Goal: Obtain resource: Download file/media

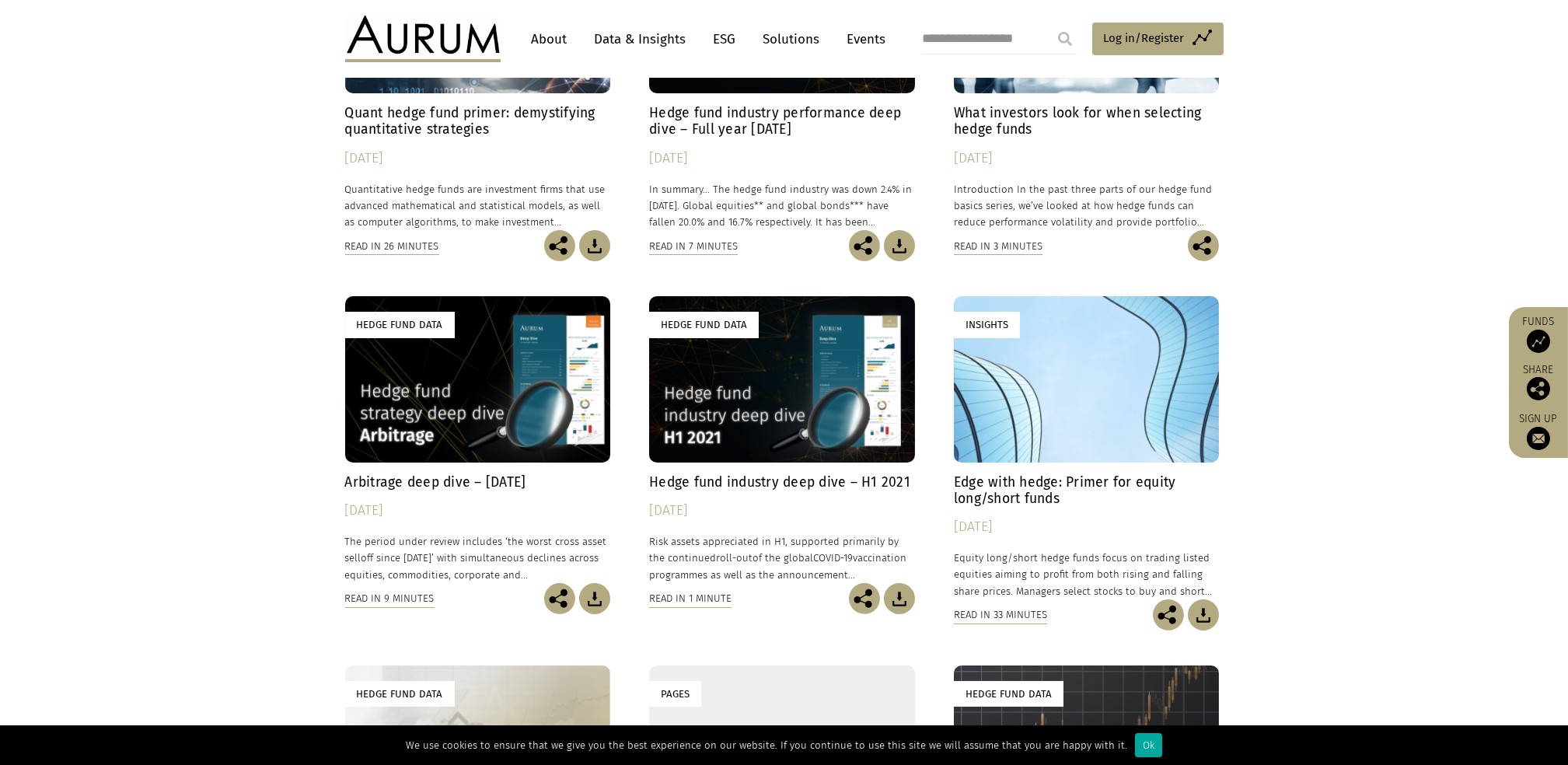
scroll to position [311, 0]
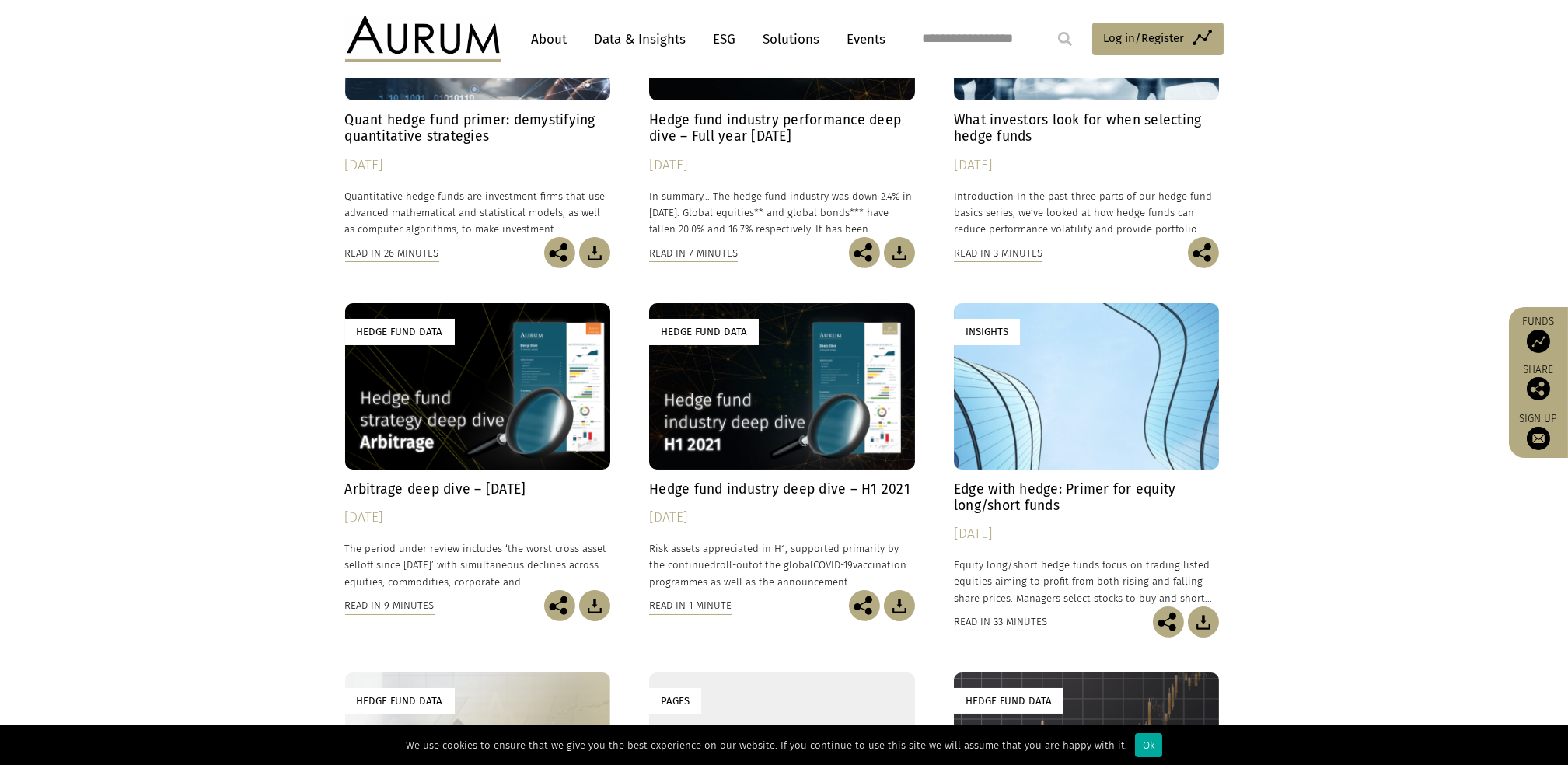
click at [399, 39] on img at bounding box center [423, 38] width 156 height 46
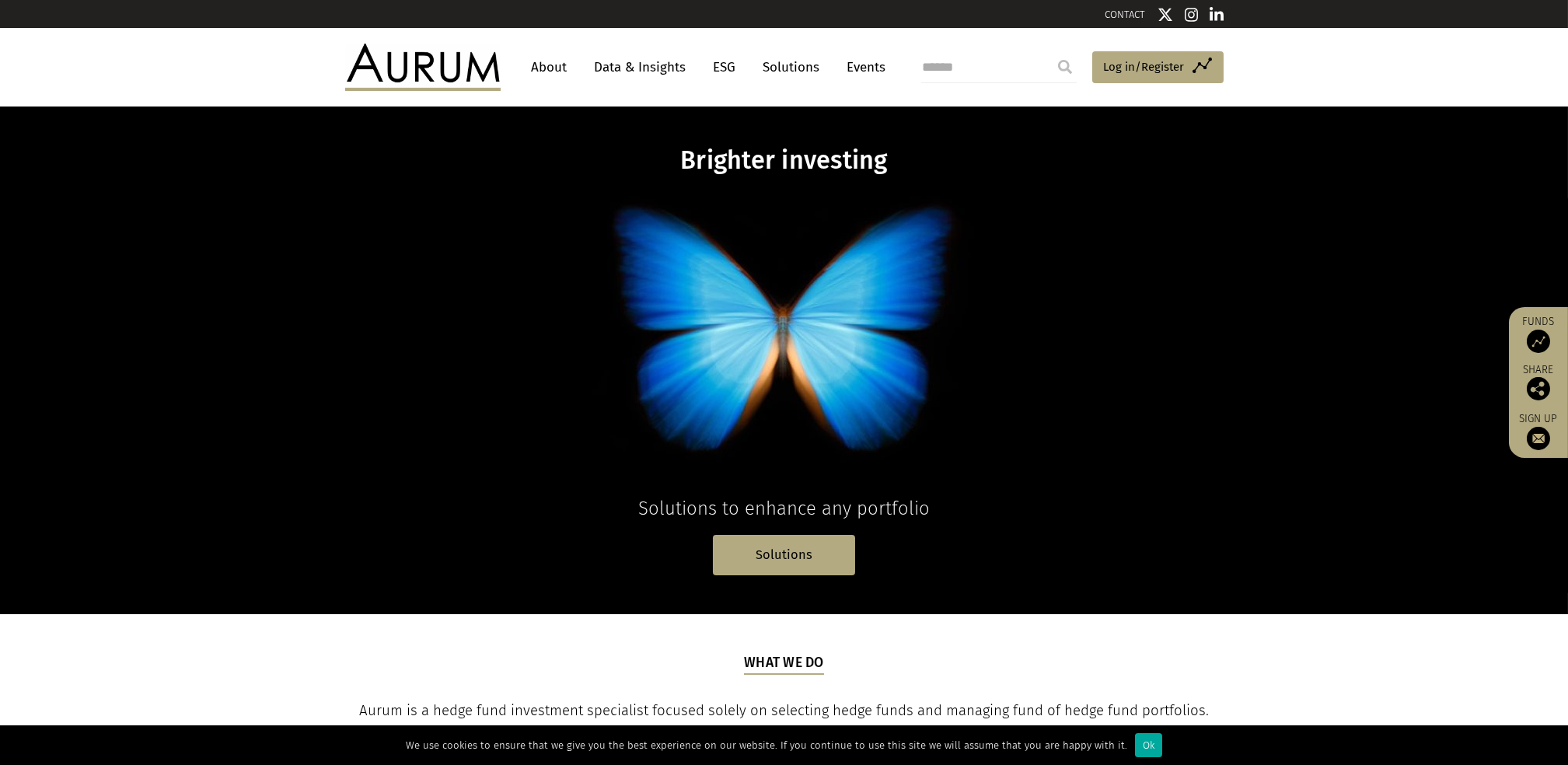
click at [643, 70] on link "Data & Insights" at bounding box center [640, 67] width 107 height 29
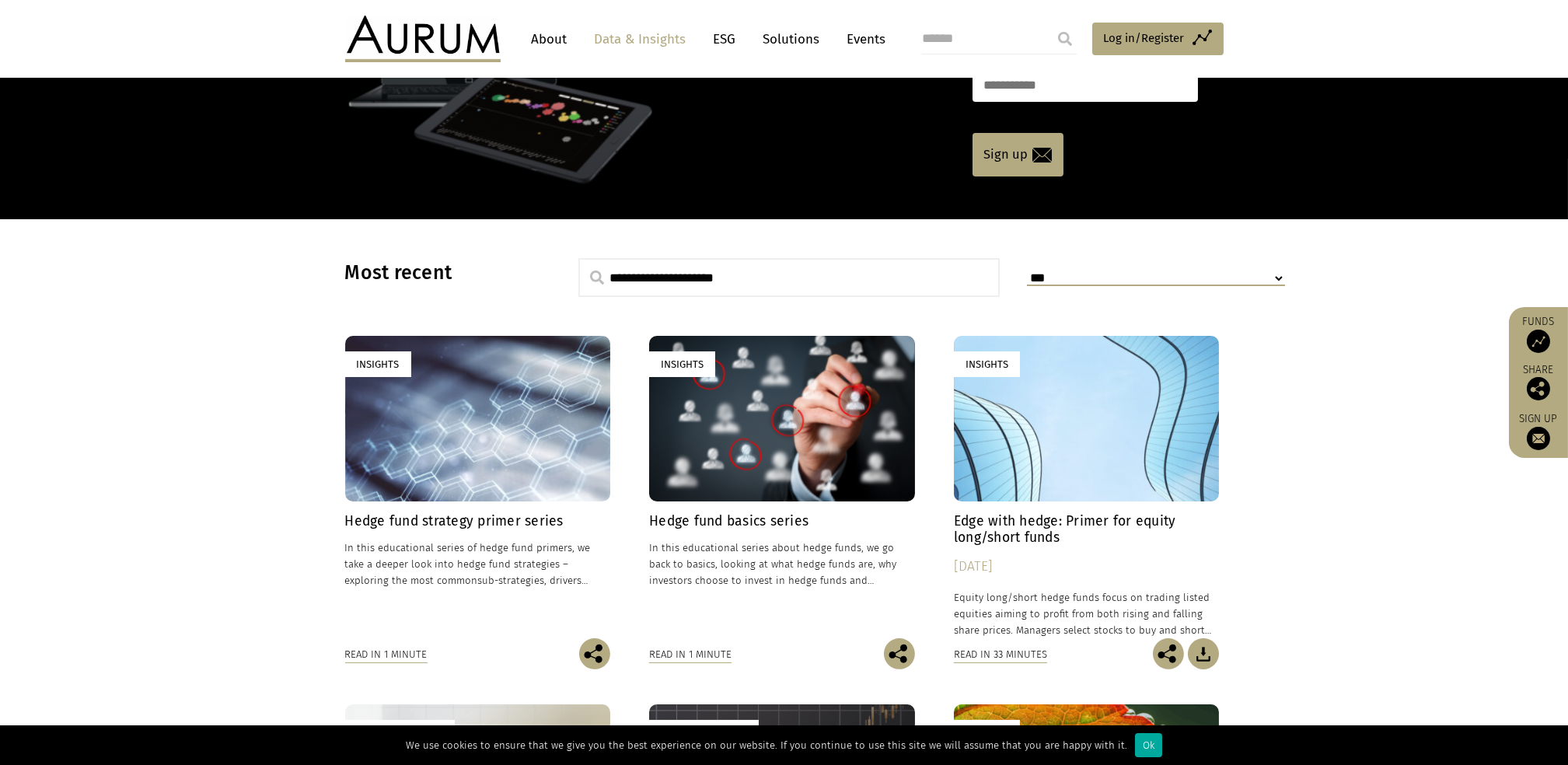
scroll to position [104, 0]
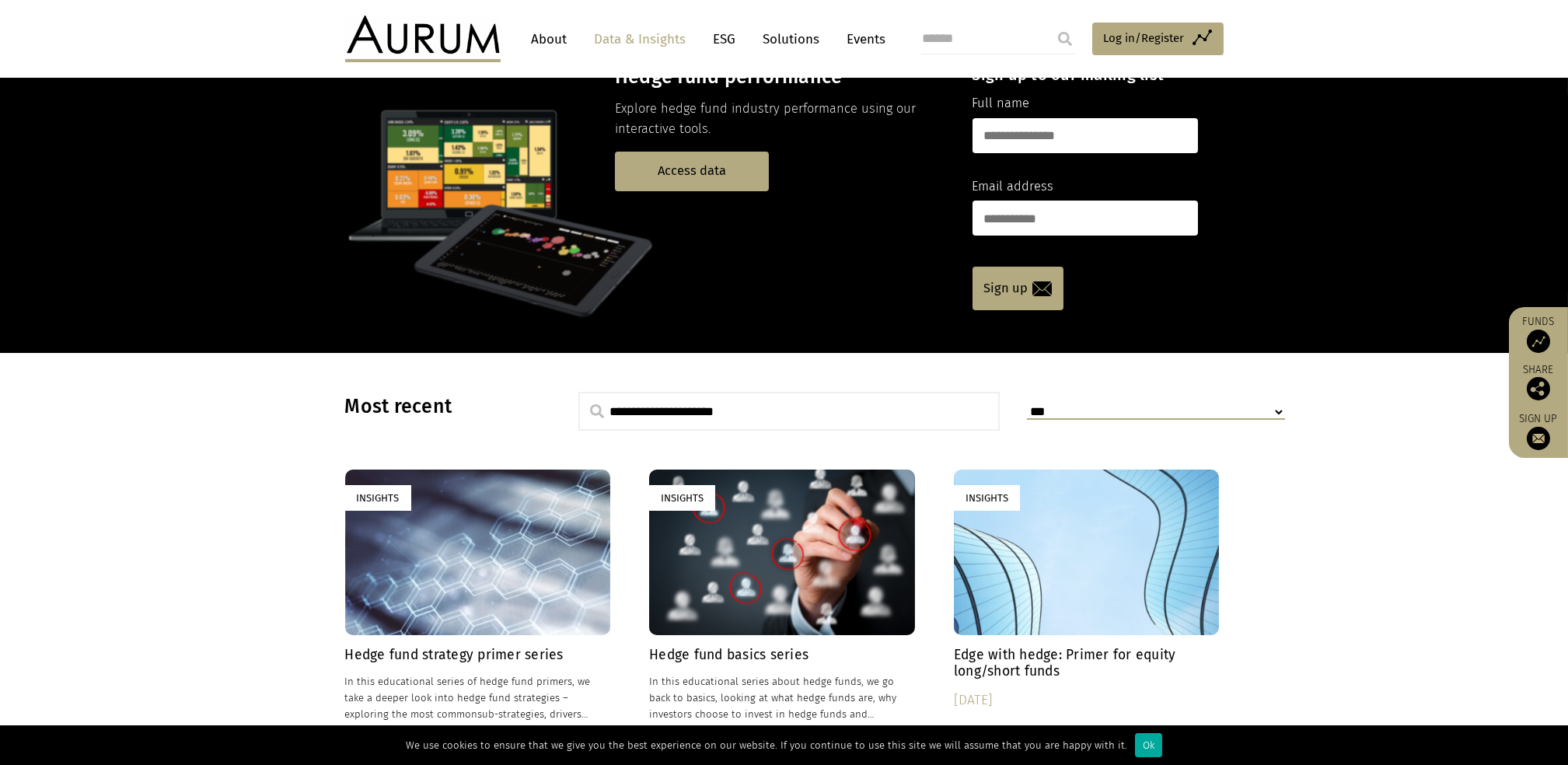
click at [778, 415] on input "text" at bounding box center [789, 411] width 422 height 39
type input "**********"
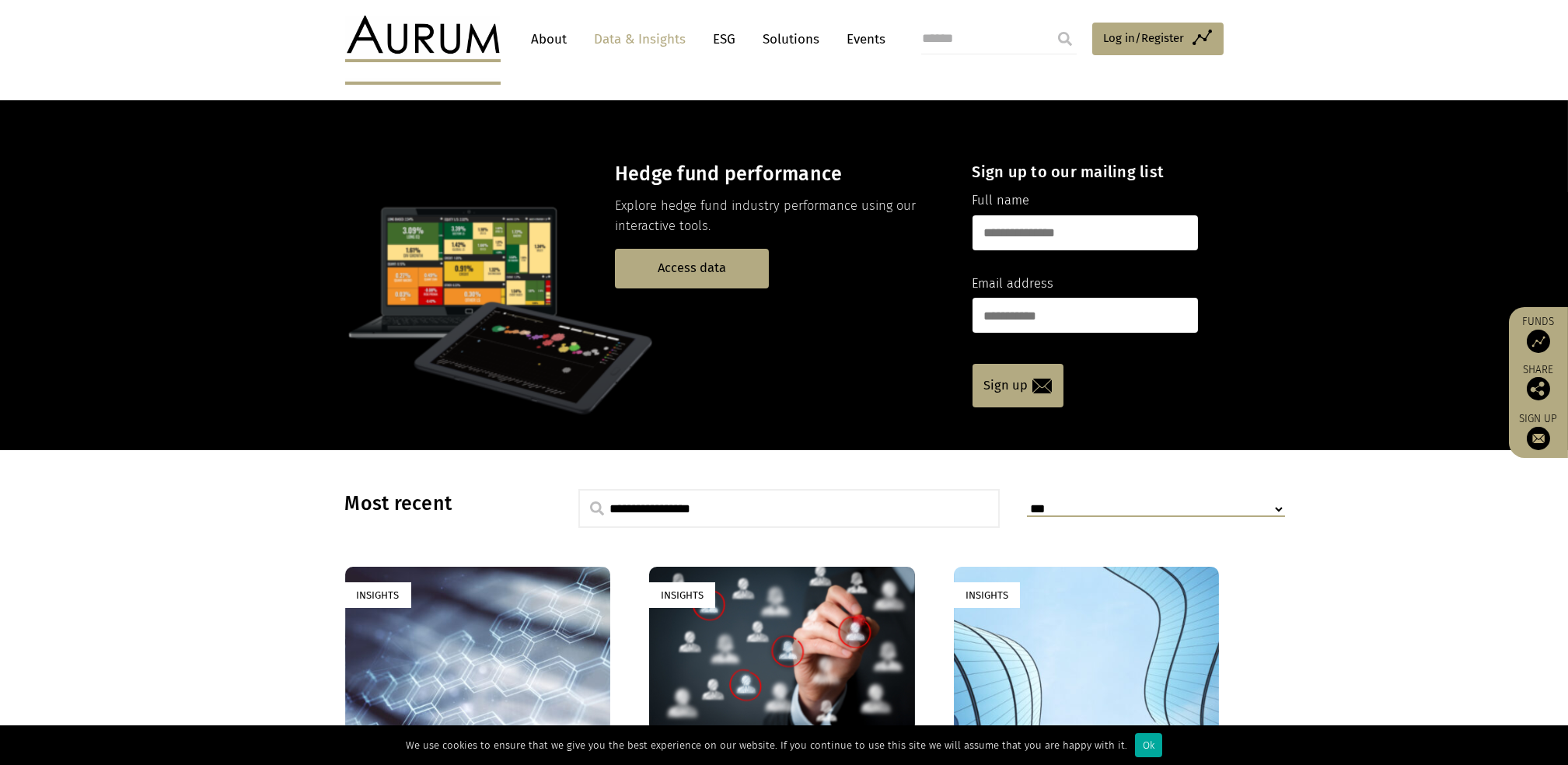
scroll to position [0, 0]
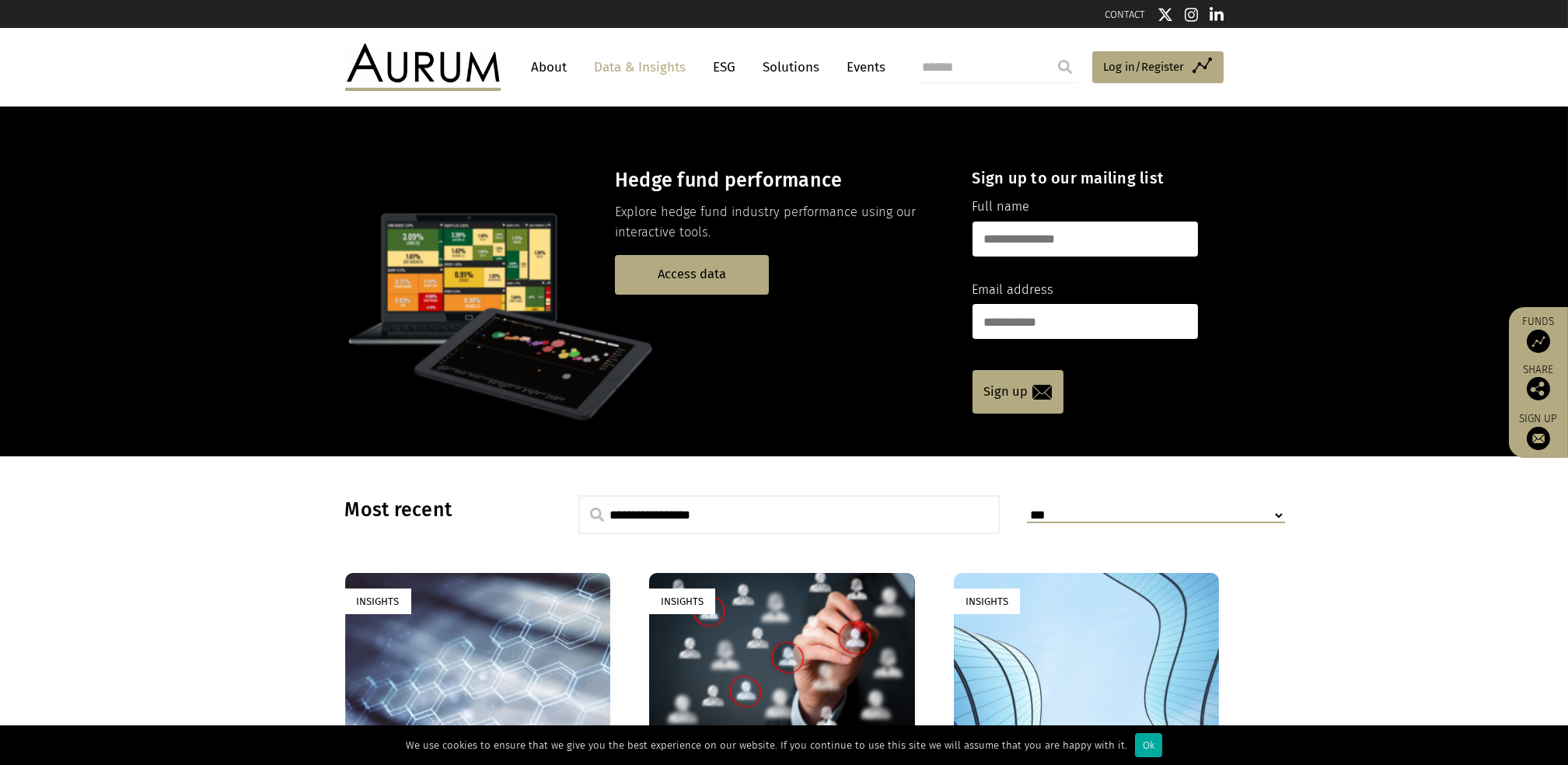
click at [1070, 253] on input "text" at bounding box center [1085, 239] width 226 height 35
click at [1196, 144] on div "Hedge fund performance Explore hedge fund industry performance using our intera…" at bounding box center [784, 281] width 1568 height 350
click at [868, 70] on link "Events" at bounding box center [862, 67] width 46 height 29
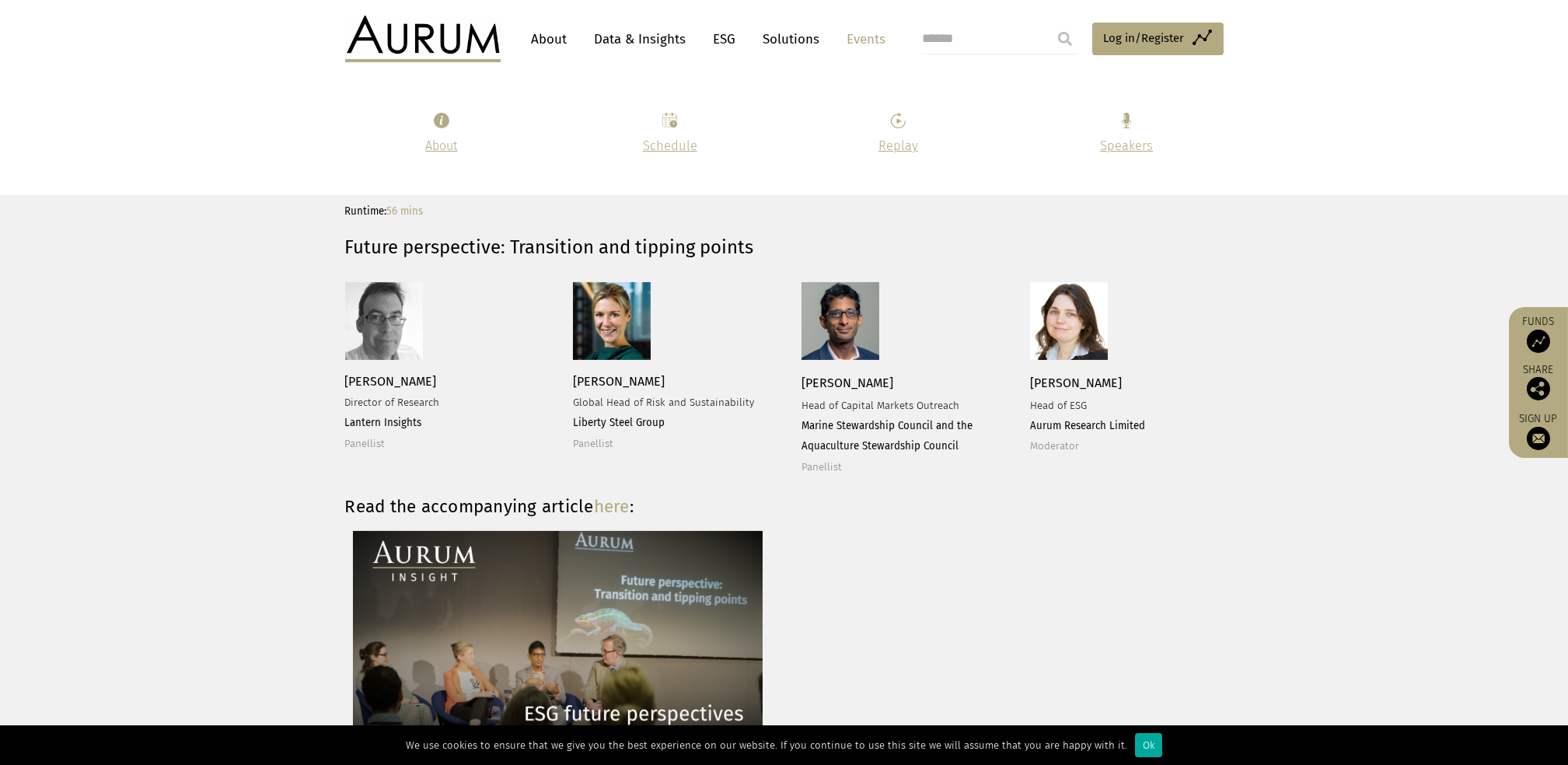
scroll to position [1658, 0]
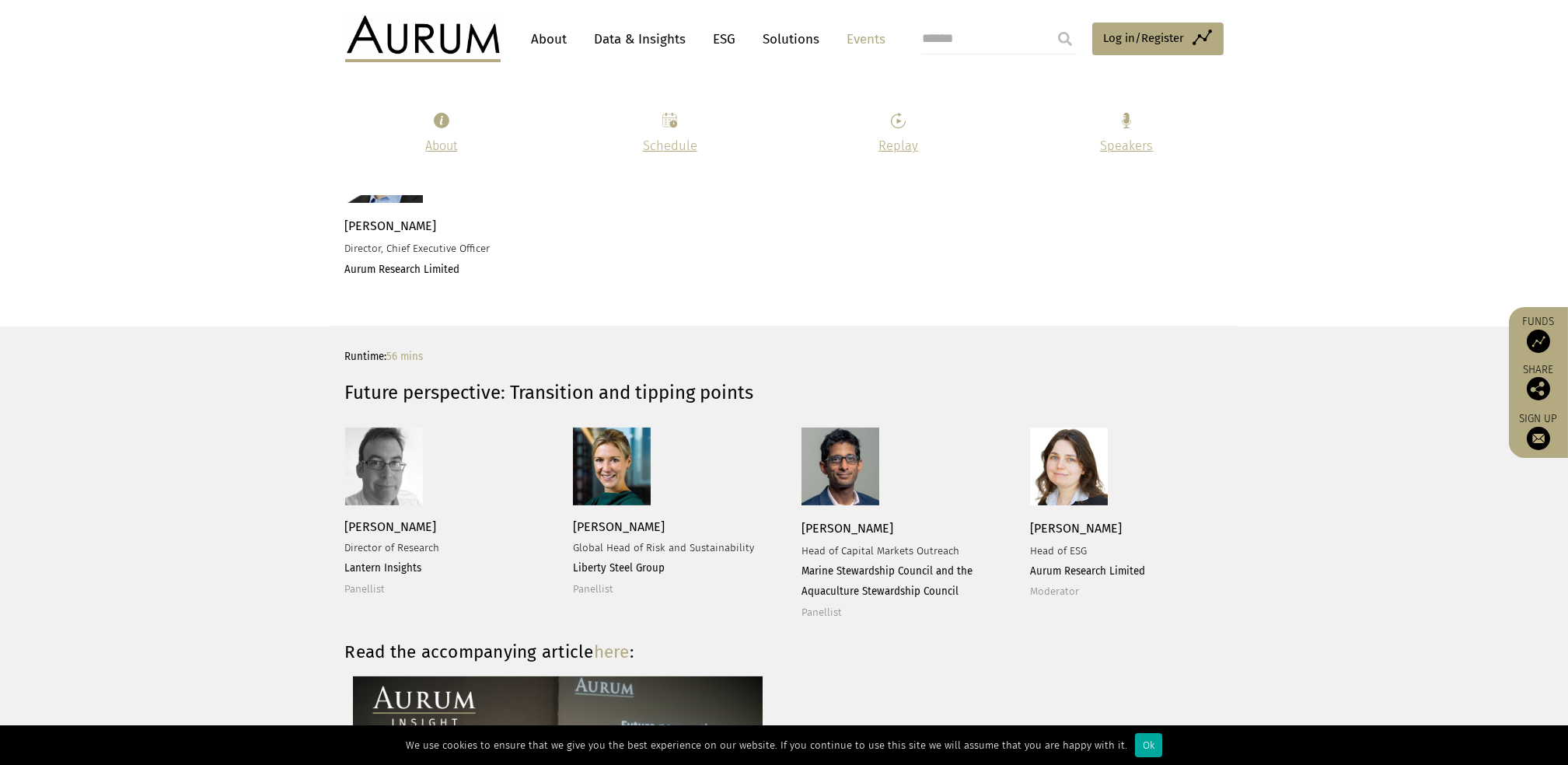
click at [667, 39] on link "Data & Insights" at bounding box center [640, 40] width 107 height 29
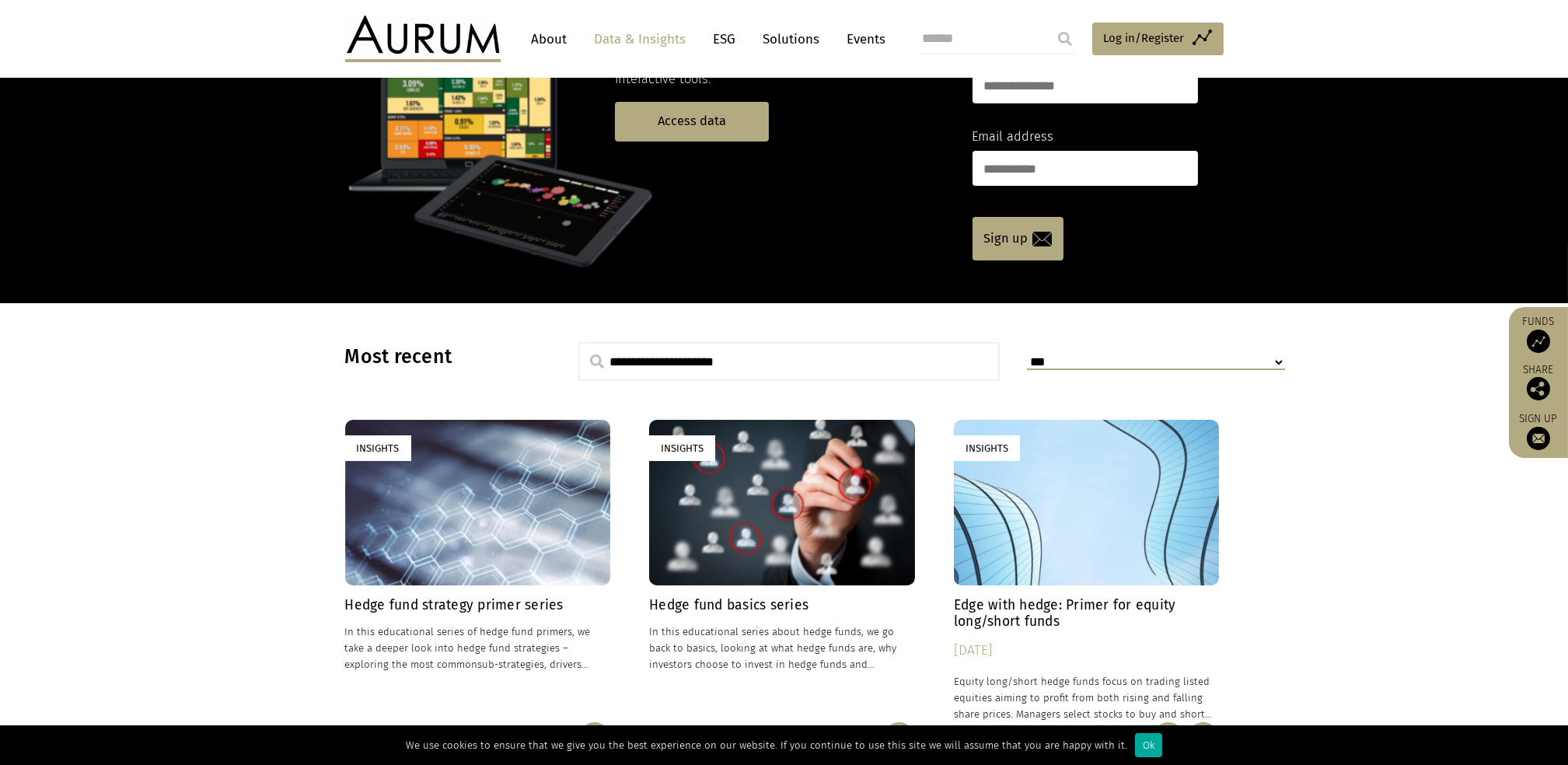
scroll to position [104, 0]
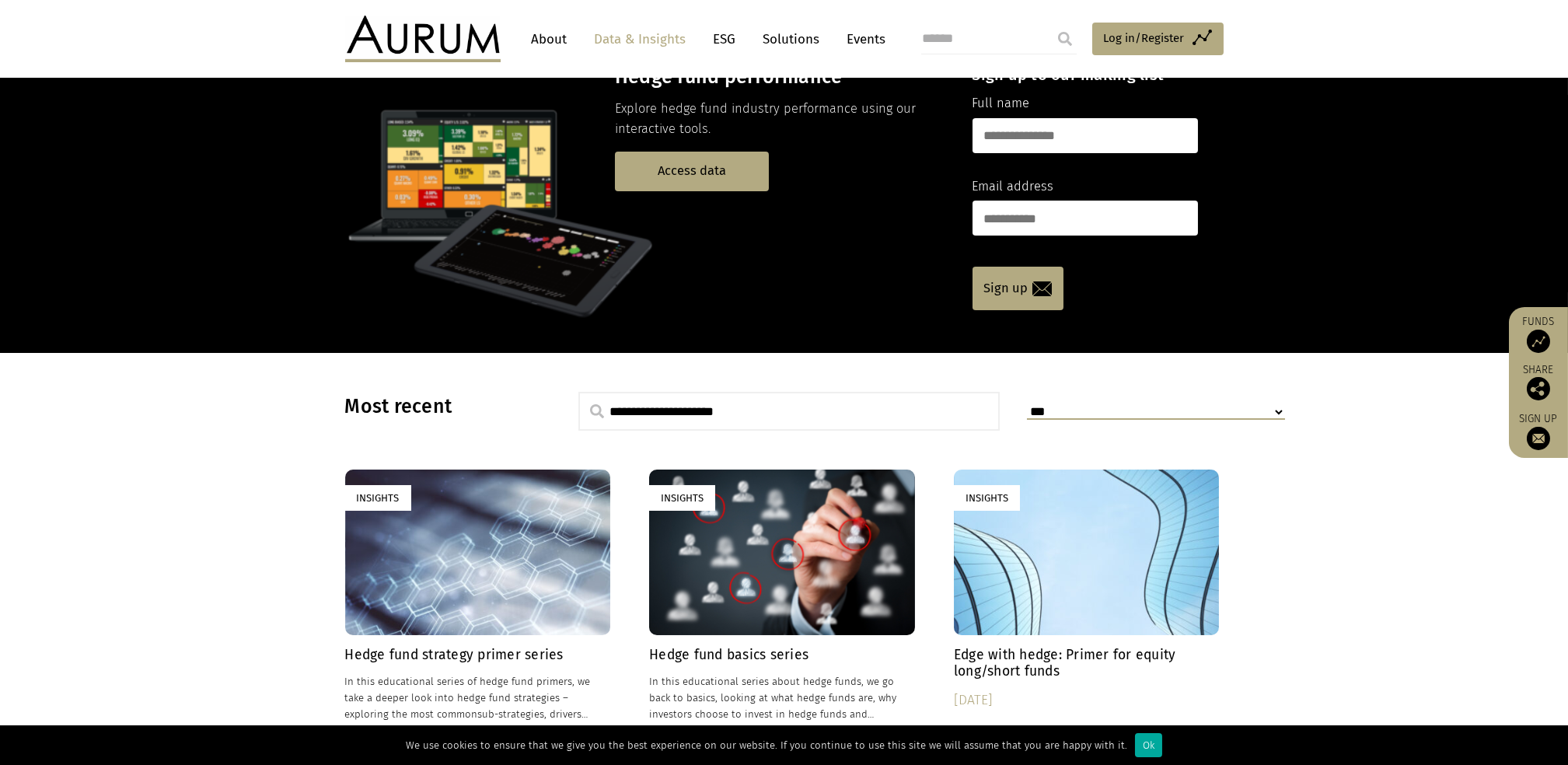
click at [474, 554] on div "Insights" at bounding box center [479, 552] width 266 height 166
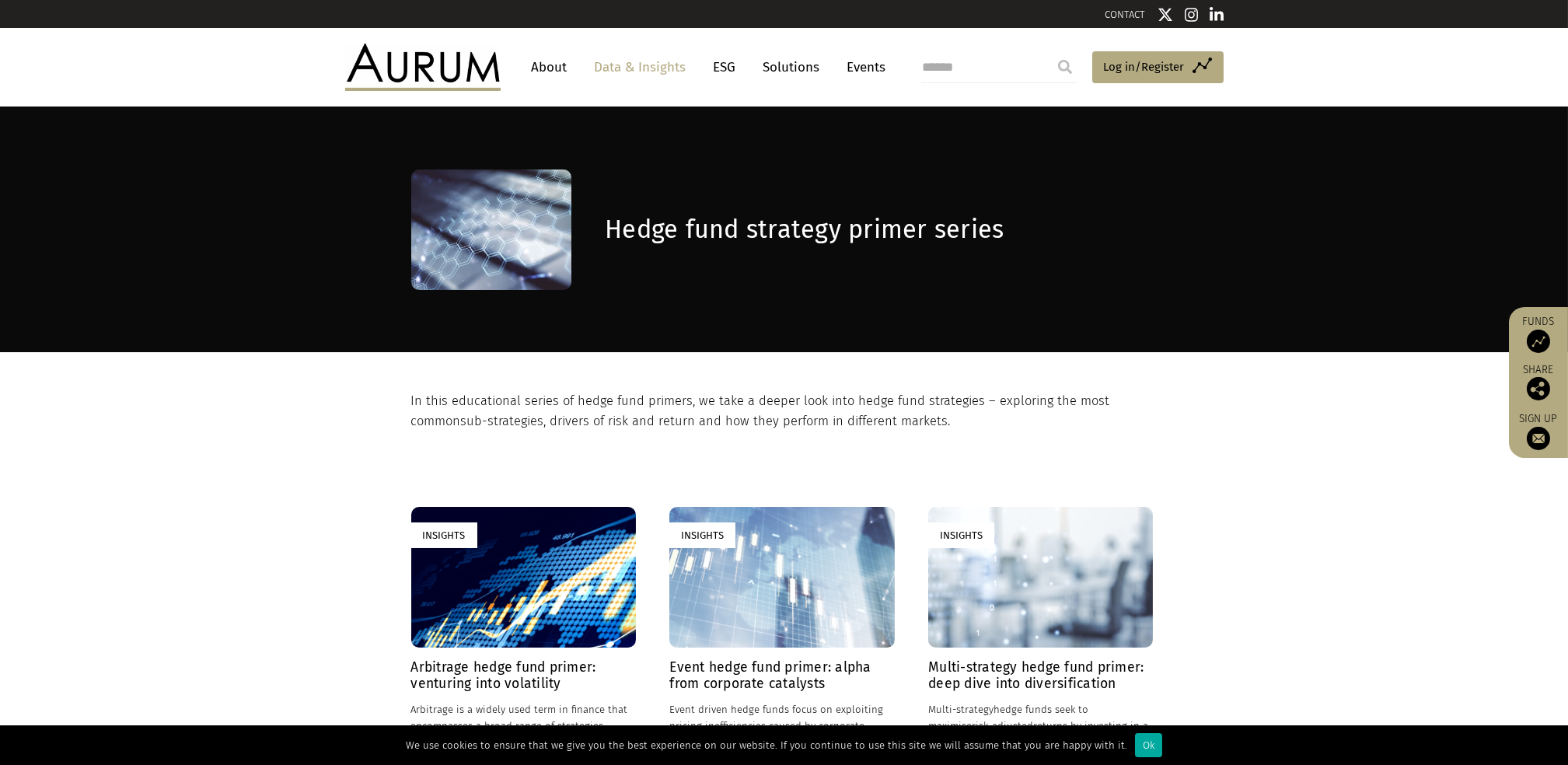
click at [976, 62] on input "search" at bounding box center [998, 67] width 156 height 31
click at [1024, 69] on input "**********" at bounding box center [998, 67] width 156 height 31
type input "******"
click at [1050, 51] on input "submit" at bounding box center [1065, 67] width 31 height 31
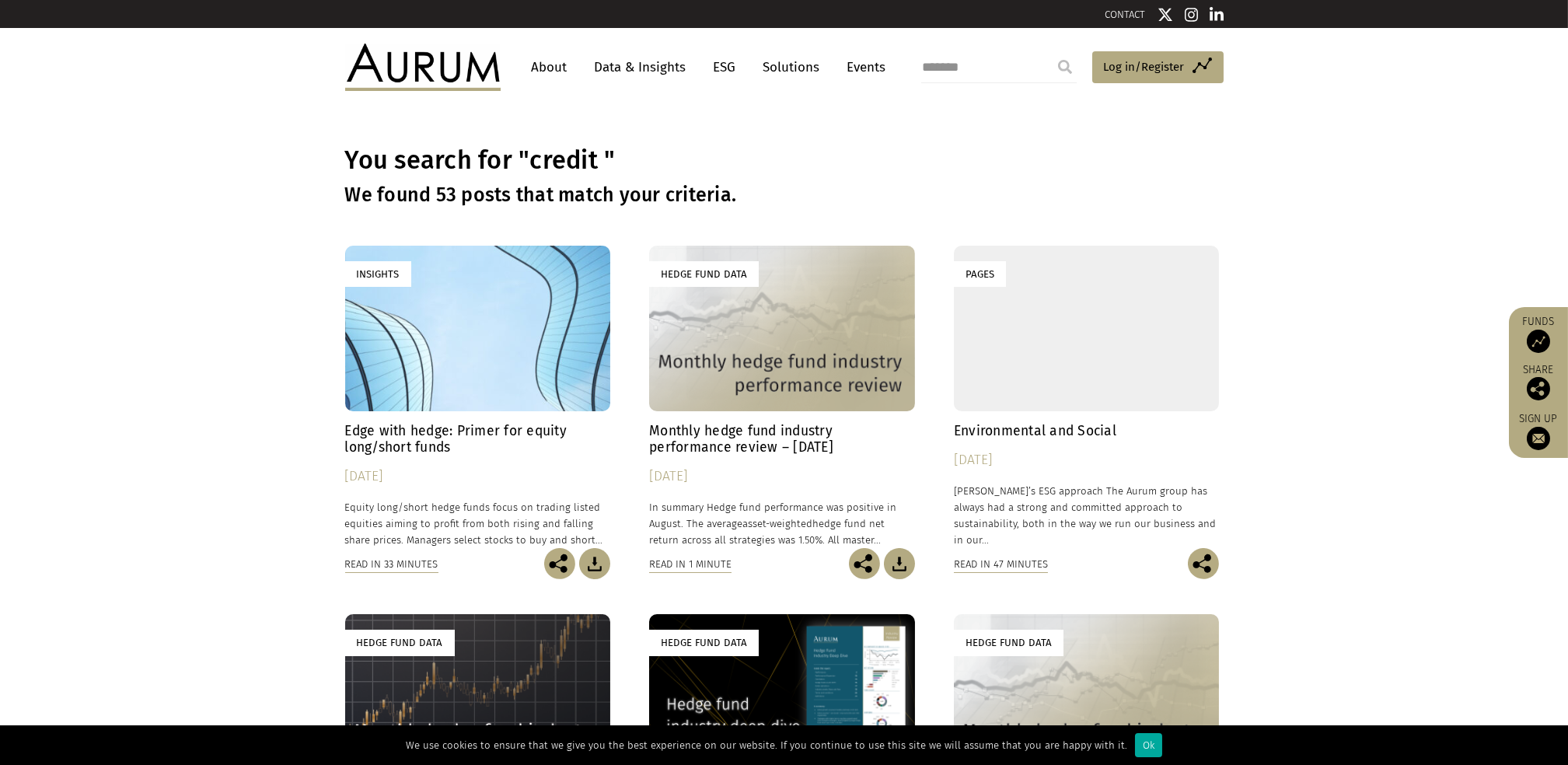
click at [640, 57] on link "Data & Insights" at bounding box center [640, 67] width 107 height 29
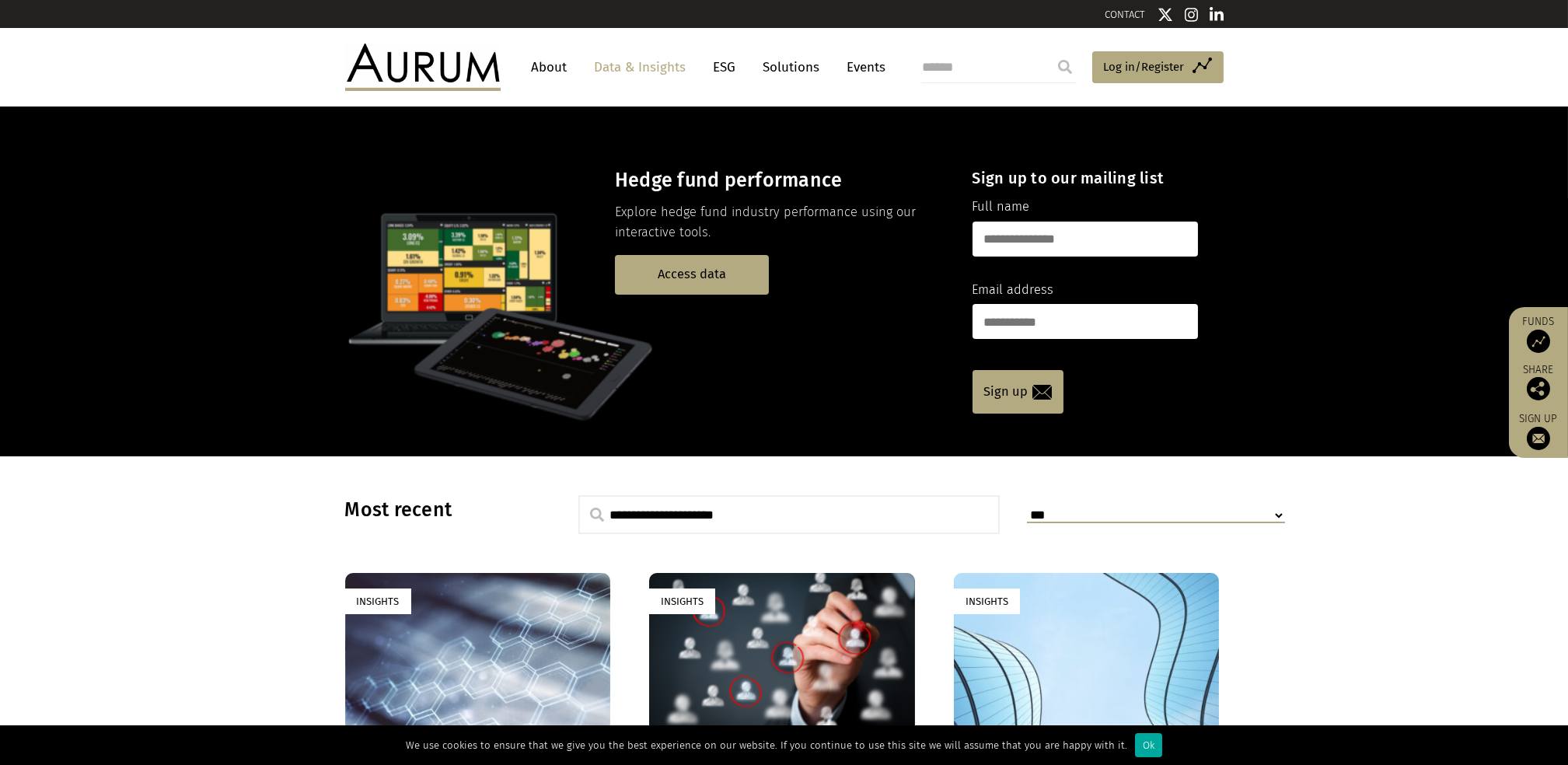
click at [1121, 511] on select "**********" at bounding box center [1156, 515] width 258 height 15
select select "**********"
click at [1027, 507] on select "**********" at bounding box center [1156, 515] width 258 height 15
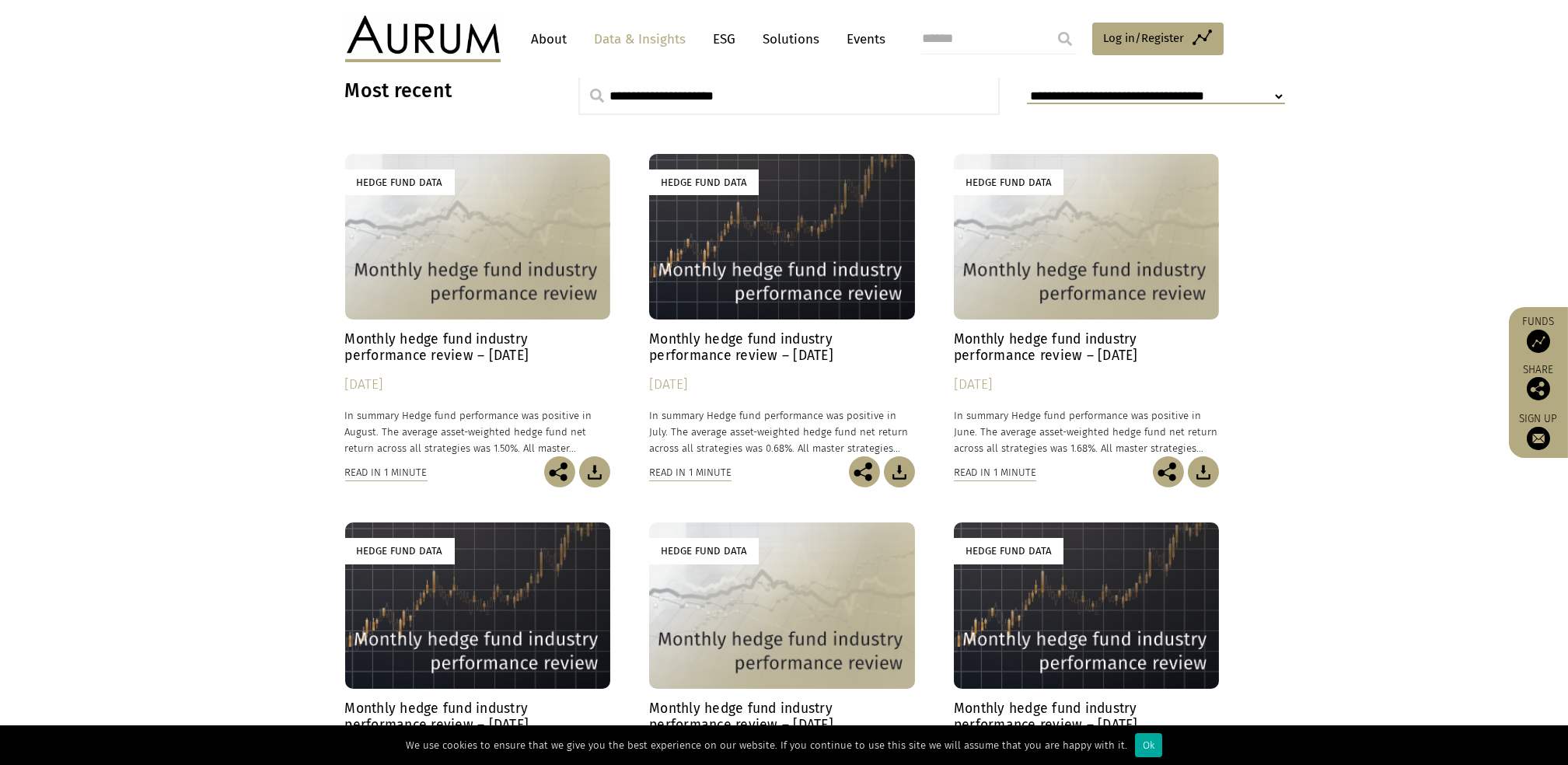
scroll to position [415, 0]
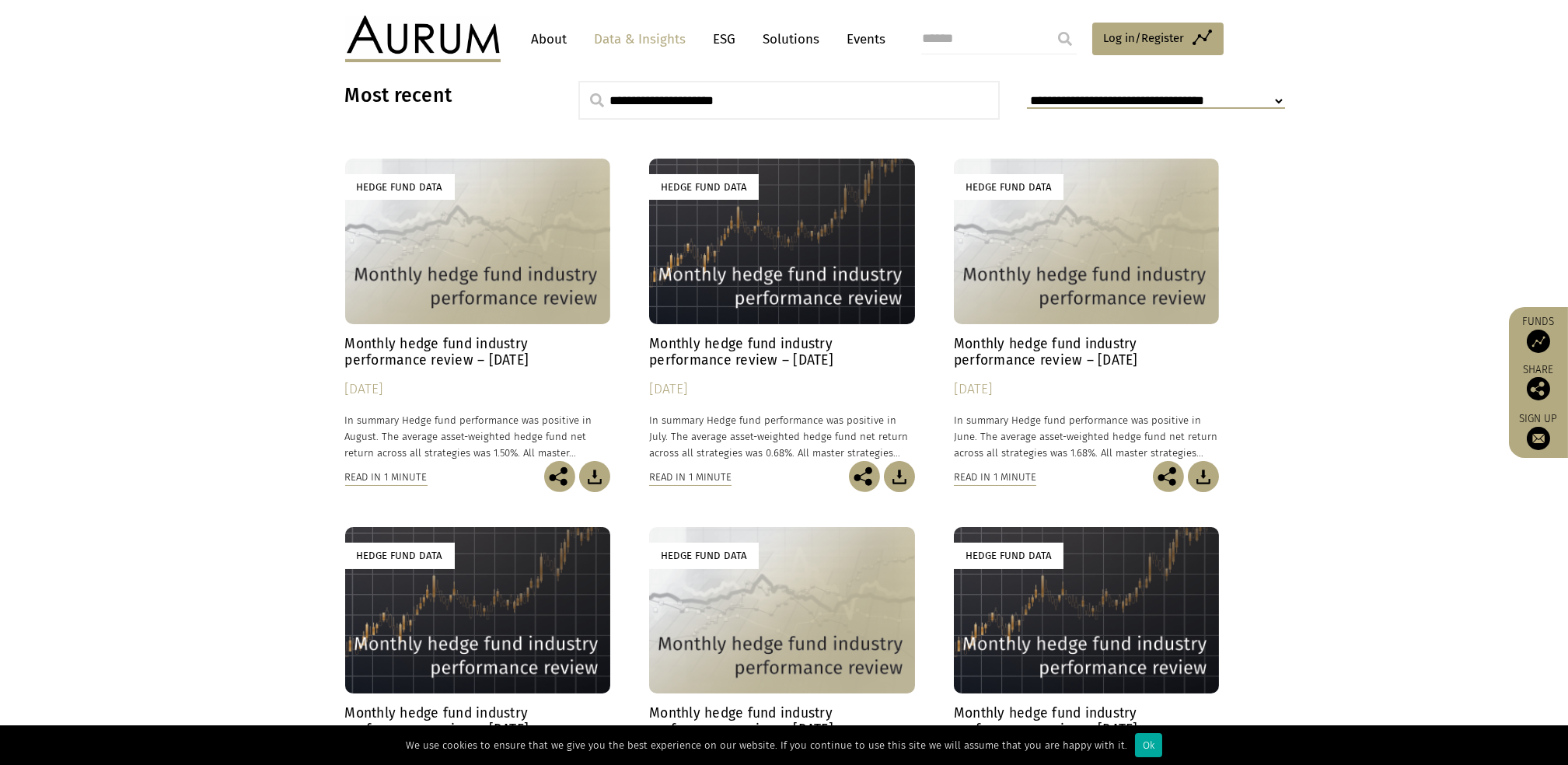
click at [504, 255] on div "Hedge Fund Data" at bounding box center [479, 241] width 266 height 166
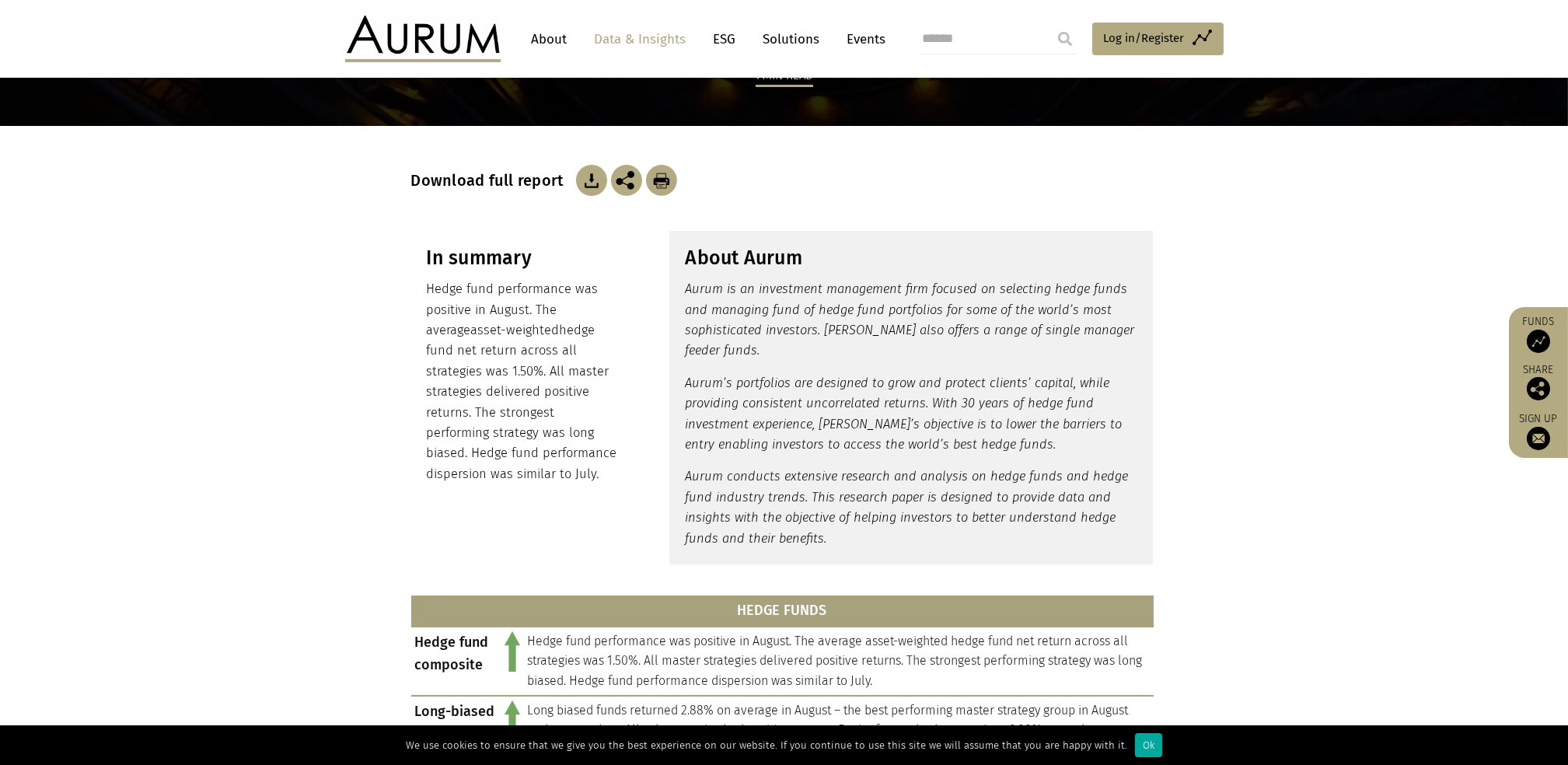
scroll to position [115, 0]
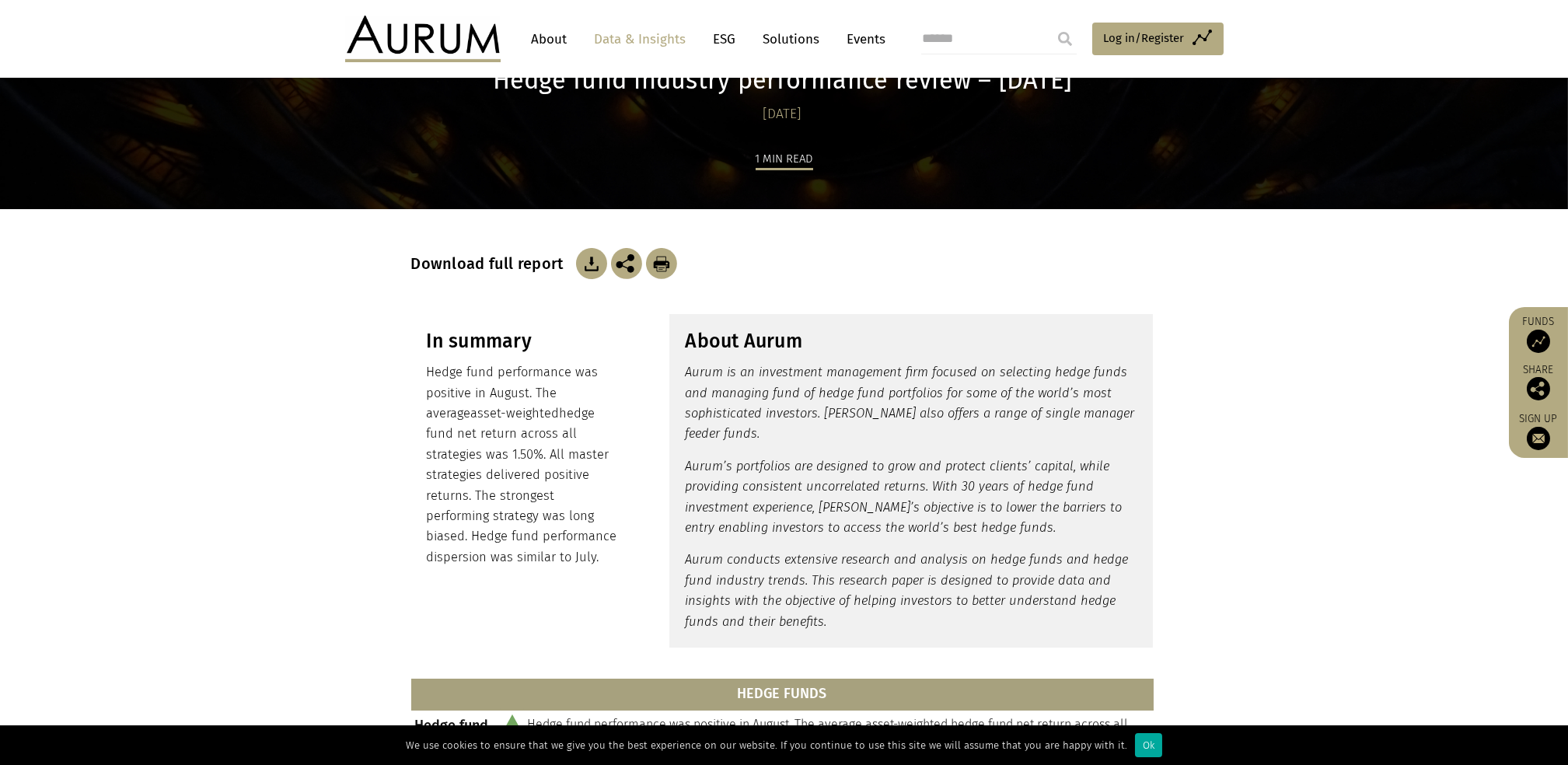
click at [581, 259] on img at bounding box center [591, 263] width 31 height 31
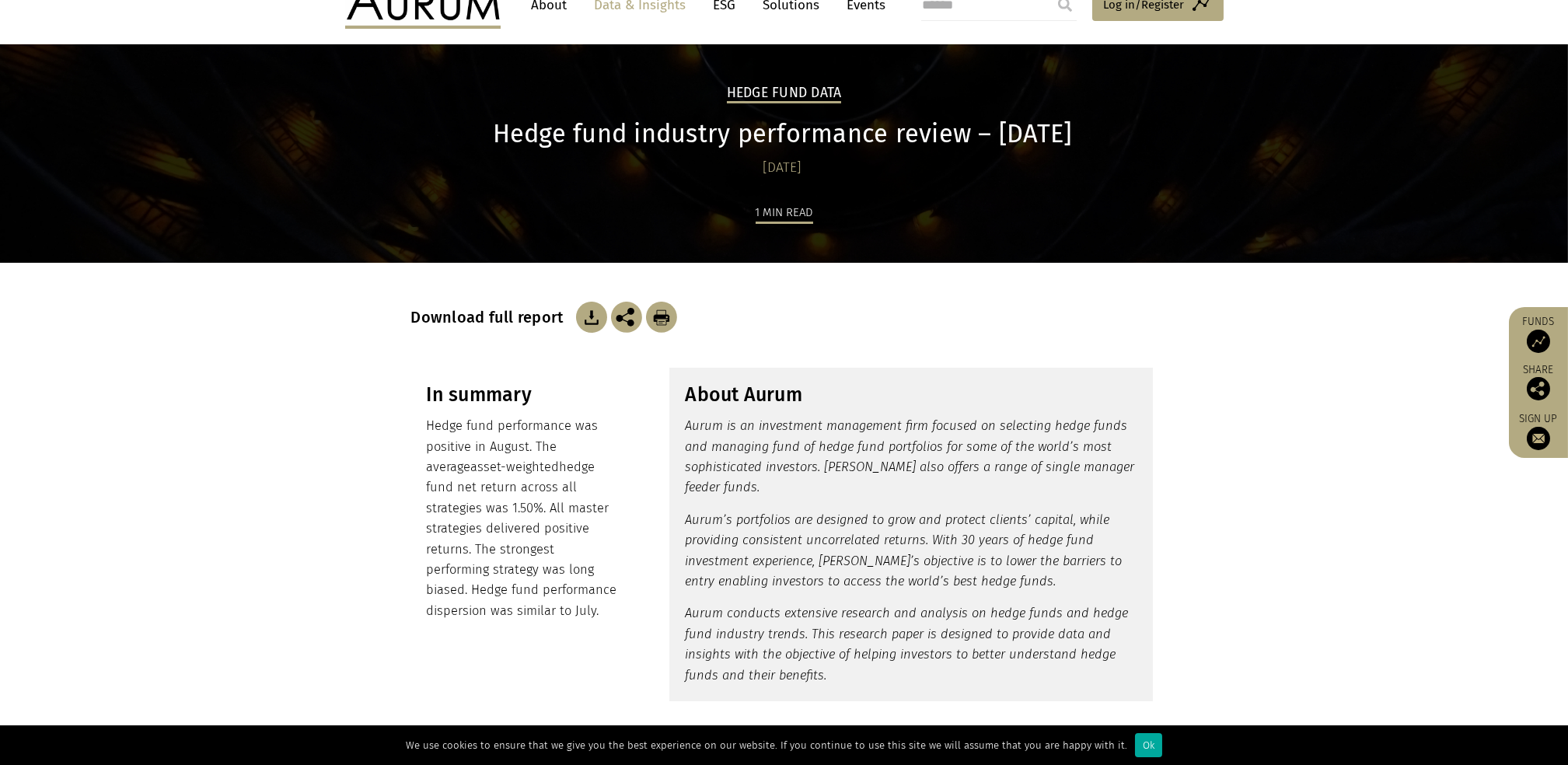
scroll to position [0, 0]
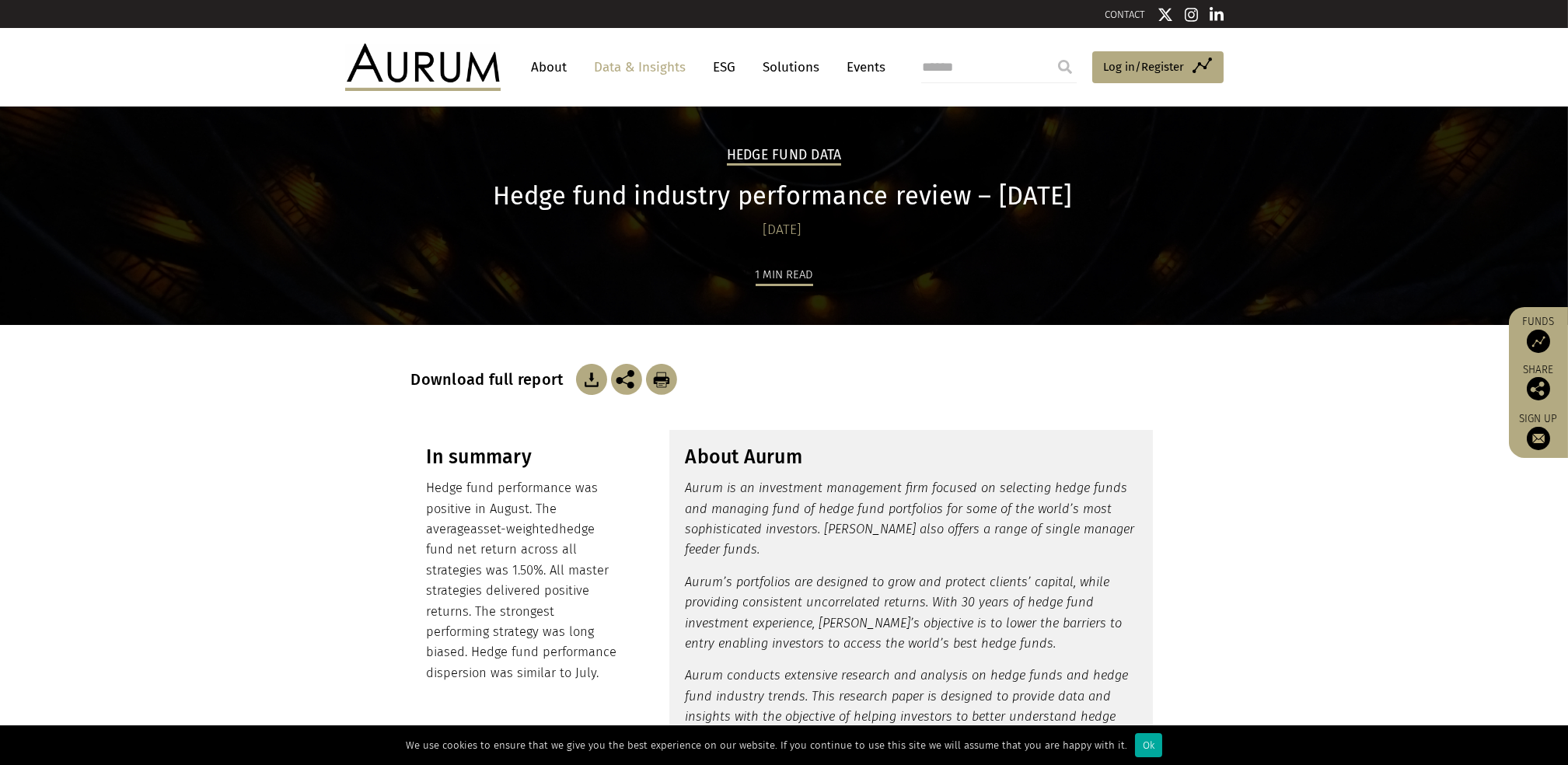
drag, startPoint x: 554, startPoint y: 71, endPoint x: 579, endPoint y: 68, distance: 25.2
click at [554, 70] on link "About" at bounding box center [549, 67] width 51 height 29
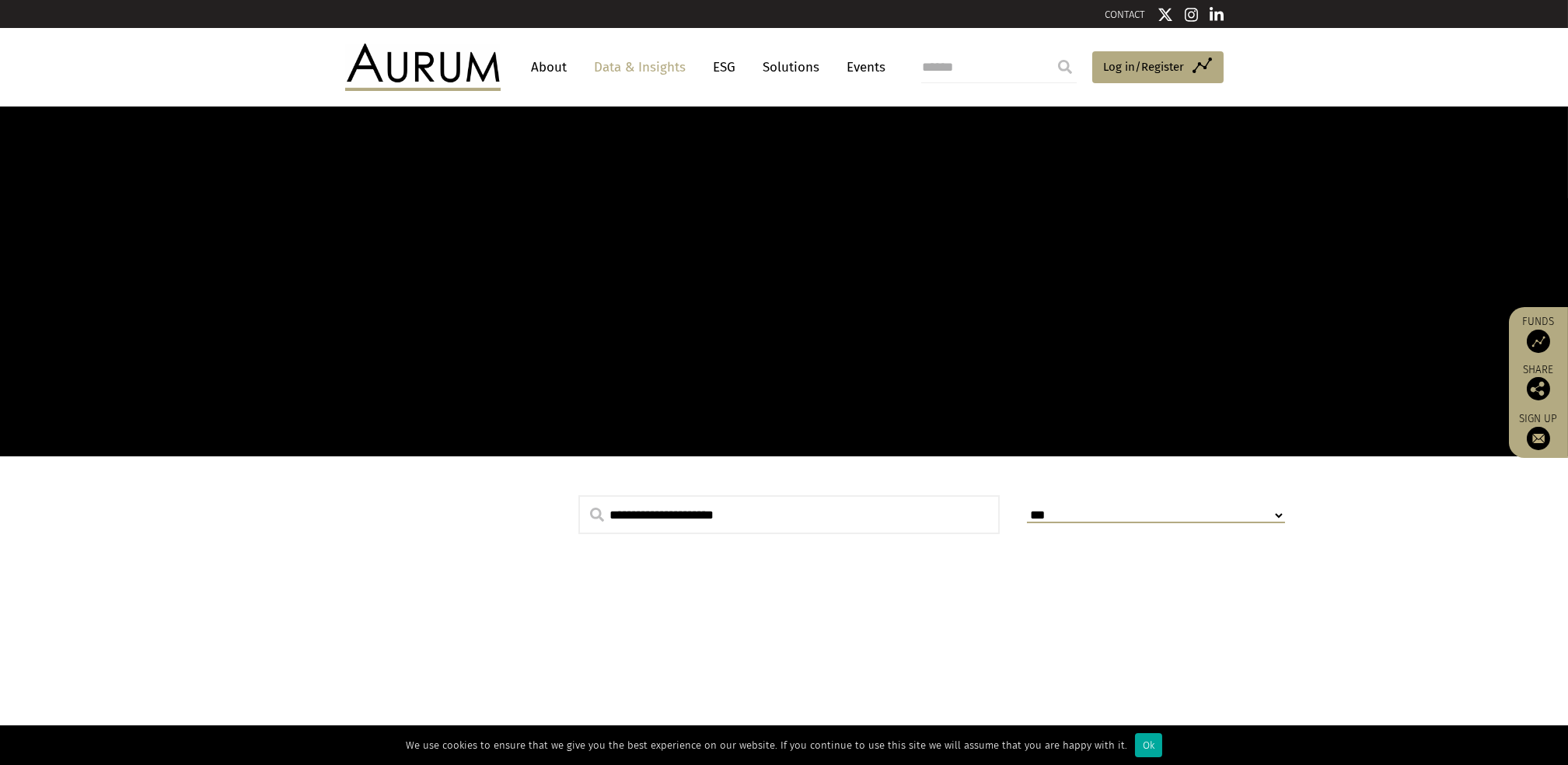
click at [387, 76] on img at bounding box center [423, 67] width 156 height 46
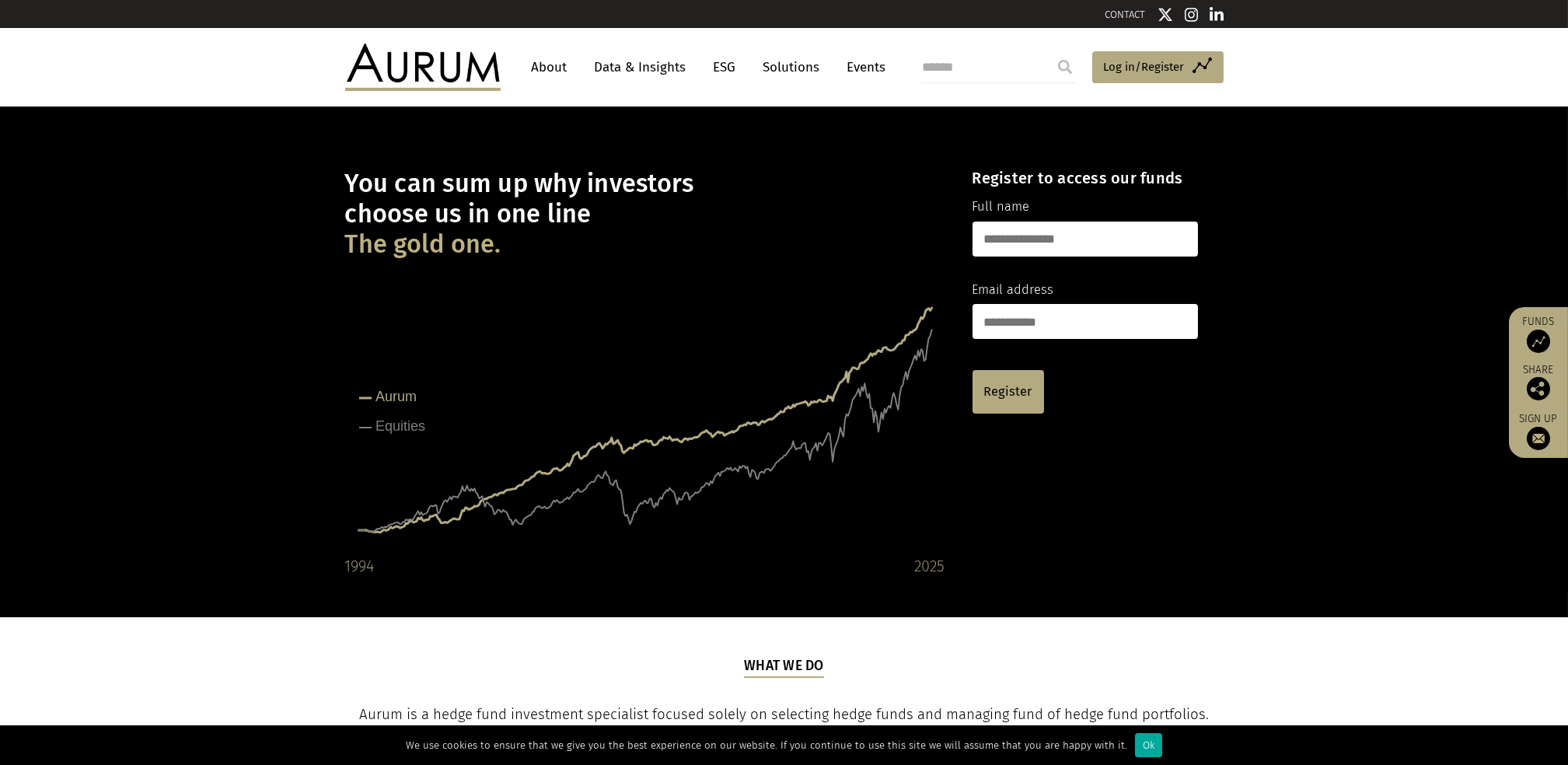
click at [618, 63] on link "Data & Insights" at bounding box center [640, 67] width 107 height 29
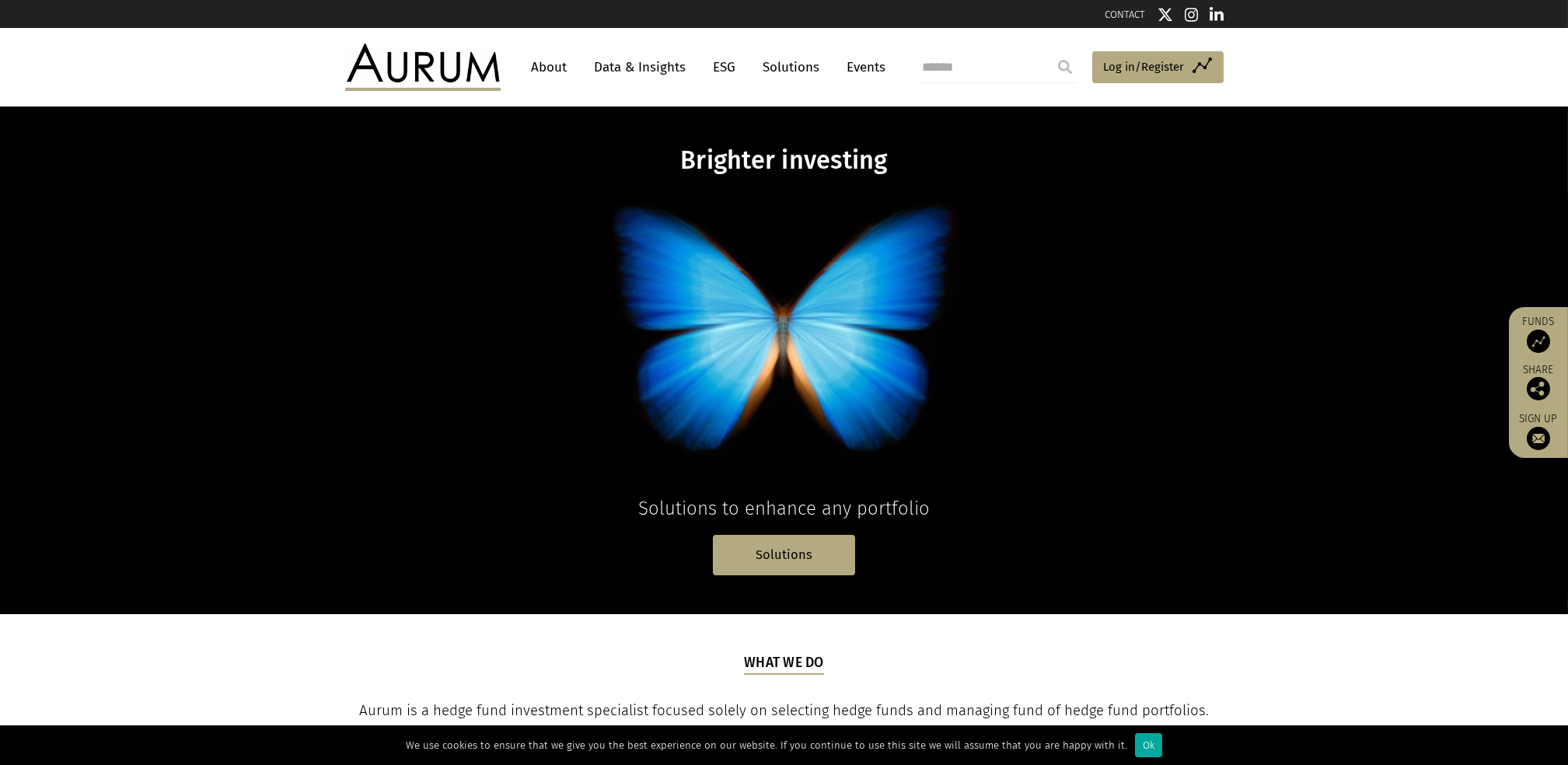
click at [793, 422] on p at bounding box center [784, 333] width 600 height 298
click at [800, 550] on link "Solutions" at bounding box center [784, 554] width 142 height 40
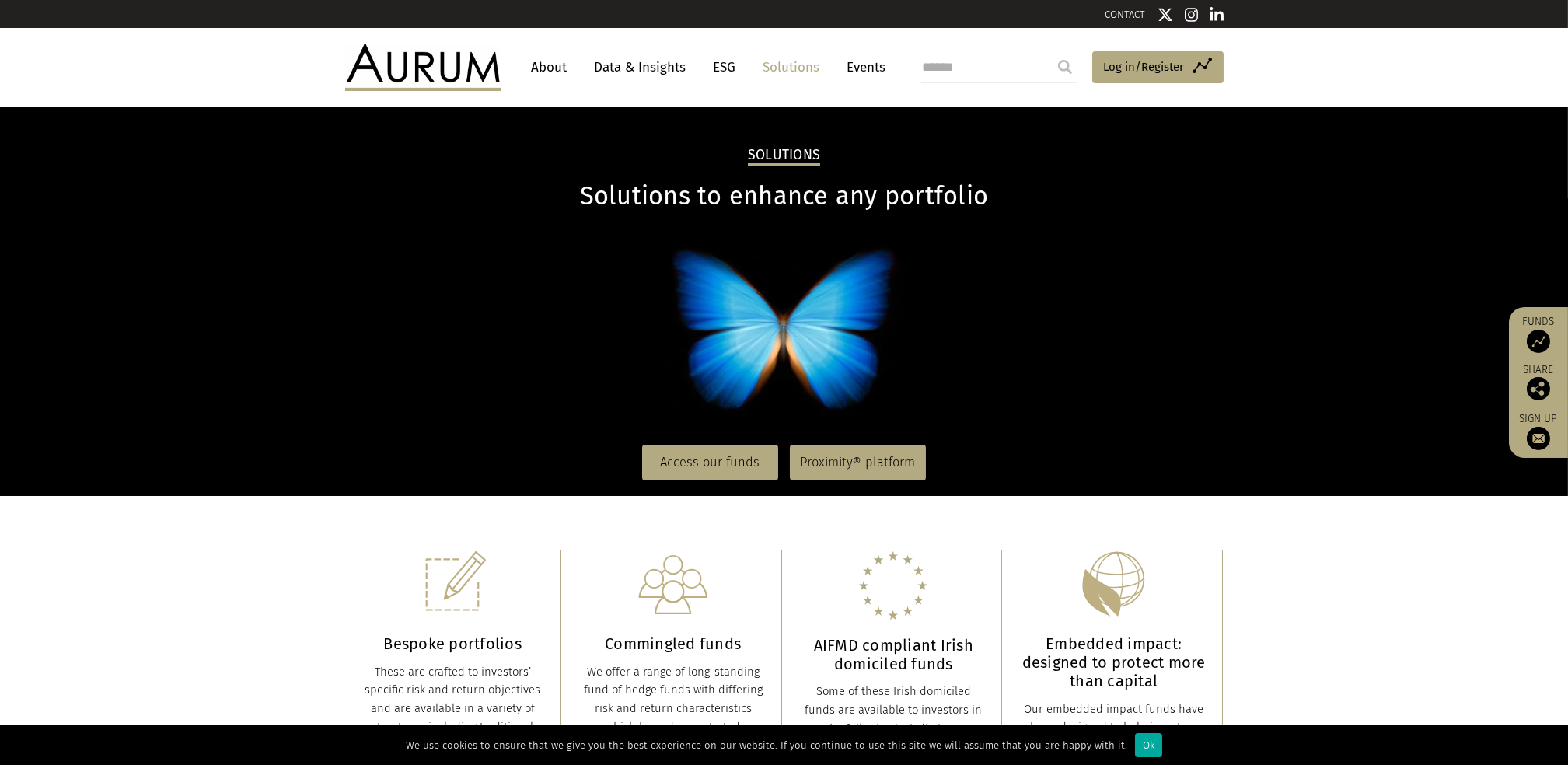
click at [638, 74] on link "Data & Insights" at bounding box center [640, 67] width 107 height 29
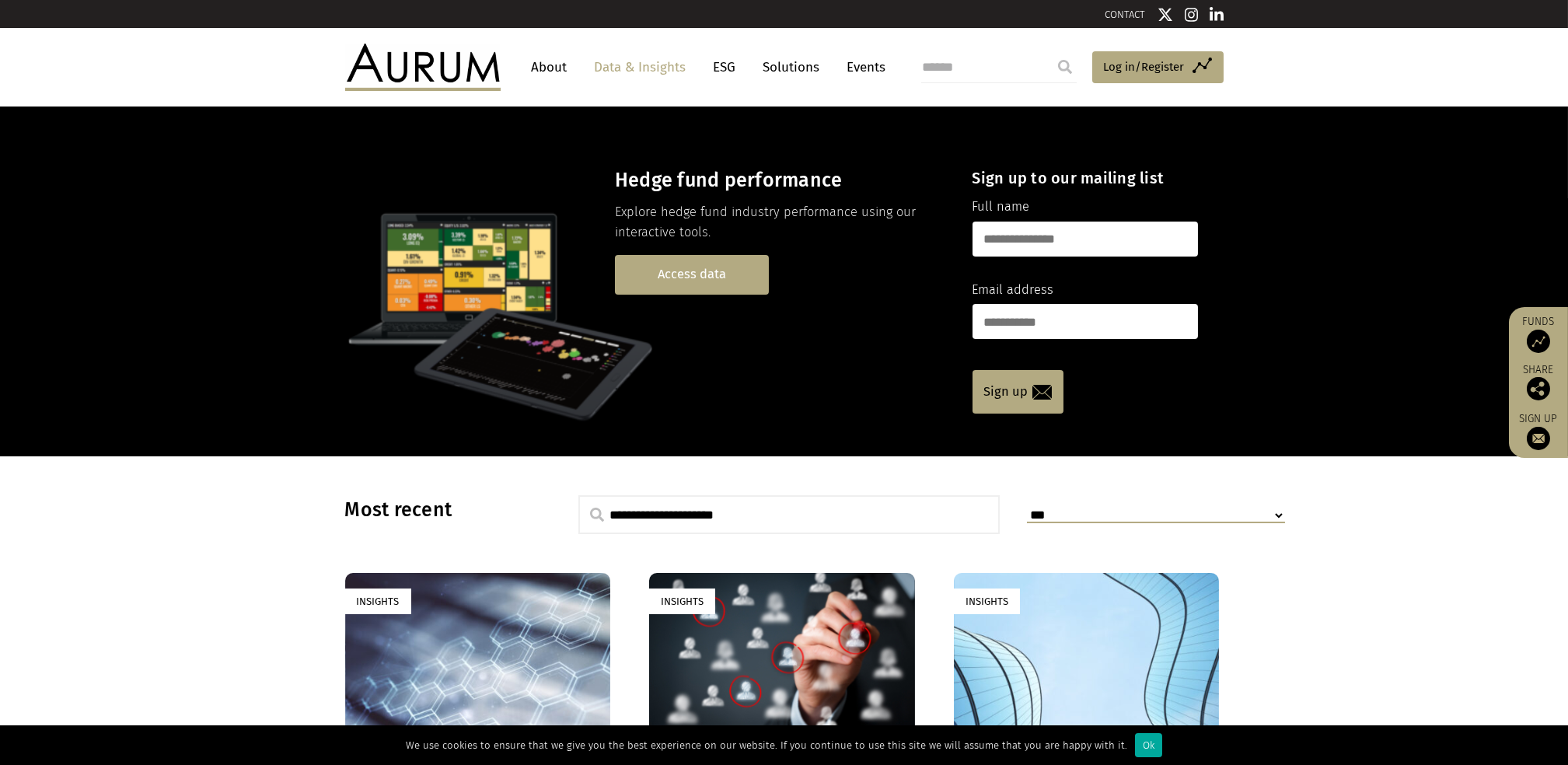
click at [685, 281] on link "Access data" at bounding box center [692, 275] width 154 height 40
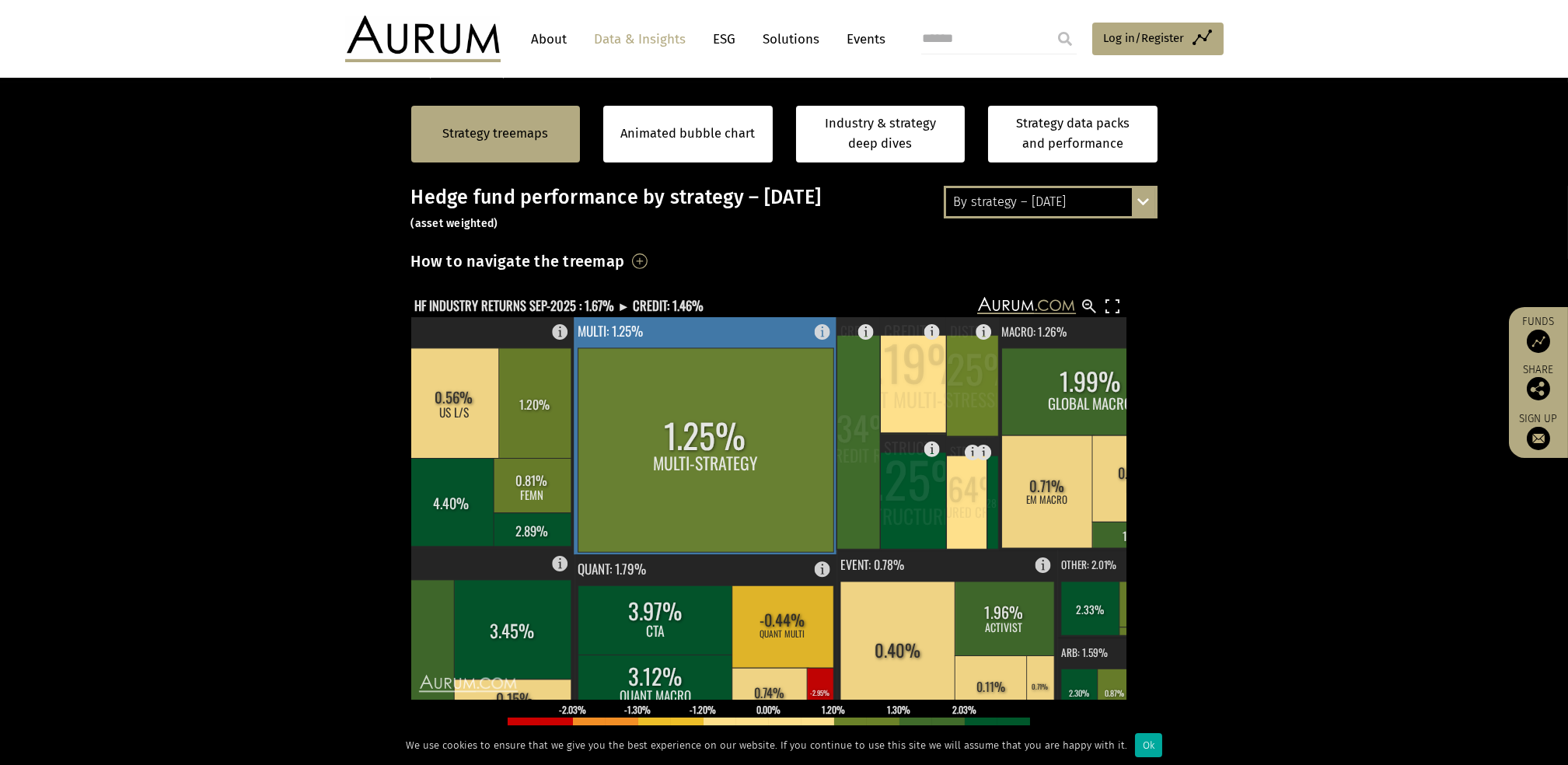
scroll to position [206, 0]
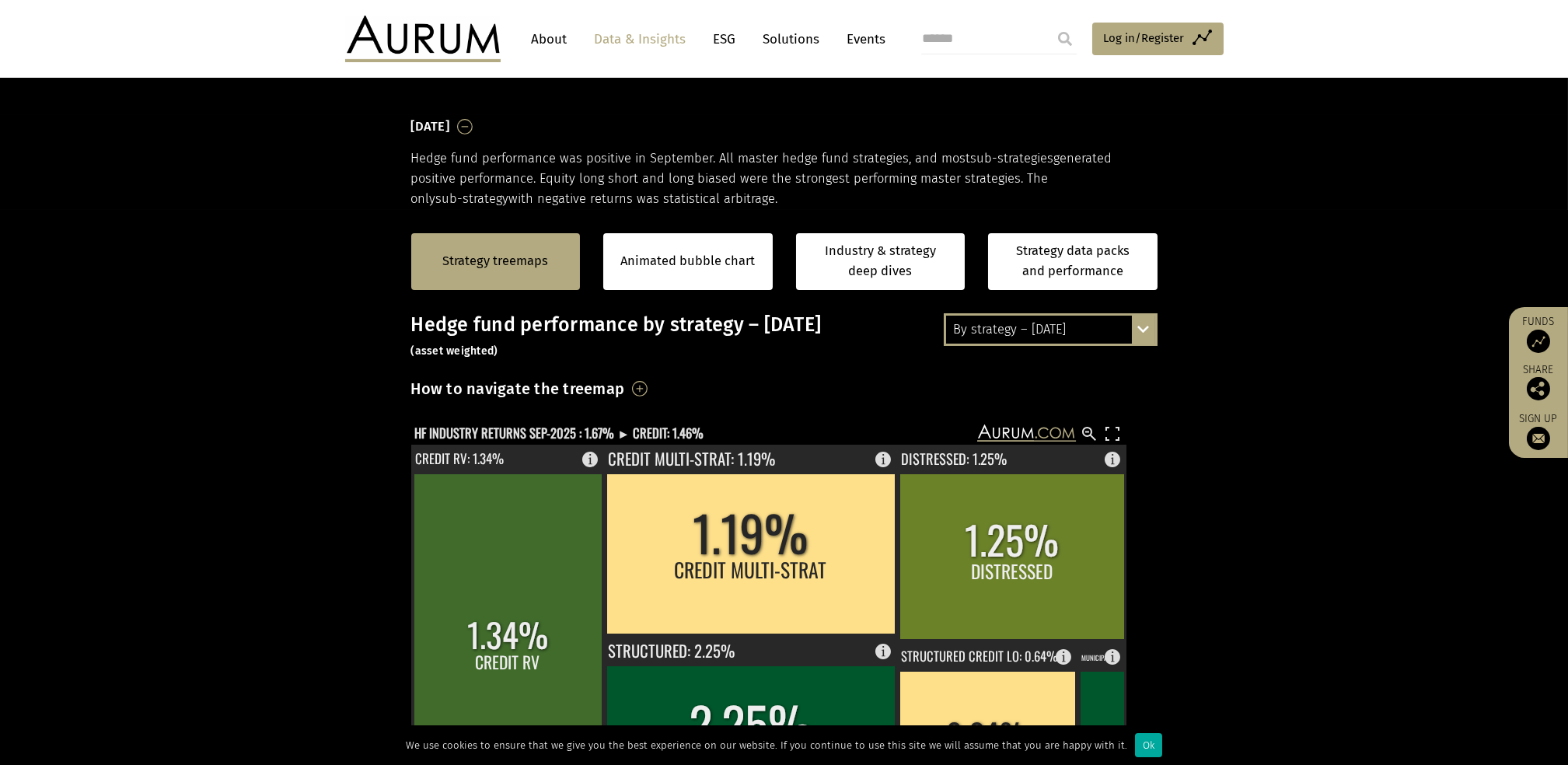
click at [1114, 330] on div "By strategy – [DATE]" at bounding box center [1051, 329] width 209 height 28
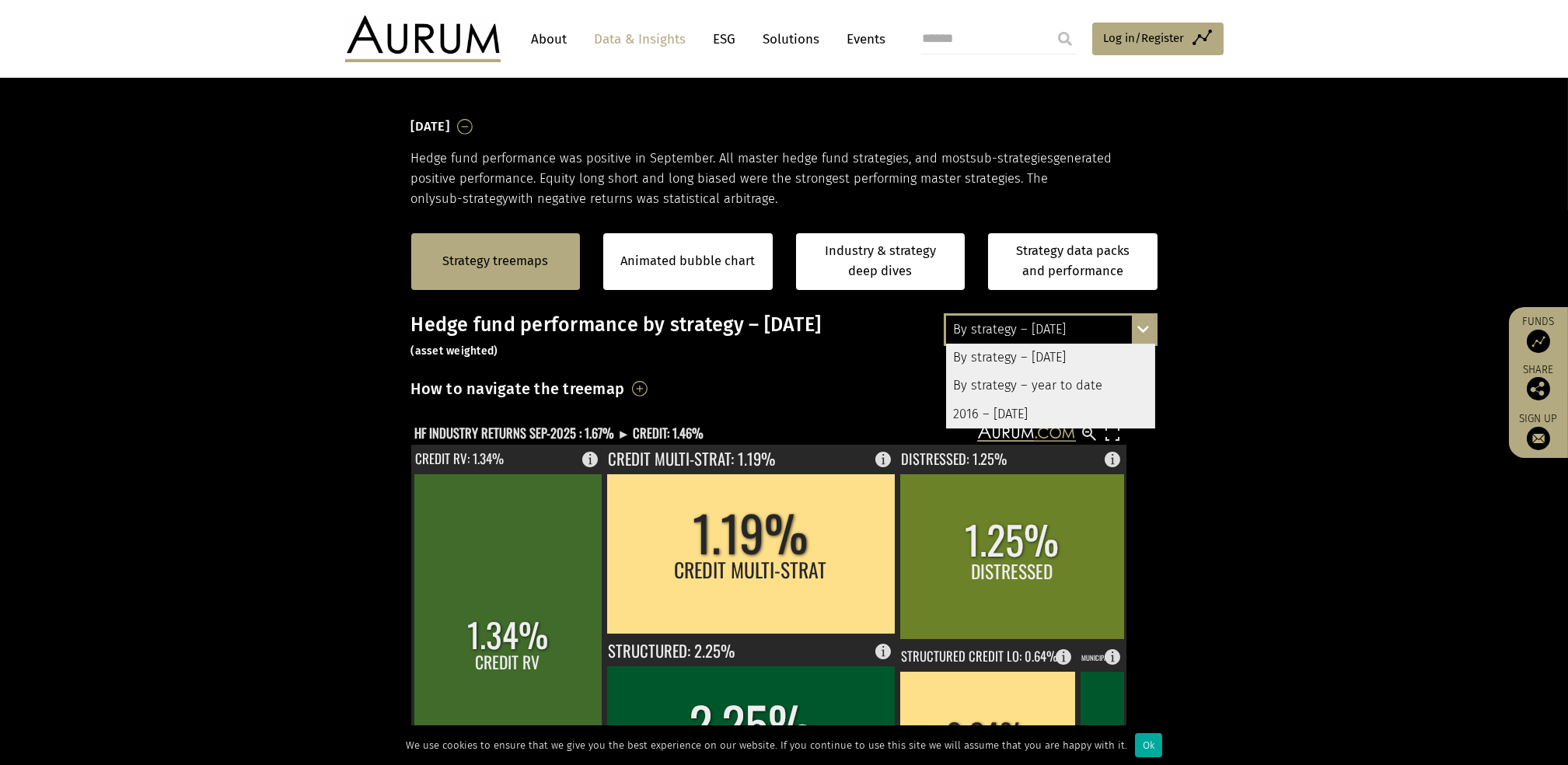
click at [1073, 383] on div "By strategy – year to date" at bounding box center [1051, 385] width 209 height 28
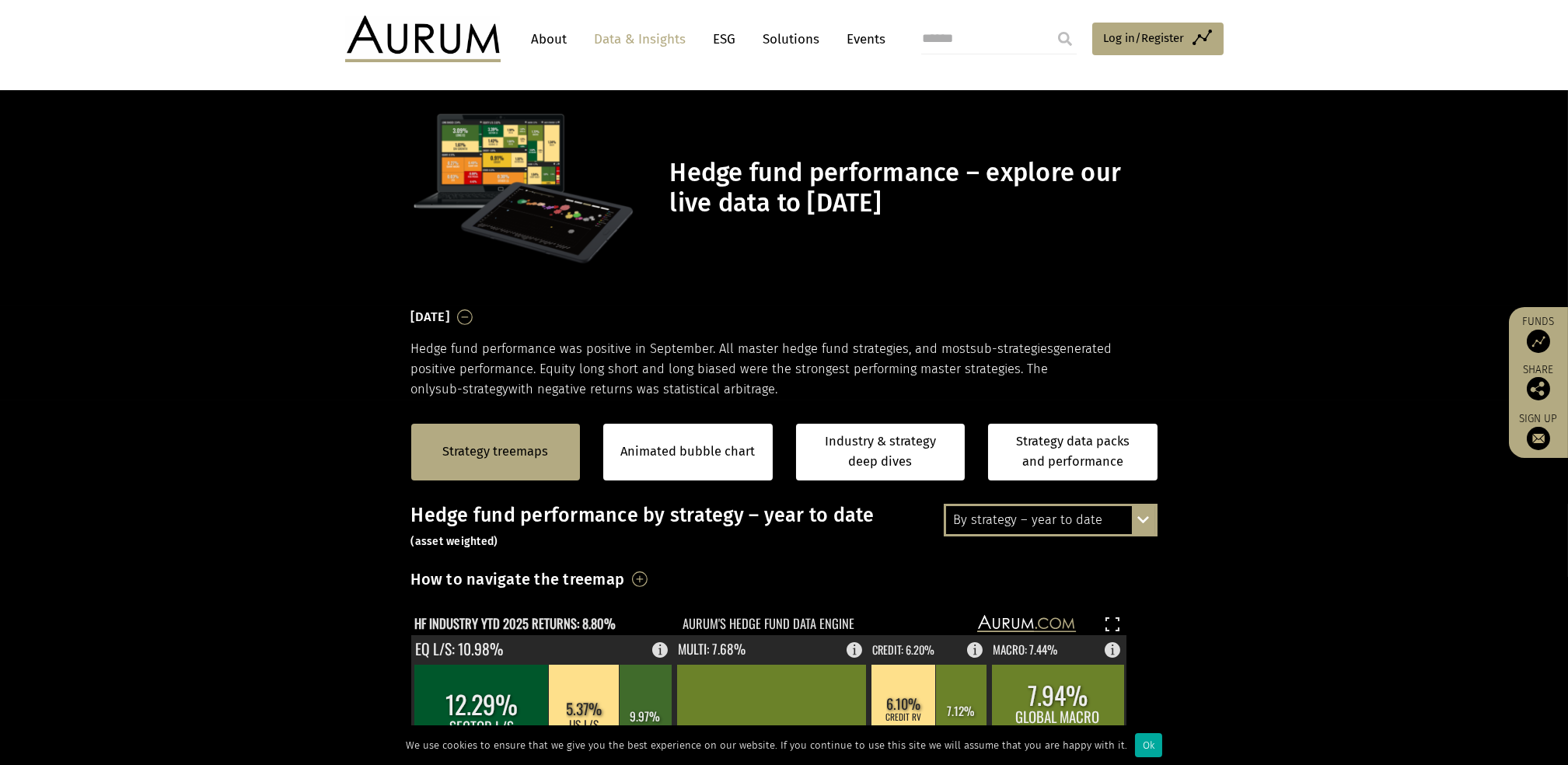
scroll to position [0, 0]
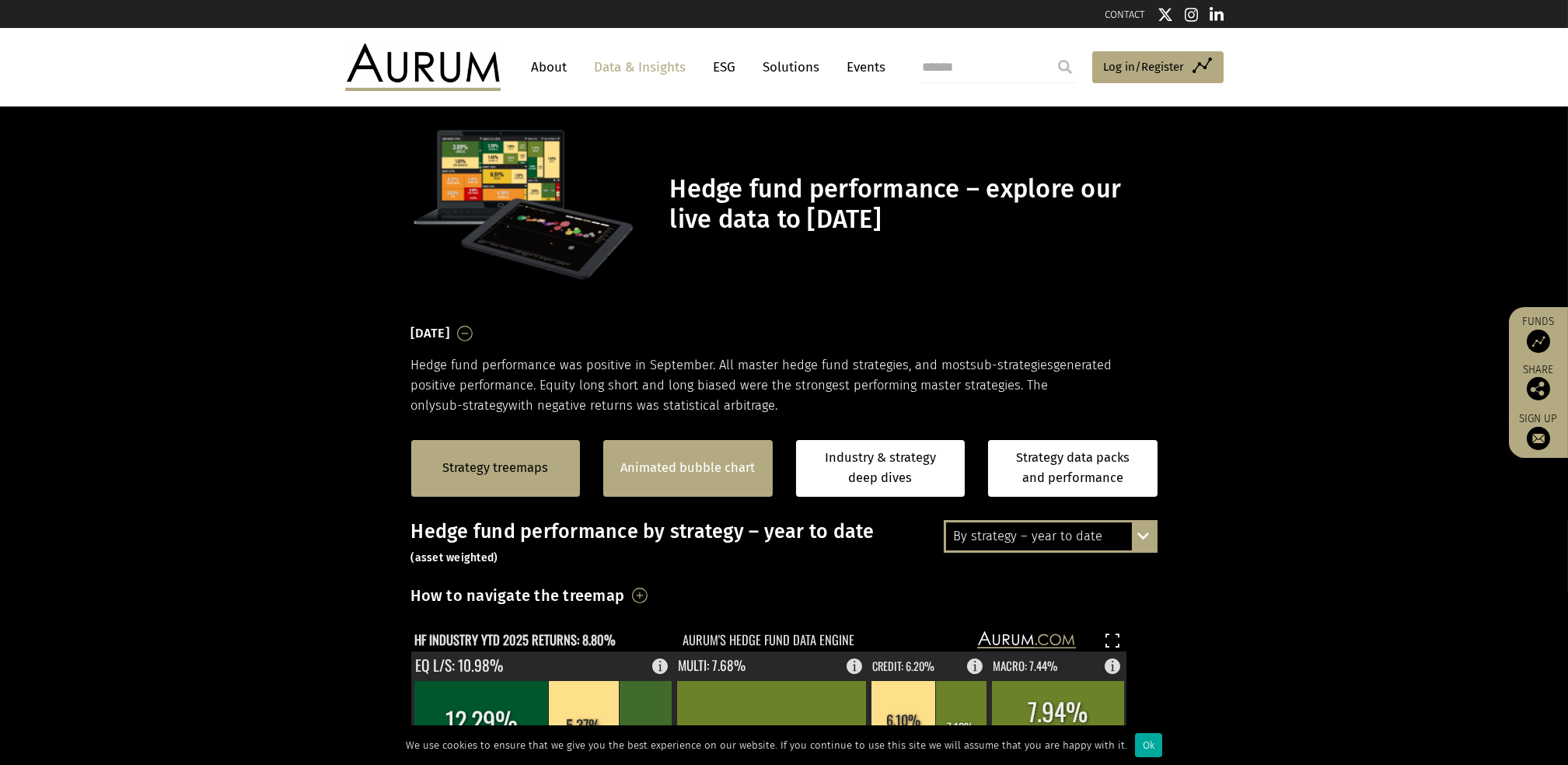
click at [717, 479] on div "Animated bubble chart" at bounding box center [688, 468] width 169 height 56
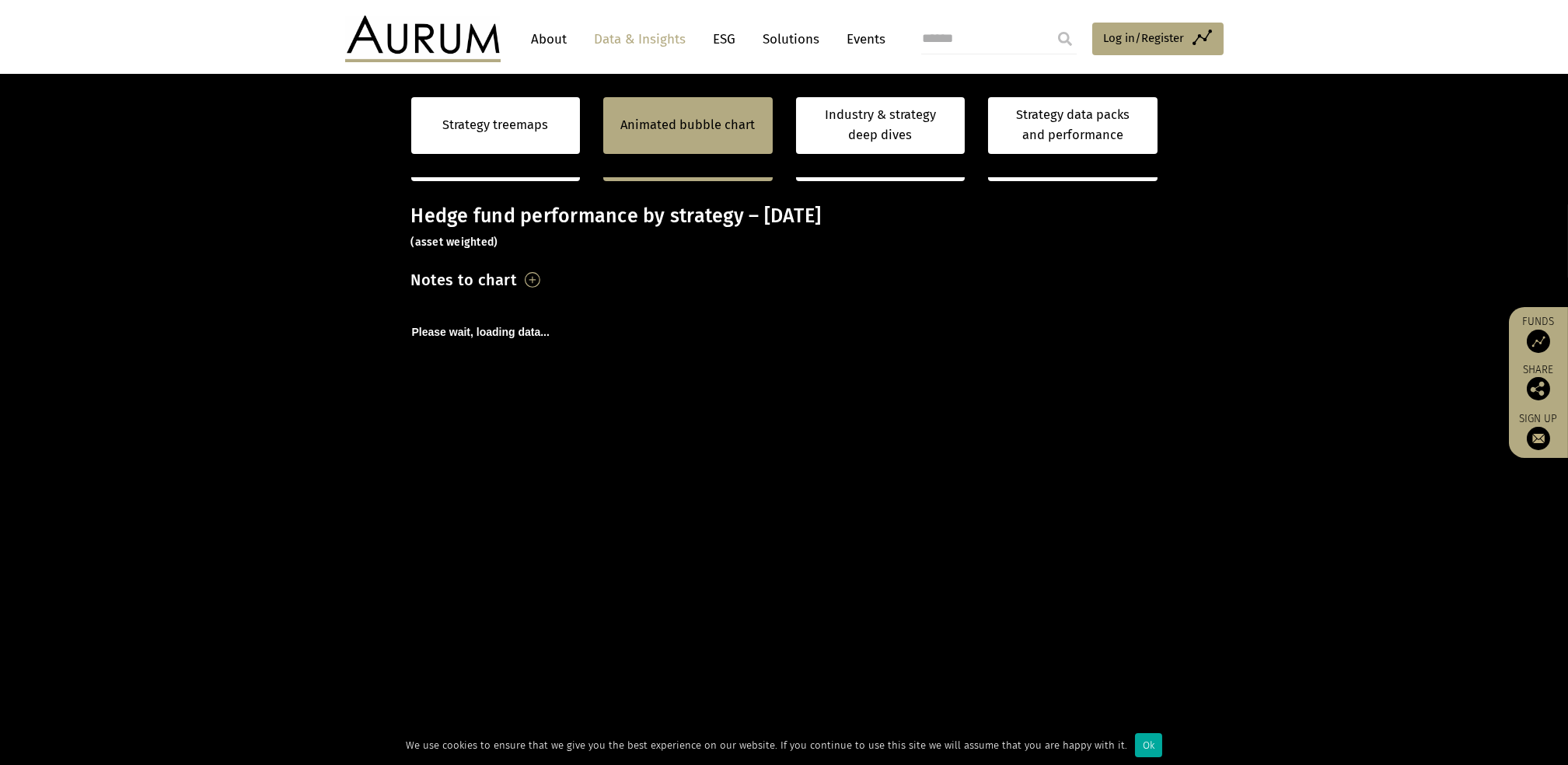
scroll to position [311, 0]
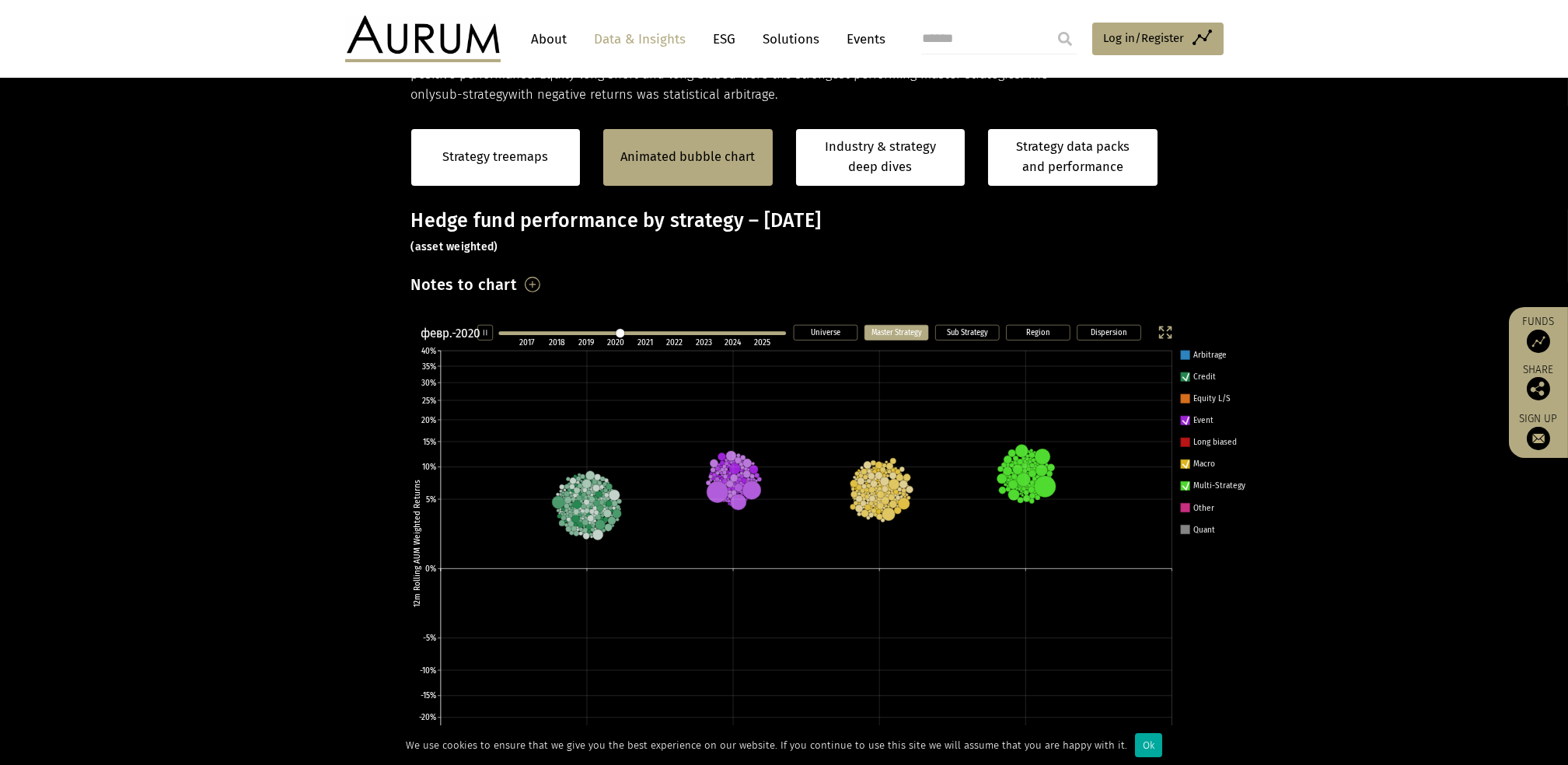
scroll to position [311, 0]
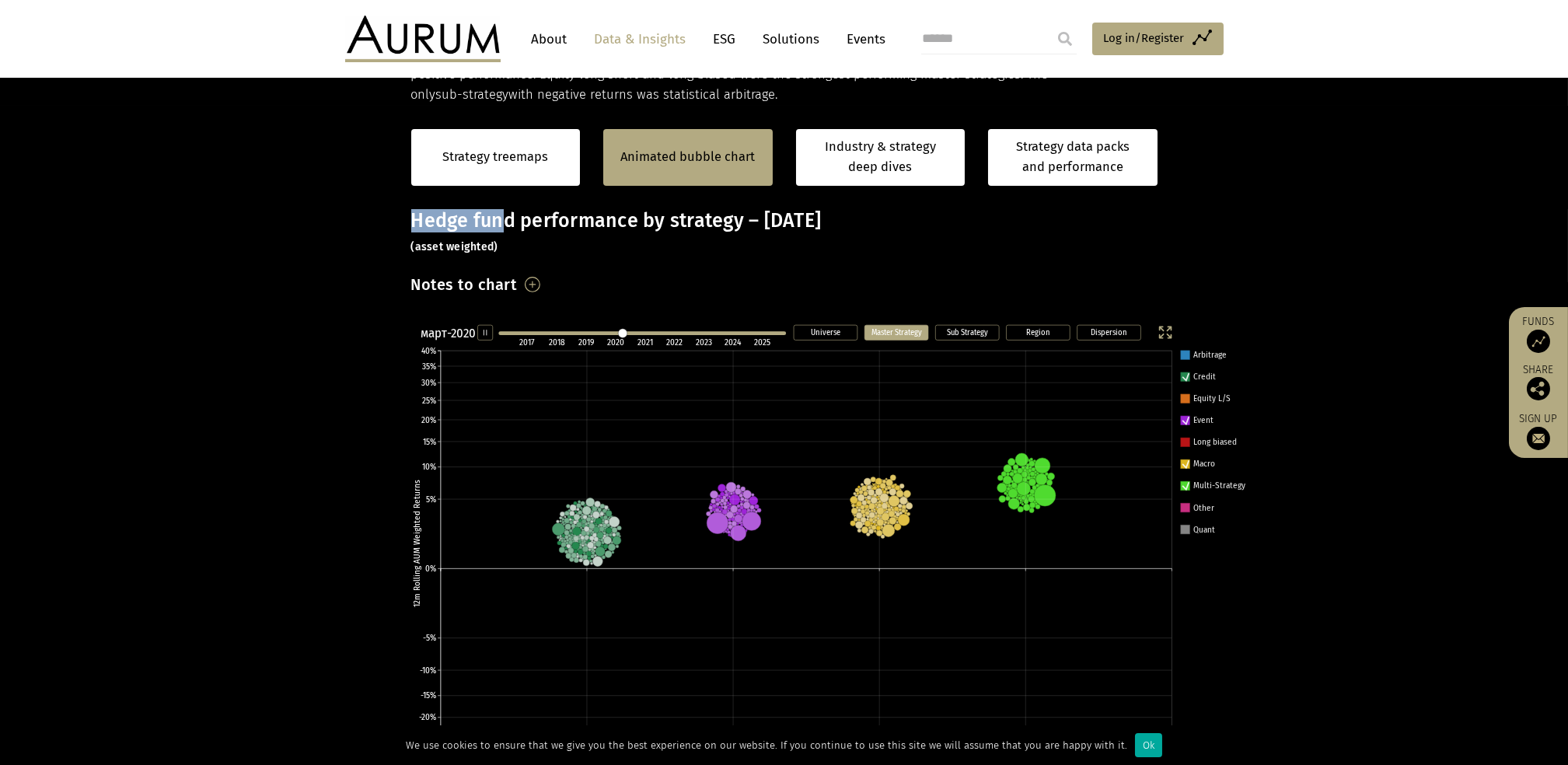
drag, startPoint x: 411, startPoint y: 220, endPoint x: 535, endPoint y: 233, distance: 124.7
click at [535, 233] on h3 "Hedge fund performance by strategy – September 2025 (asset weighted)" at bounding box center [784, 232] width 747 height 46
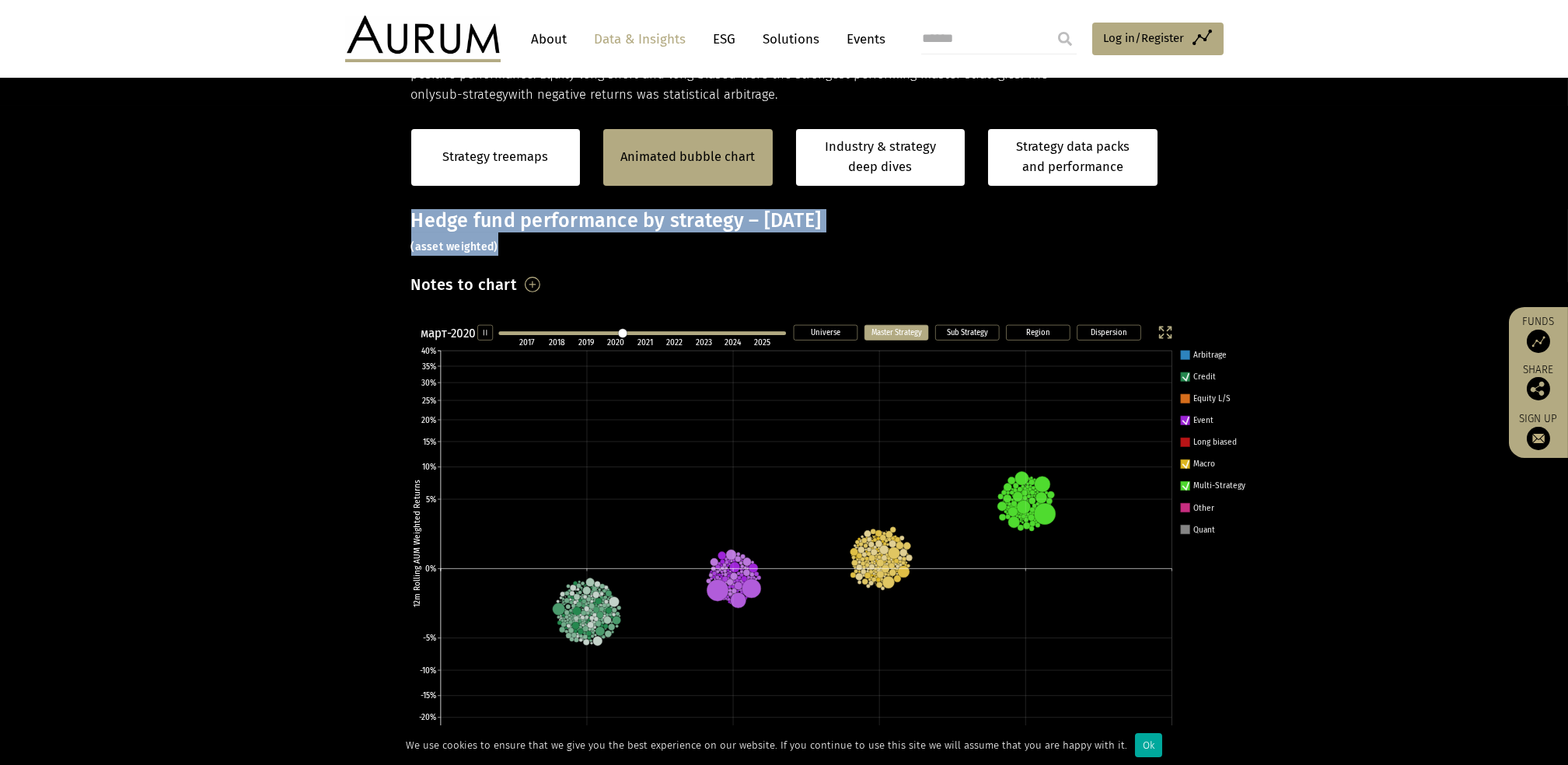
drag, startPoint x: 535, startPoint y: 233, endPoint x: 558, endPoint y: 271, distance: 44.4
click at [557, 271] on div "Hedge fund performance by strategy – September 2025 (asset weighted) Notes to c…" at bounding box center [784, 604] width 747 height 790
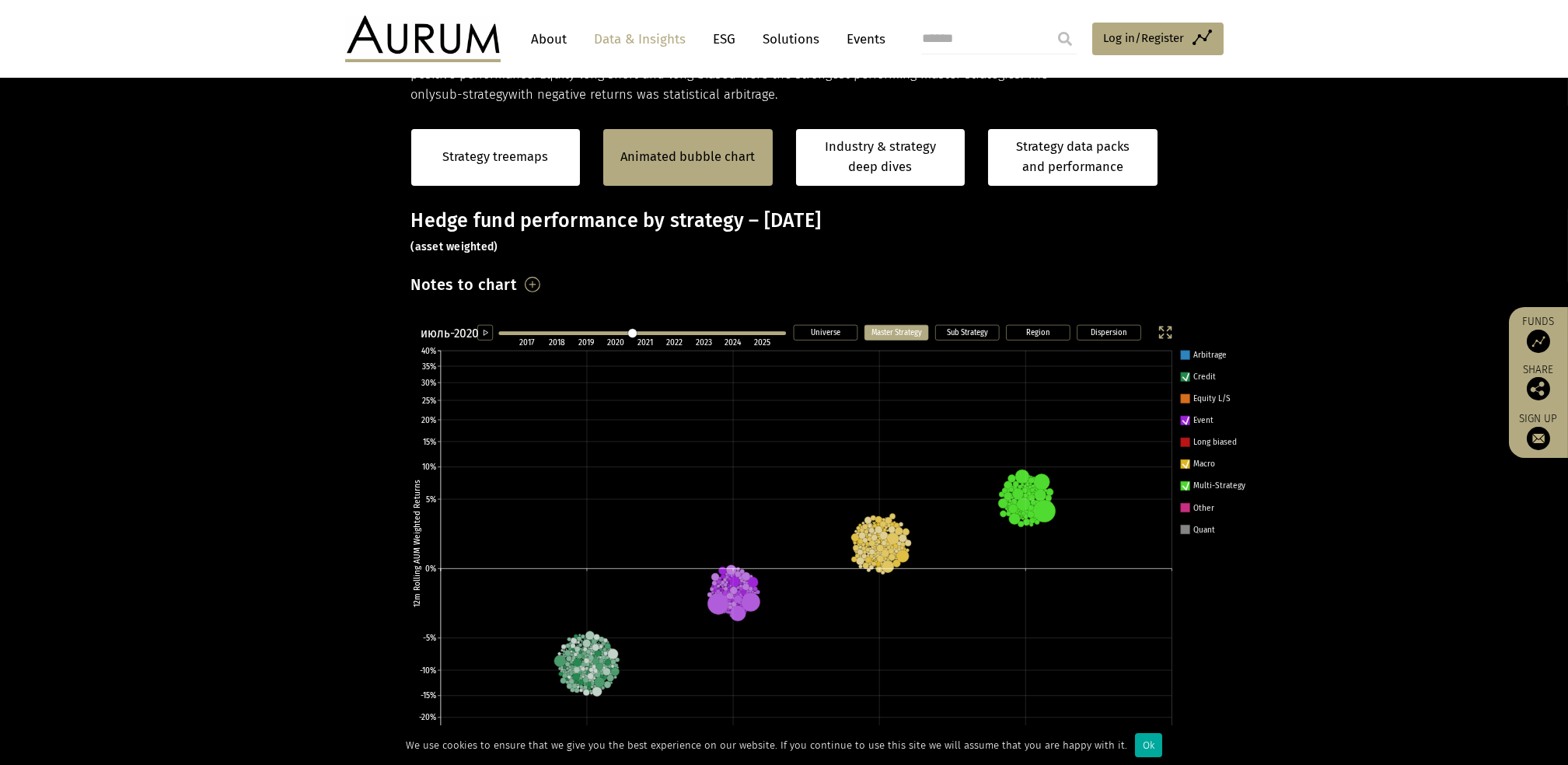
drag, startPoint x: 631, startPoint y: 334, endPoint x: 715, endPoint y: 334, distance: 84.0
click at [715, 334] on line at bounding box center [641, 334] width 284 height 0
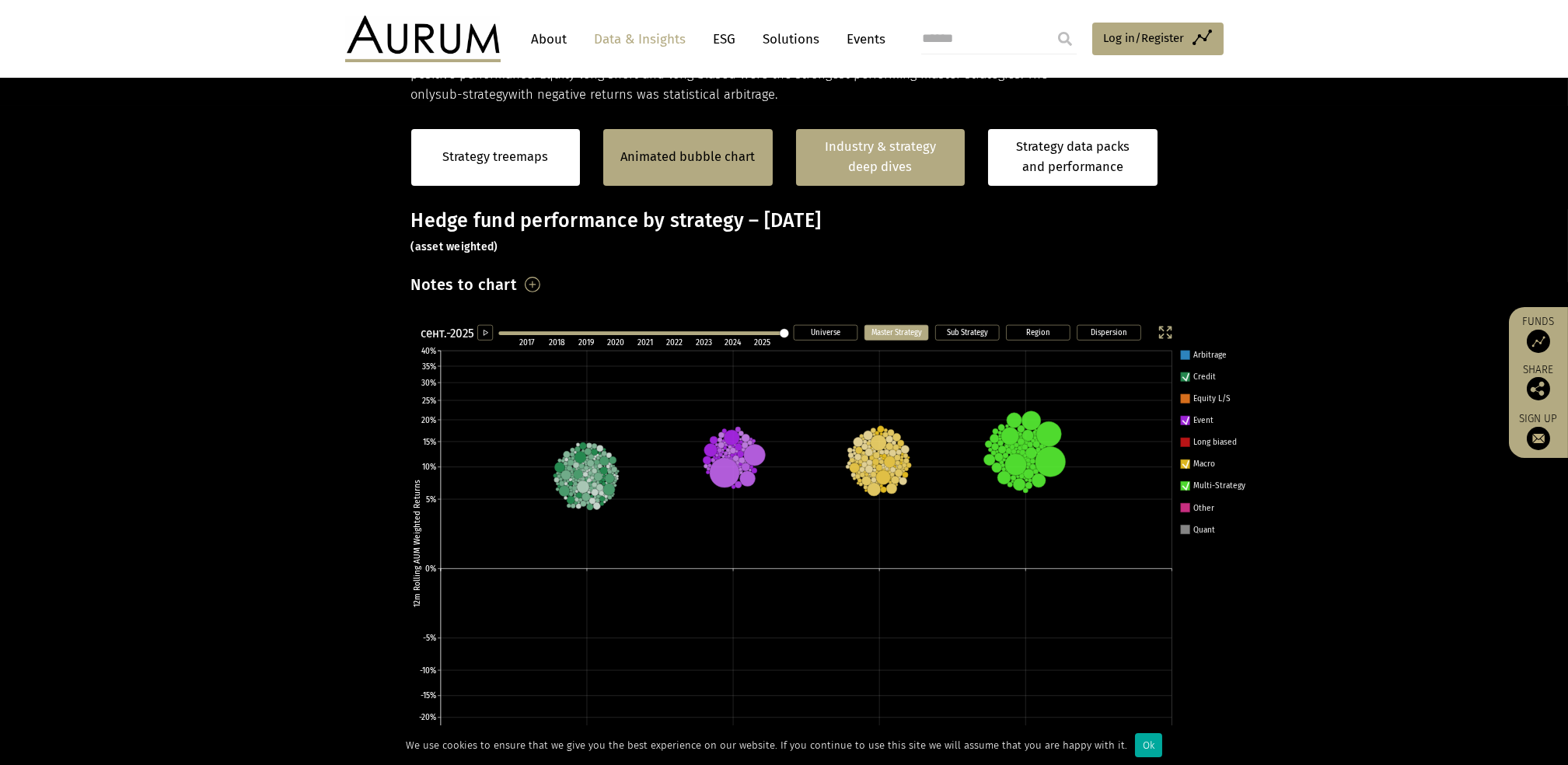
scroll to position [311, 0]
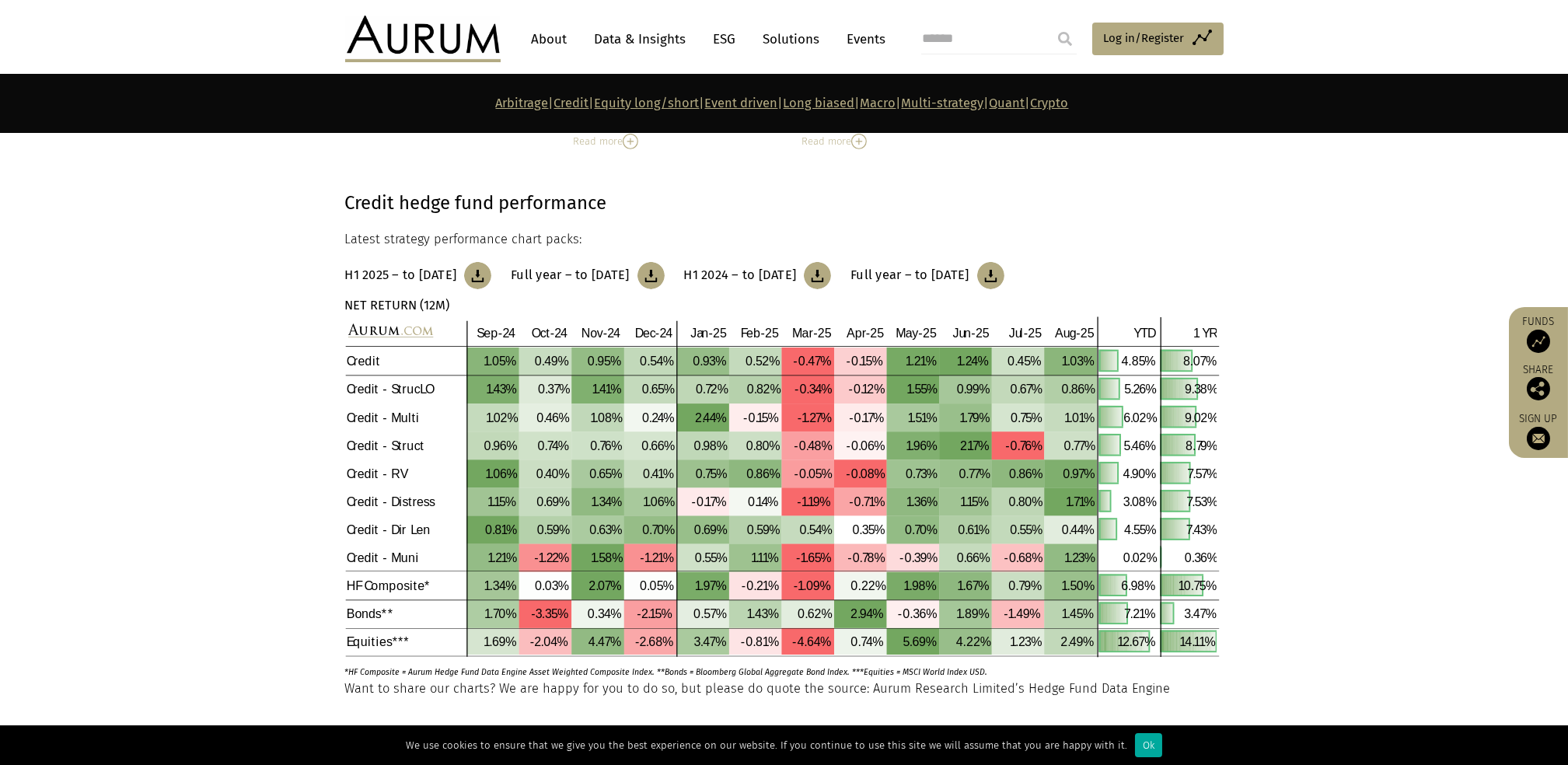
scroll to position [1554, 0]
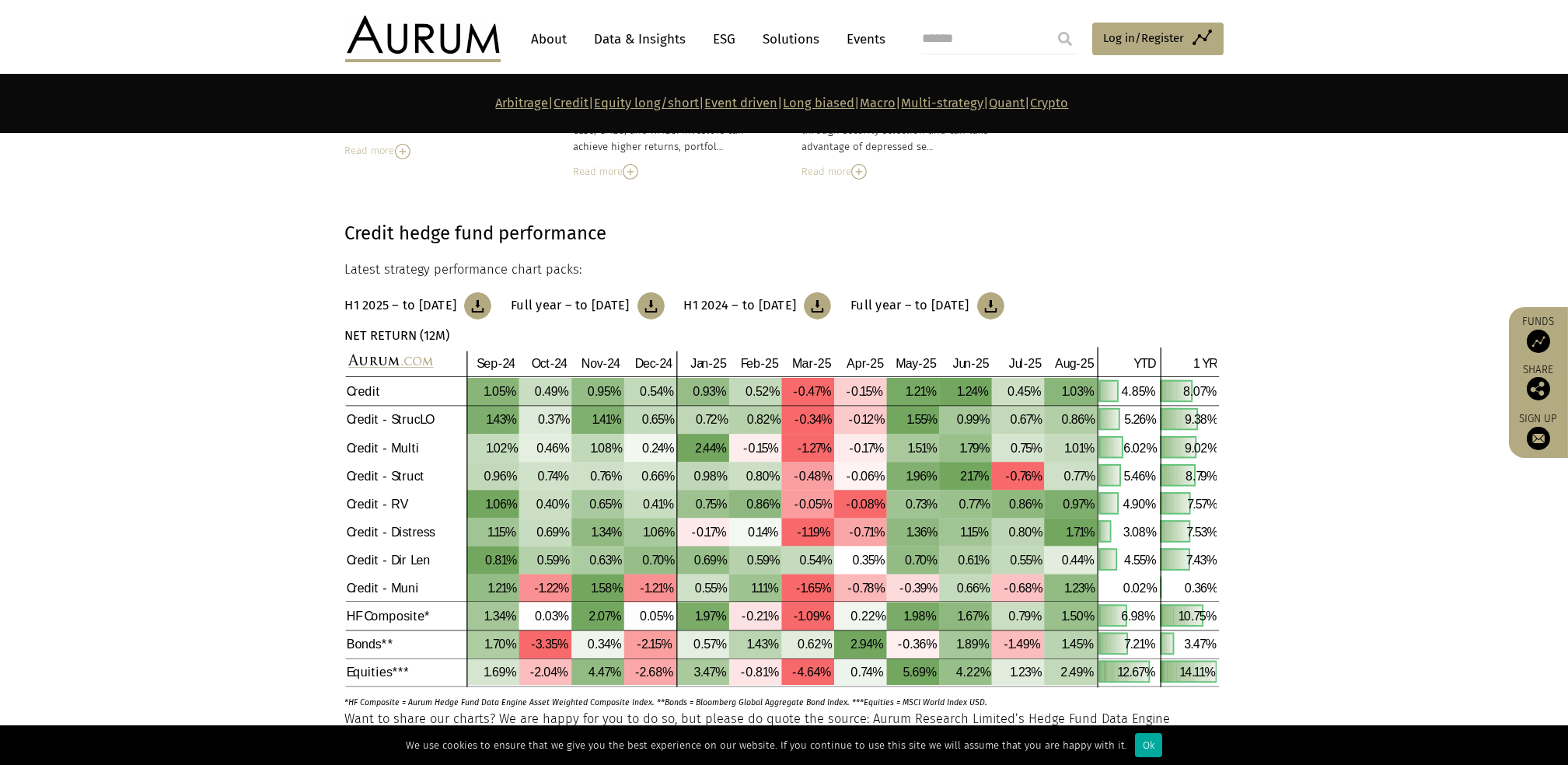
click at [969, 303] on h3 "Full year – to December 2023" at bounding box center [909, 305] width 118 height 15
click at [665, 306] on img at bounding box center [651, 306] width 27 height 27
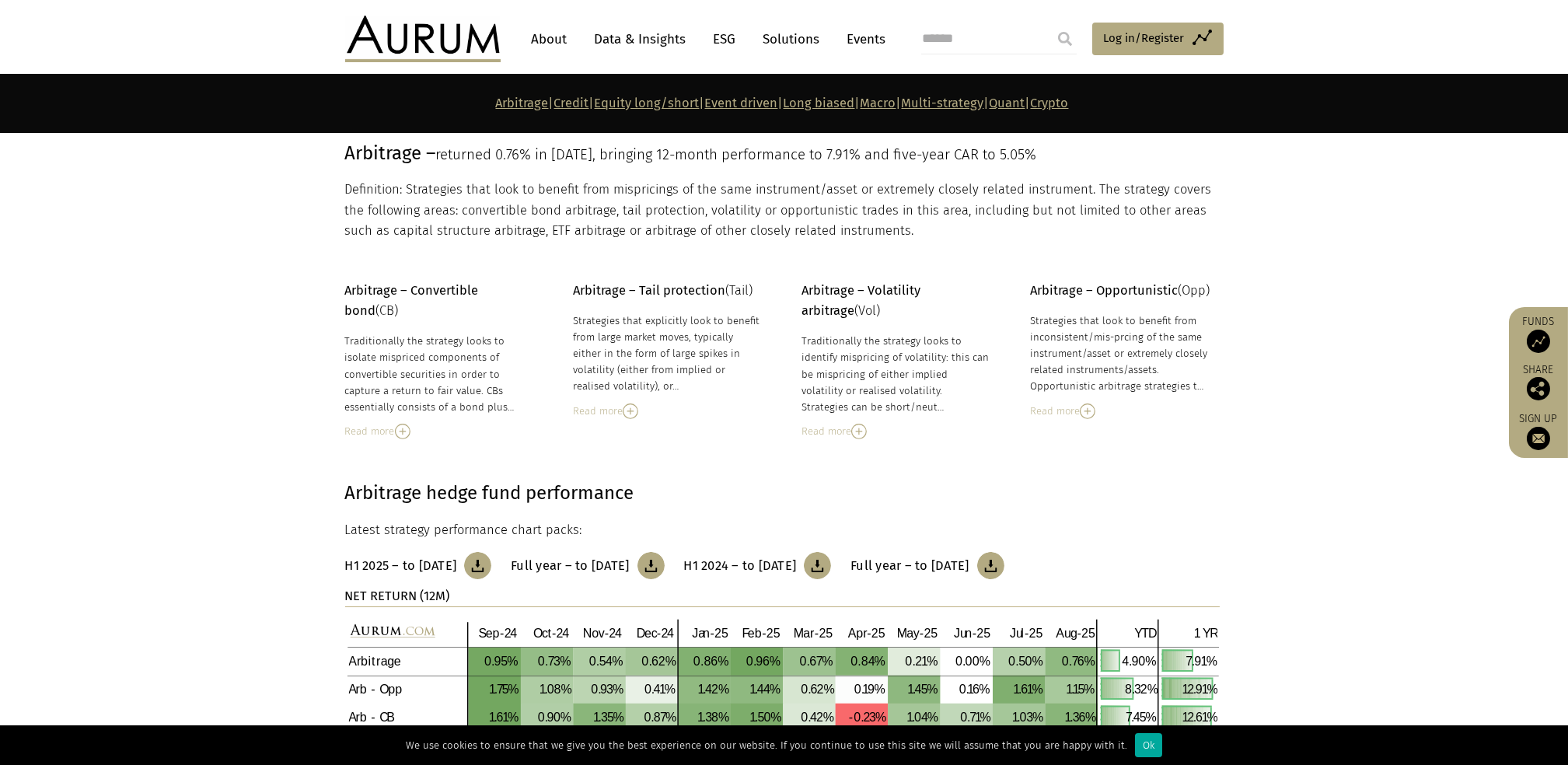
scroll to position [0, 0]
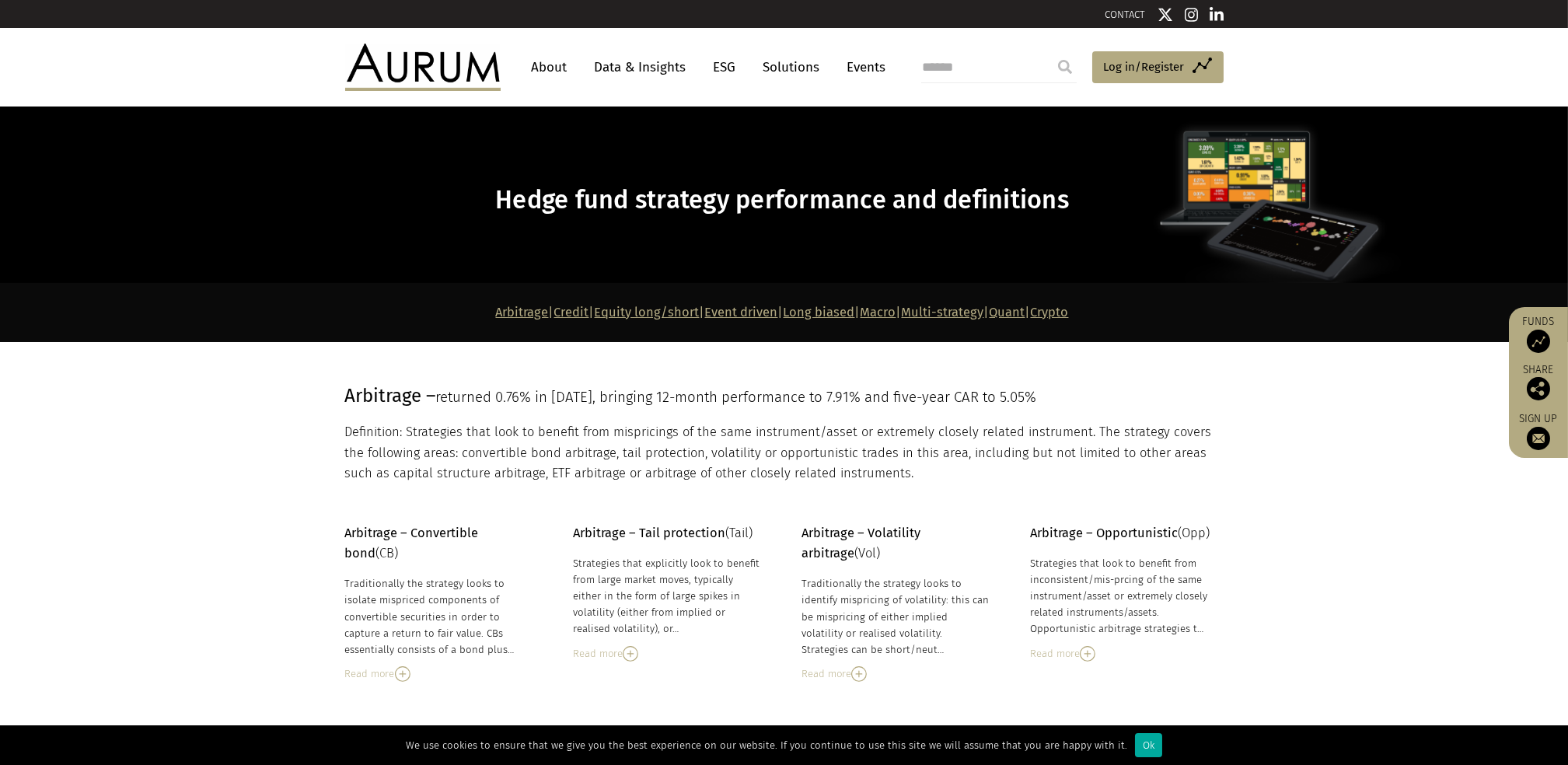
click at [605, 66] on link "Data & Insights" at bounding box center [640, 67] width 107 height 29
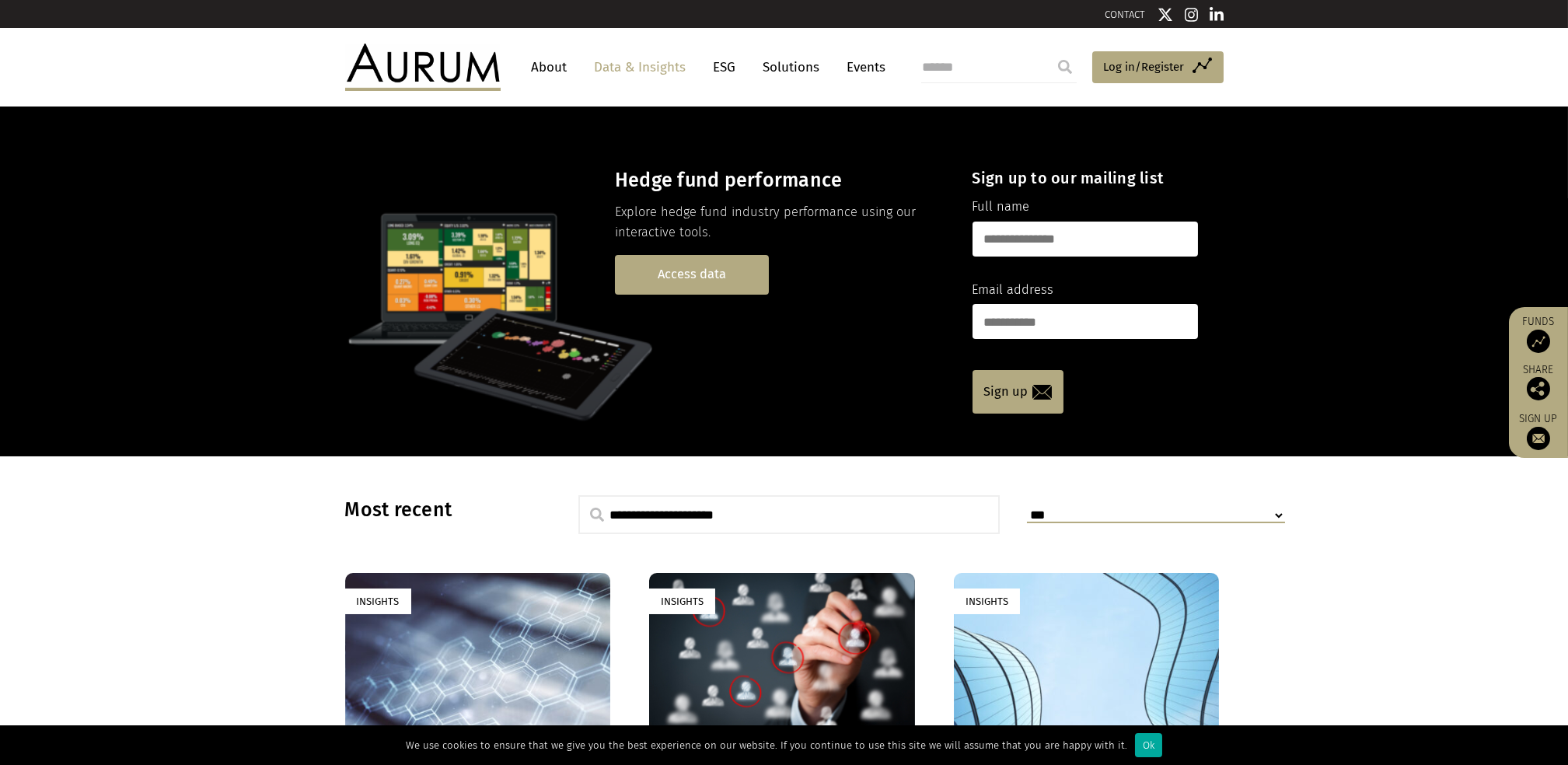
click at [712, 277] on link "Access data" at bounding box center [692, 275] width 154 height 40
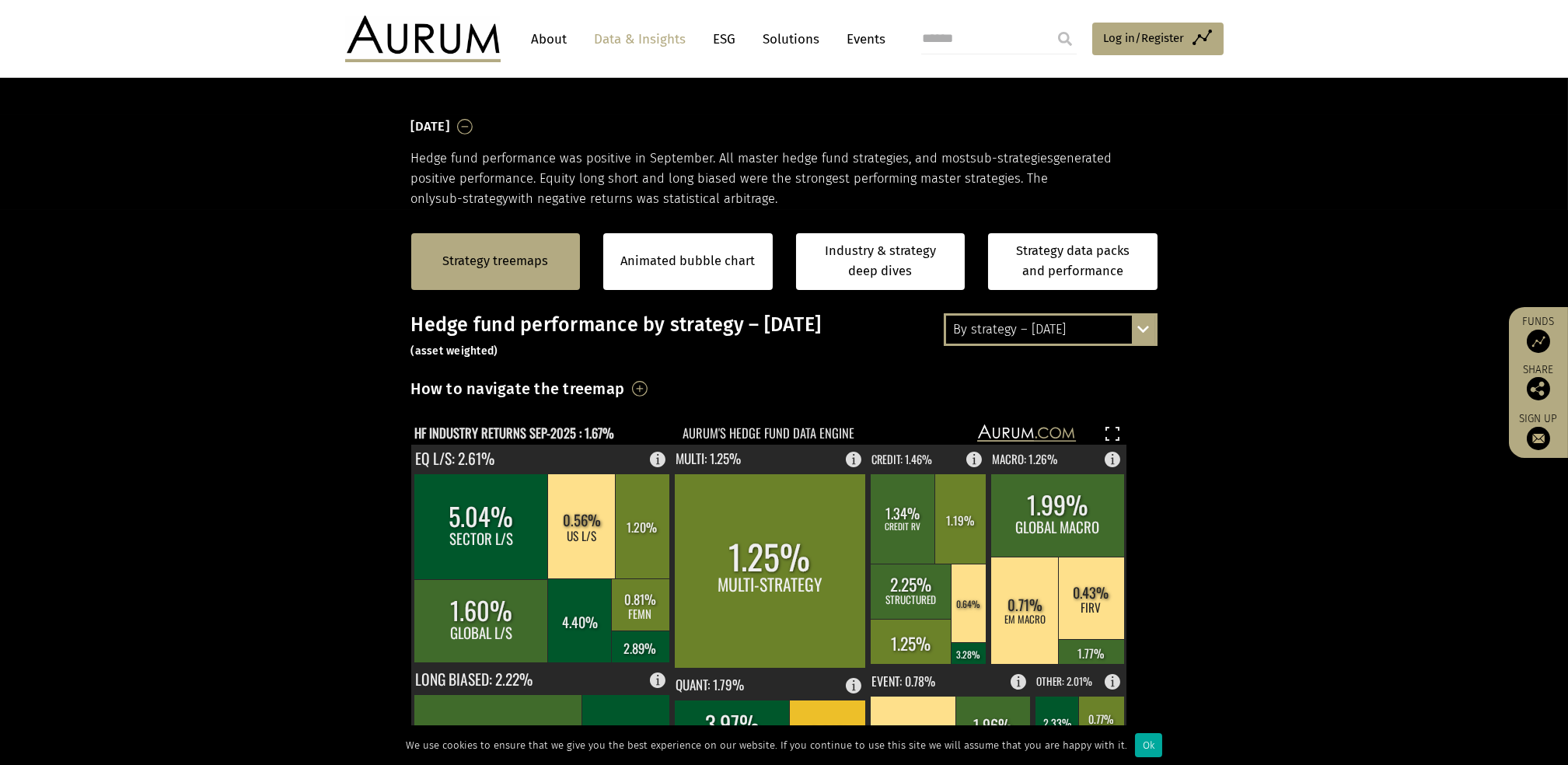
scroll to position [415, 0]
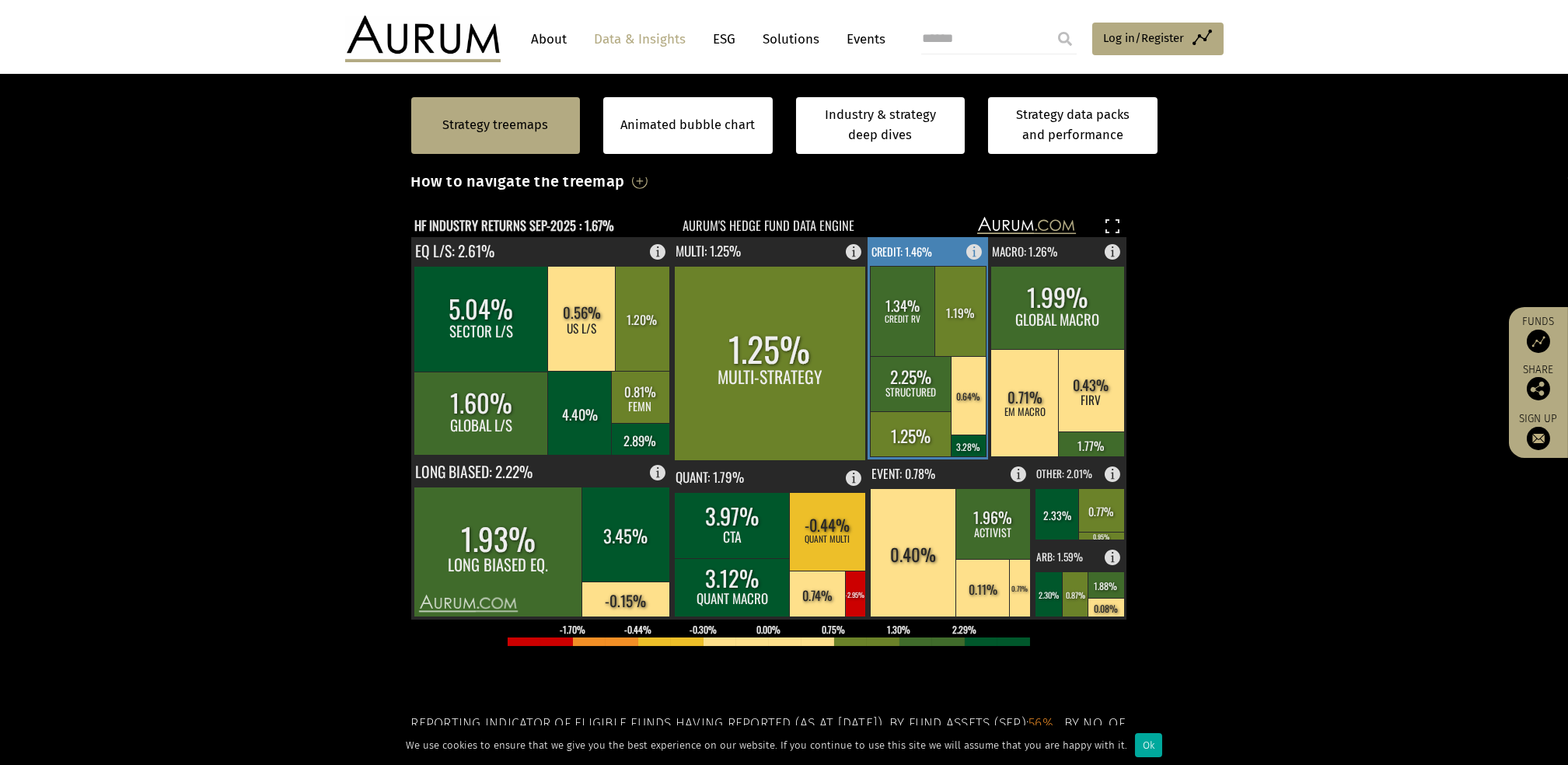
click at [970, 254] on rect at bounding box center [979, 248] width 19 height 22
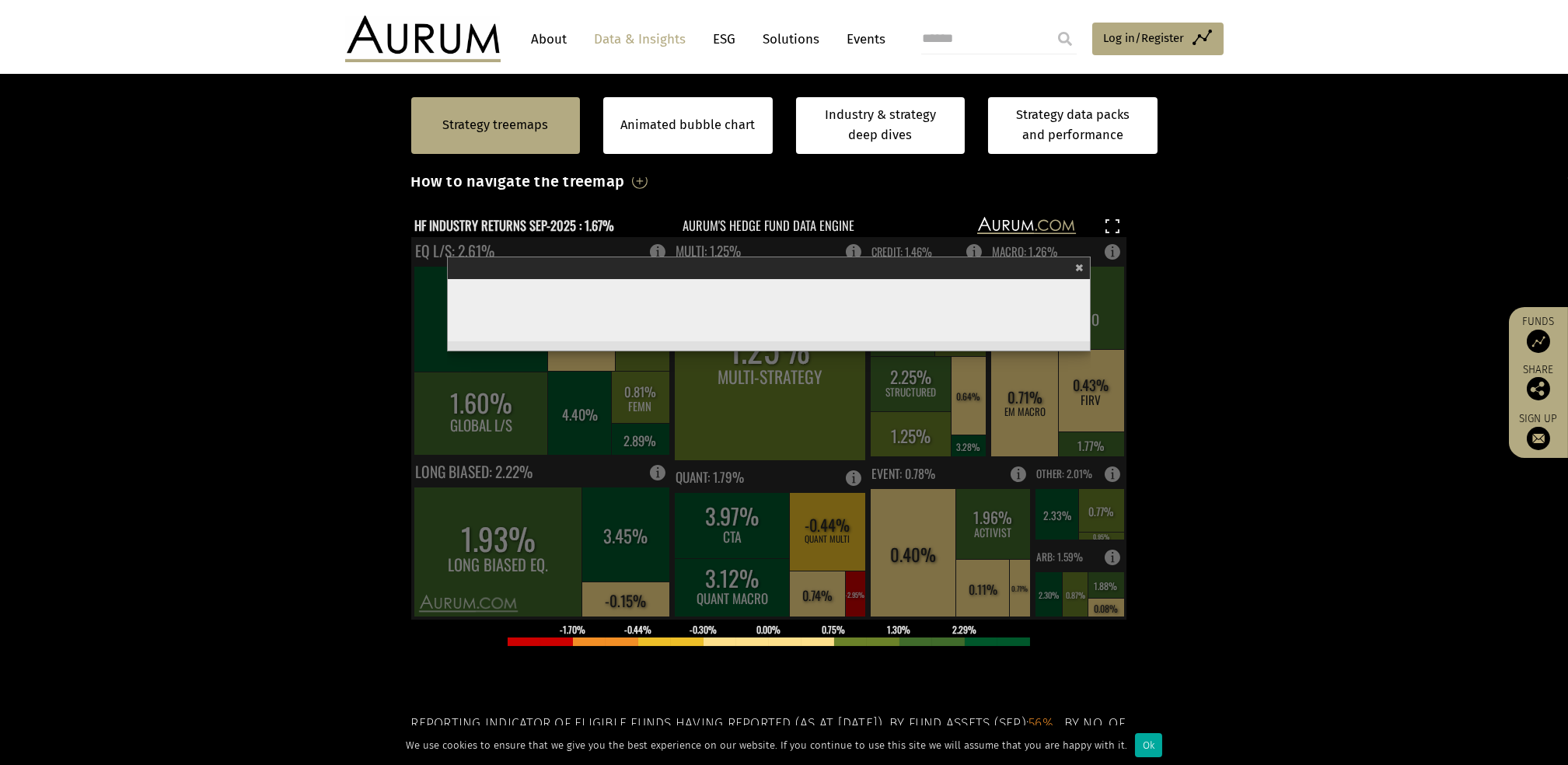
click at [1217, 321] on section "Strategy treemaps Animated bubble chart Industry & strategy deep dives Strategy…" at bounding box center [784, 488] width 1568 height 971
click at [1140, 276] on div at bounding box center [784, 449] width 747 height 467
click at [1080, 266] on span "×" at bounding box center [1079, 265] width 8 height 18
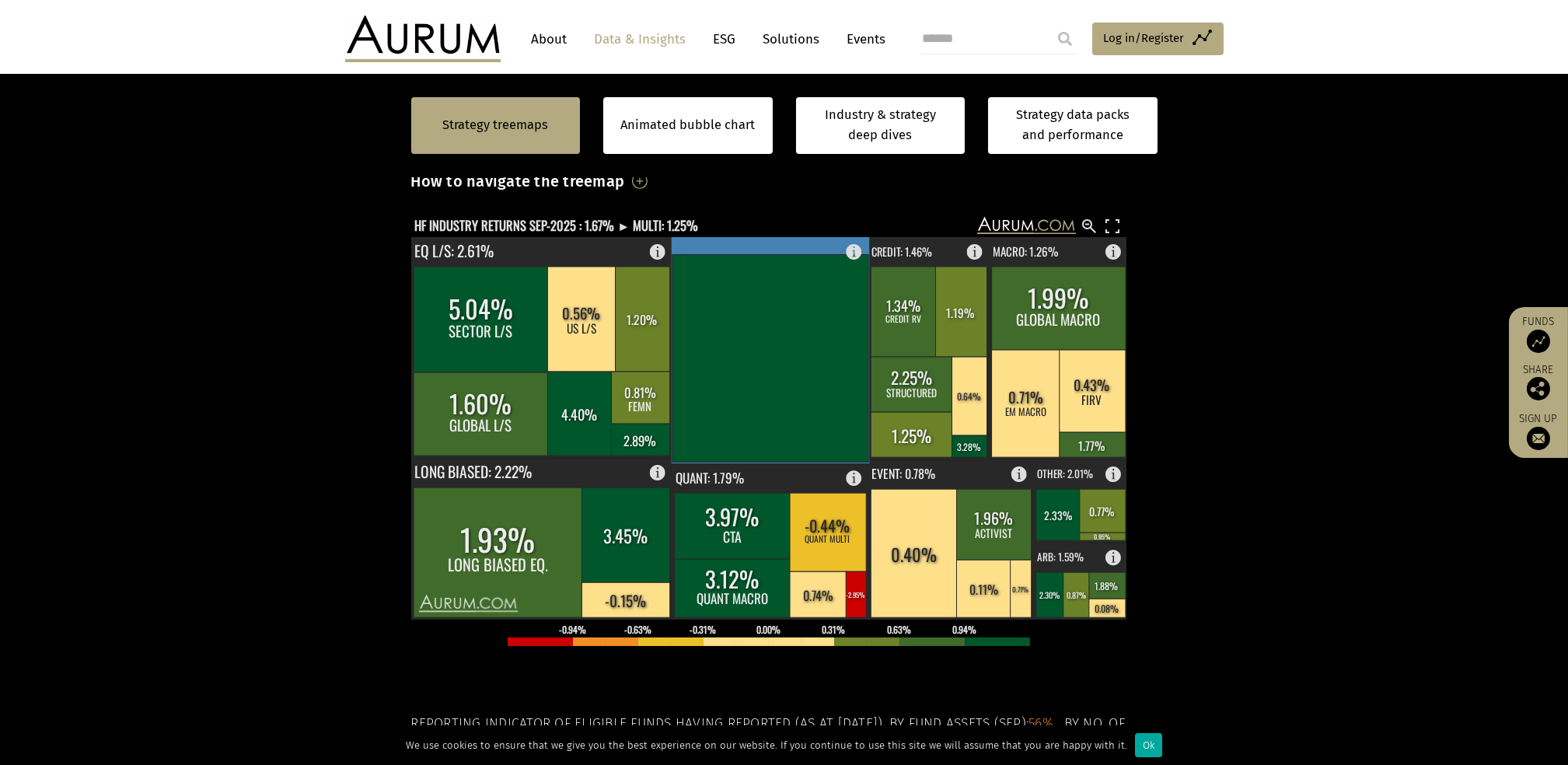
scroll to position [206, 0]
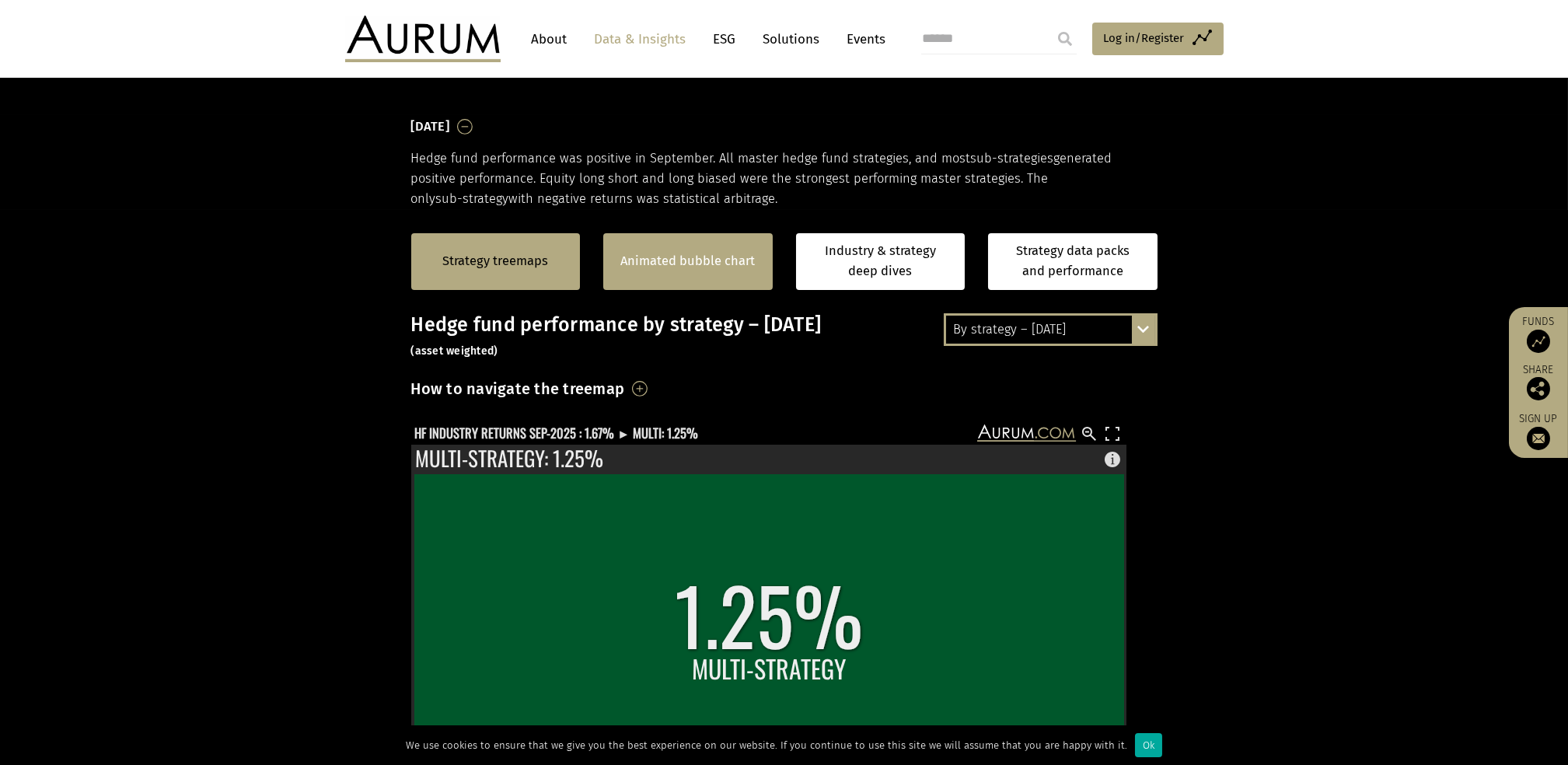
click at [699, 270] on link "Animated bubble chart" at bounding box center [688, 261] width 135 height 20
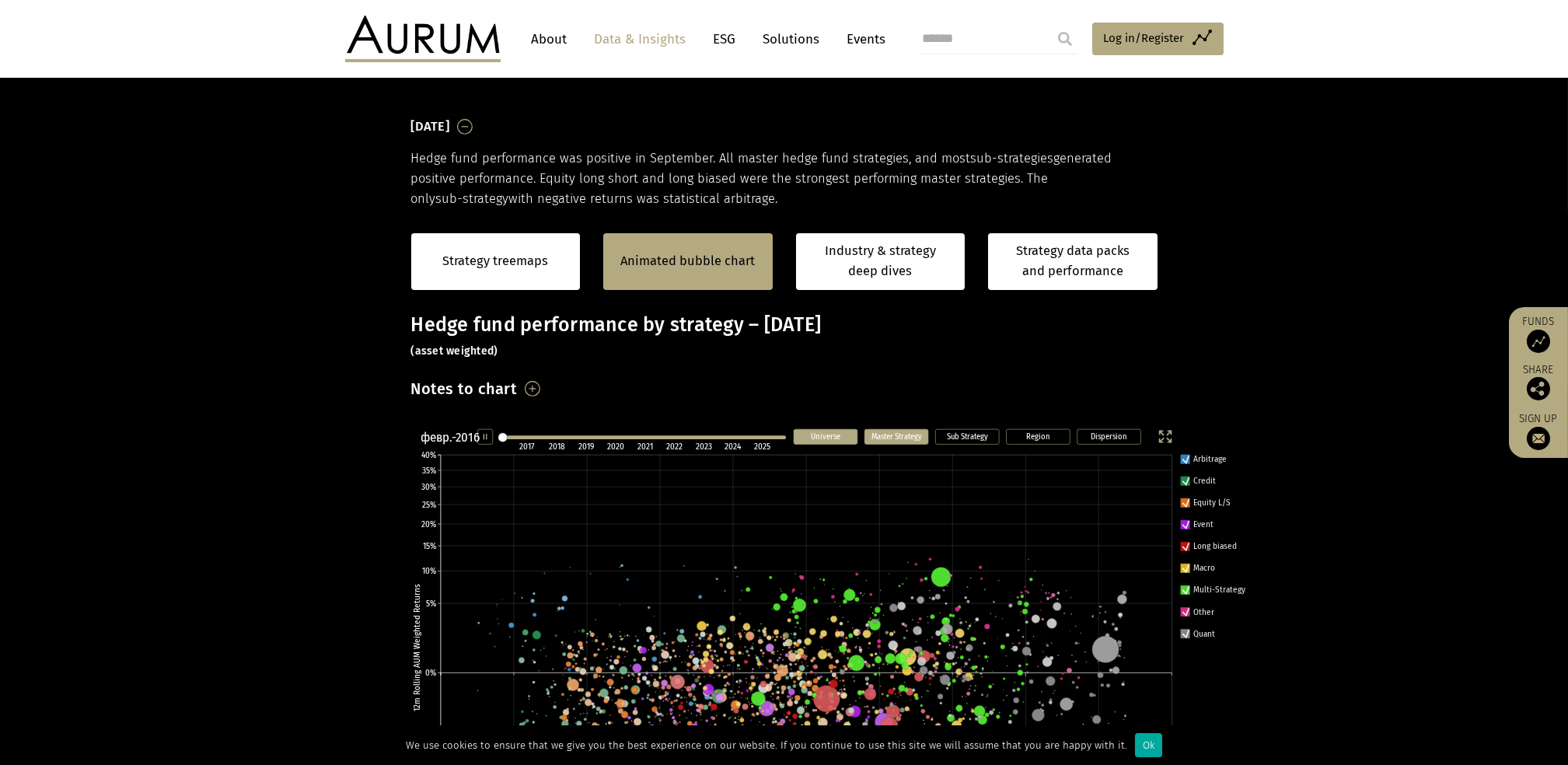
scroll to position [442, 0]
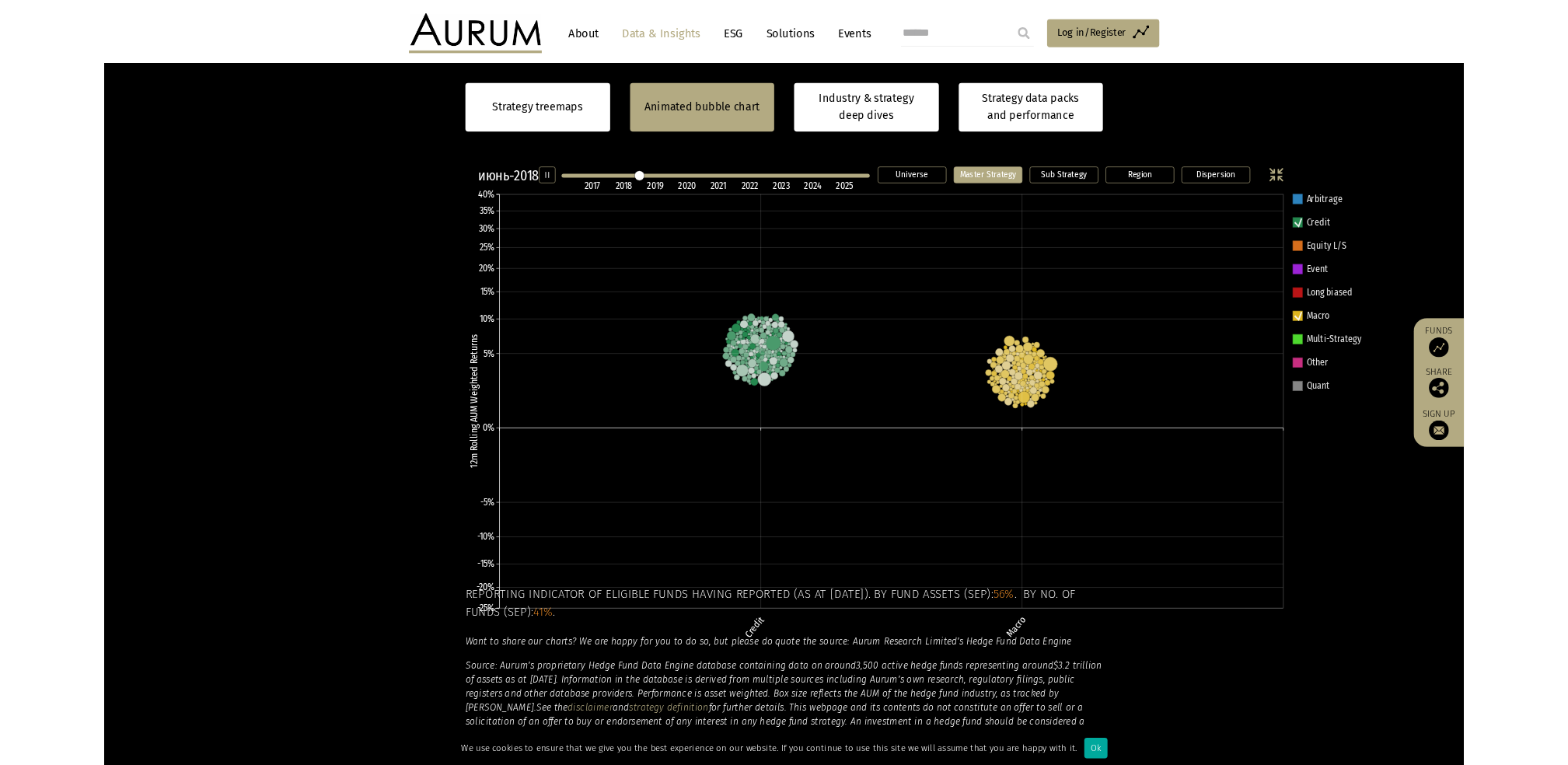
scroll to position [442, 0]
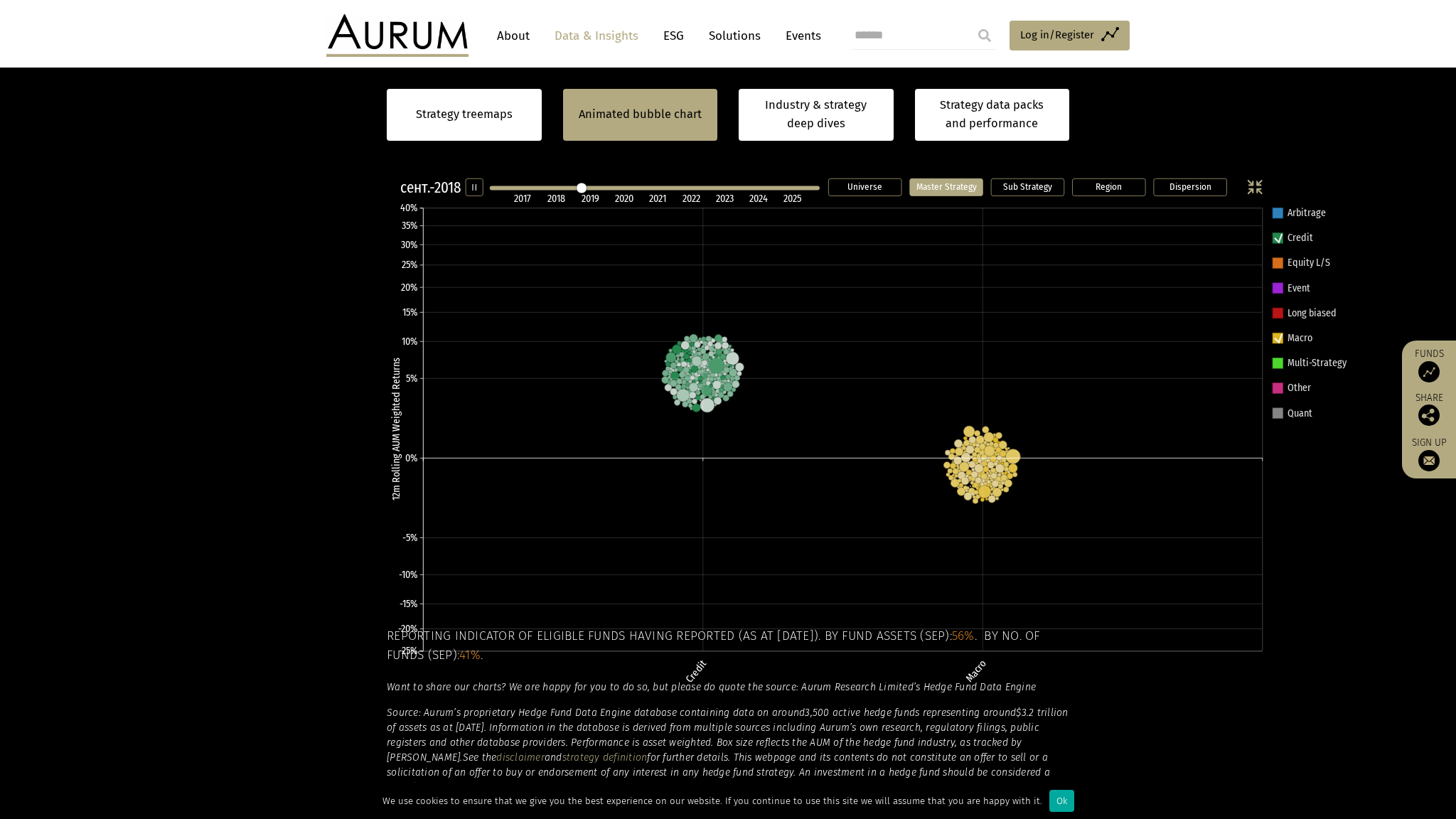
click at [491, 188] on line at bounding box center [654, 188] width 326 height 0
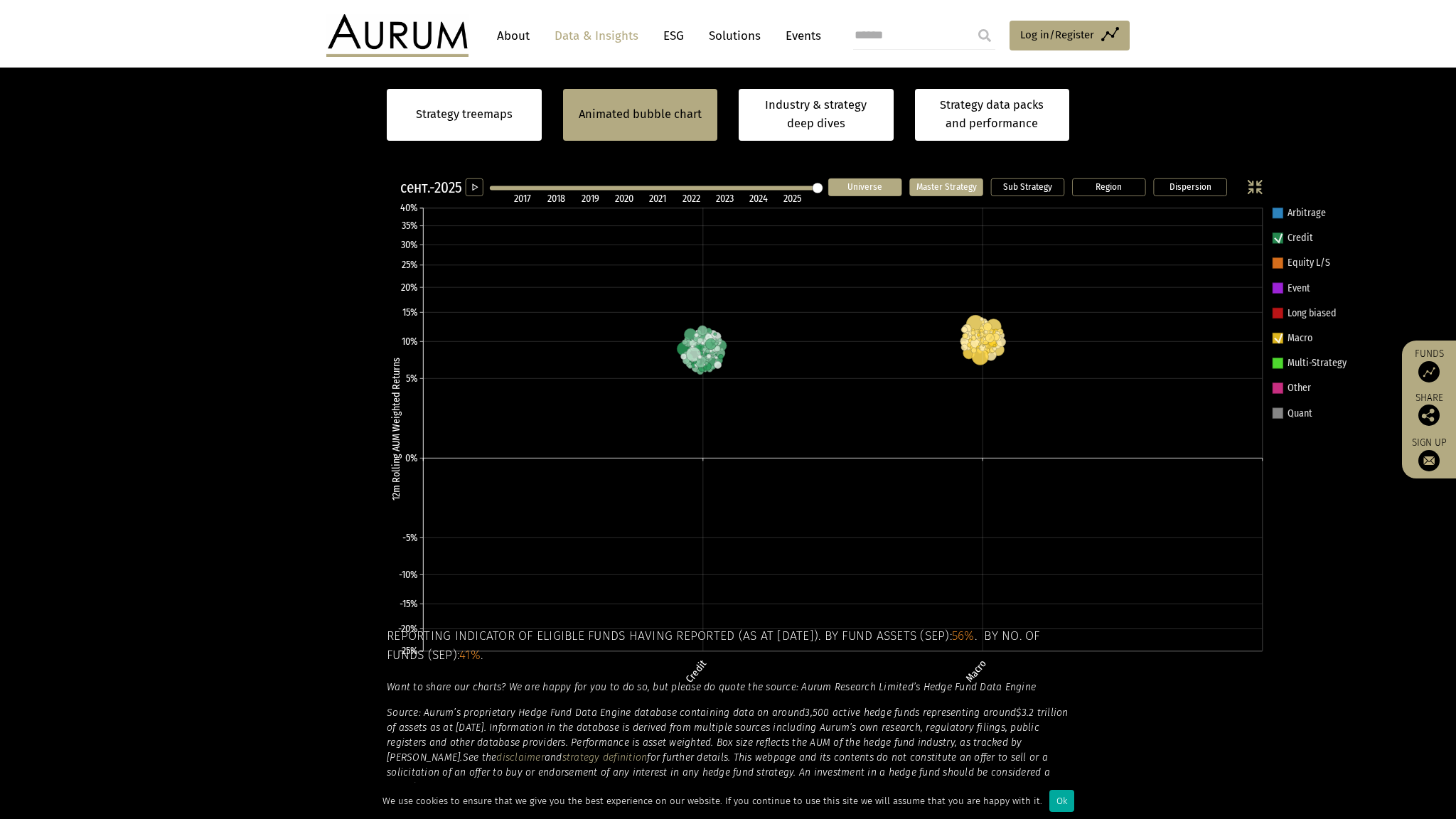
drag, startPoint x: 247, startPoint y: 16, endPoint x: 455, endPoint y: 20, distance: 208.0
click at [455, 171] on icon "Dispersion Region Sub Strategy Master Strategy Universe сент.-2025 2017 2018 20…" at bounding box center [871, 461] width 990 height 580
click at [1058, 171] on div at bounding box center [717, 464] width 683 height 586
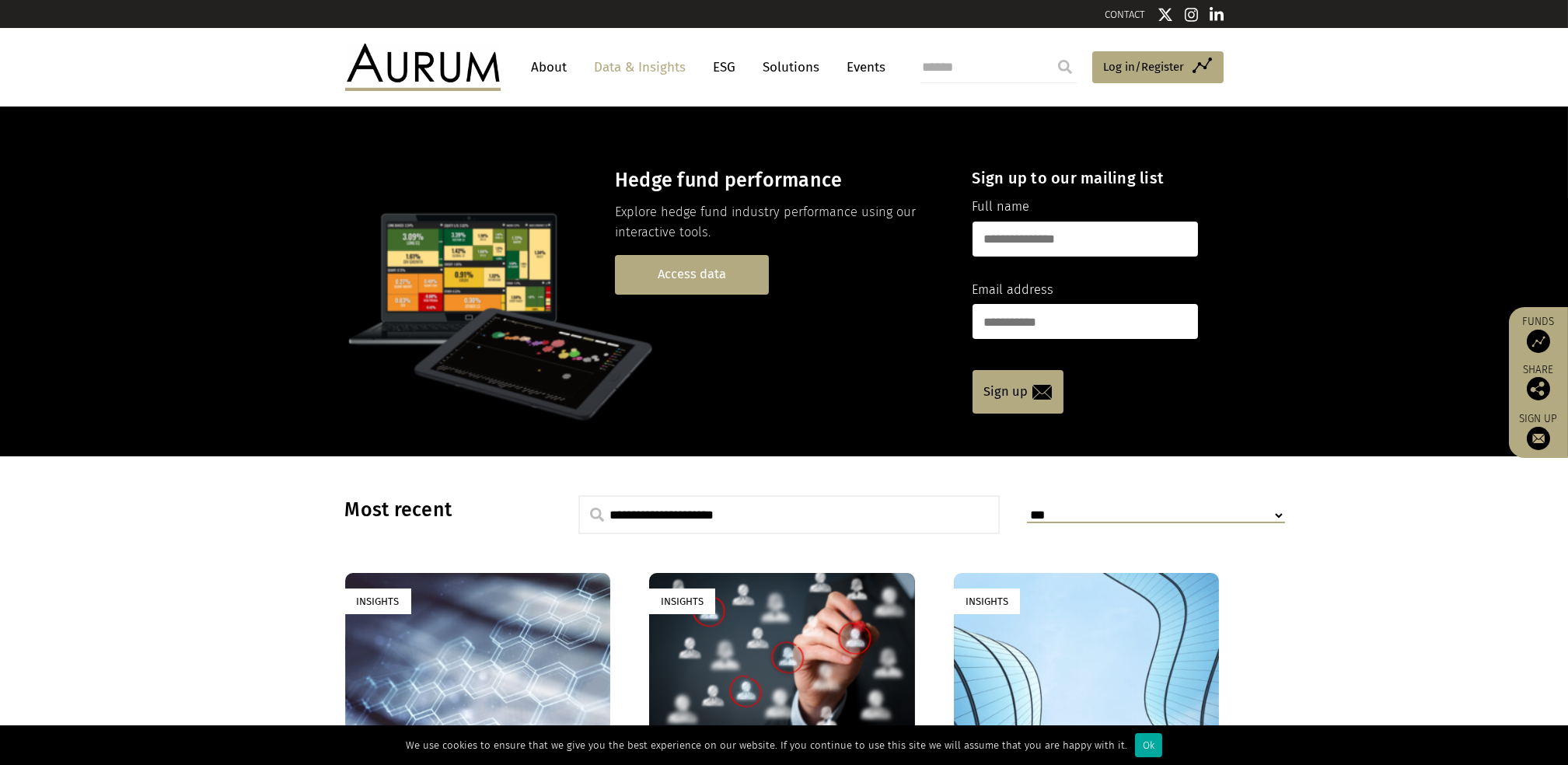
click at [701, 273] on link "Access data" at bounding box center [692, 275] width 154 height 40
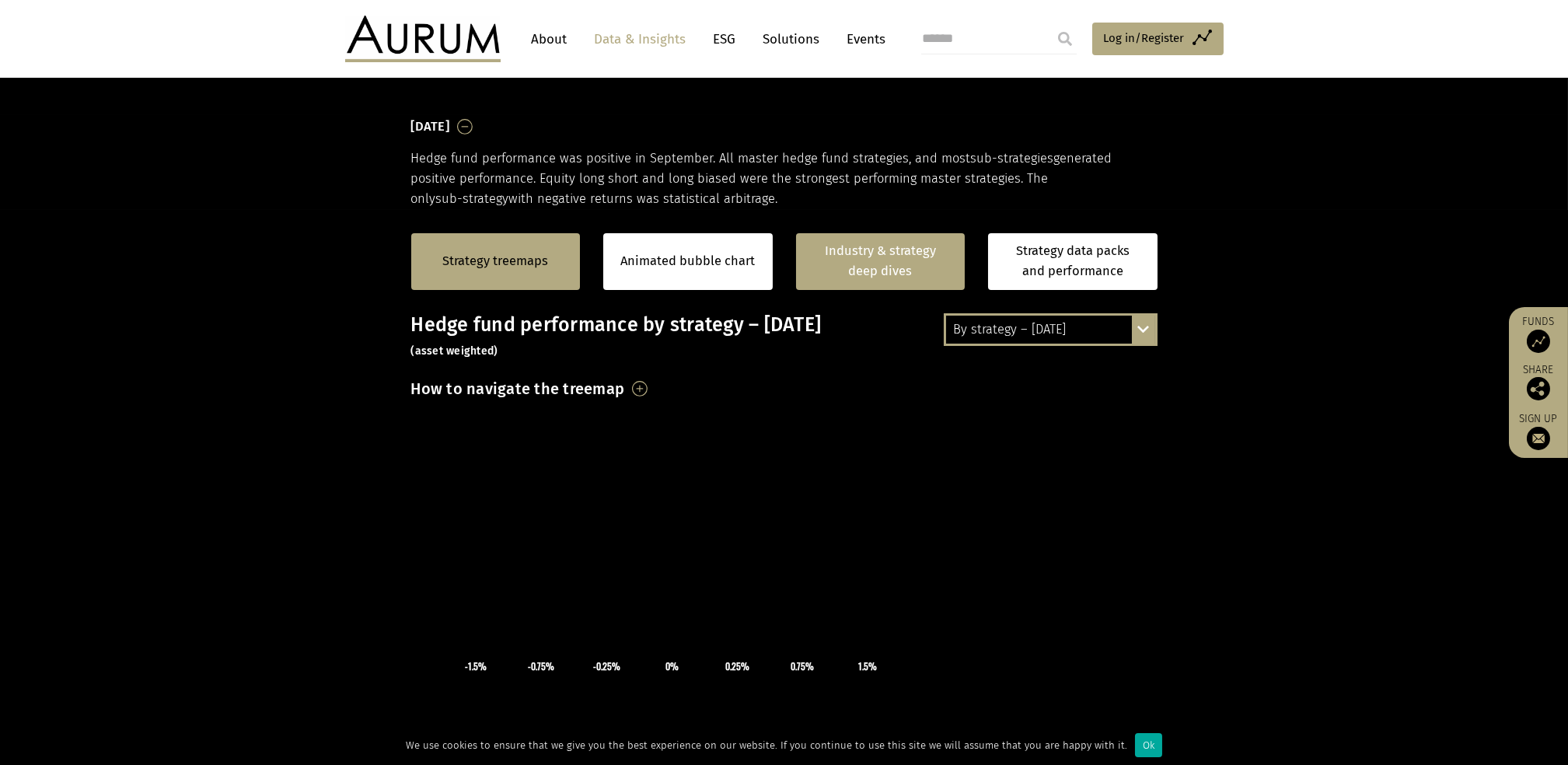
click at [867, 253] on link "Industry & strategy deep dives" at bounding box center [880, 261] width 169 height 56
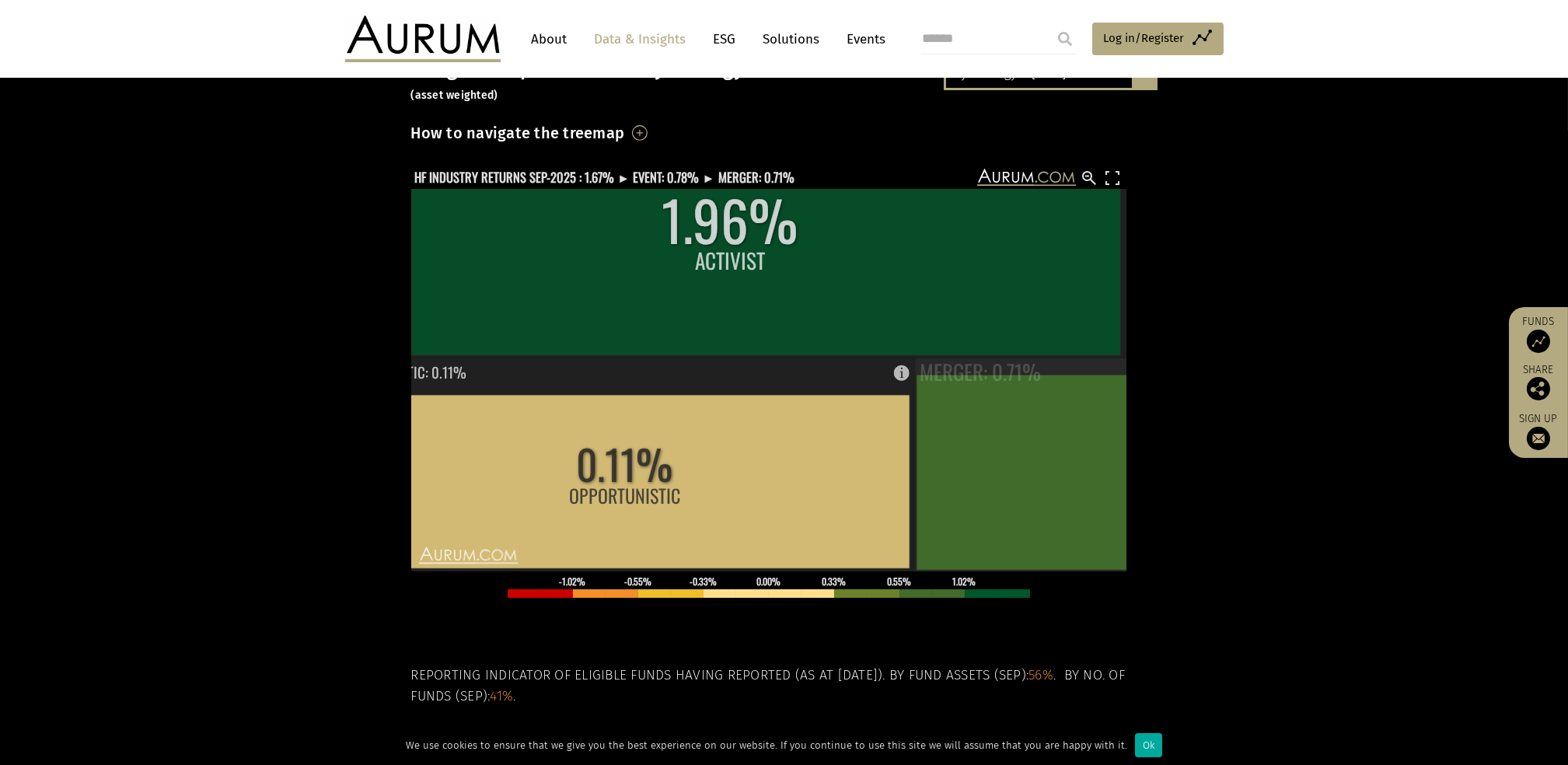
scroll to position [255, 0]
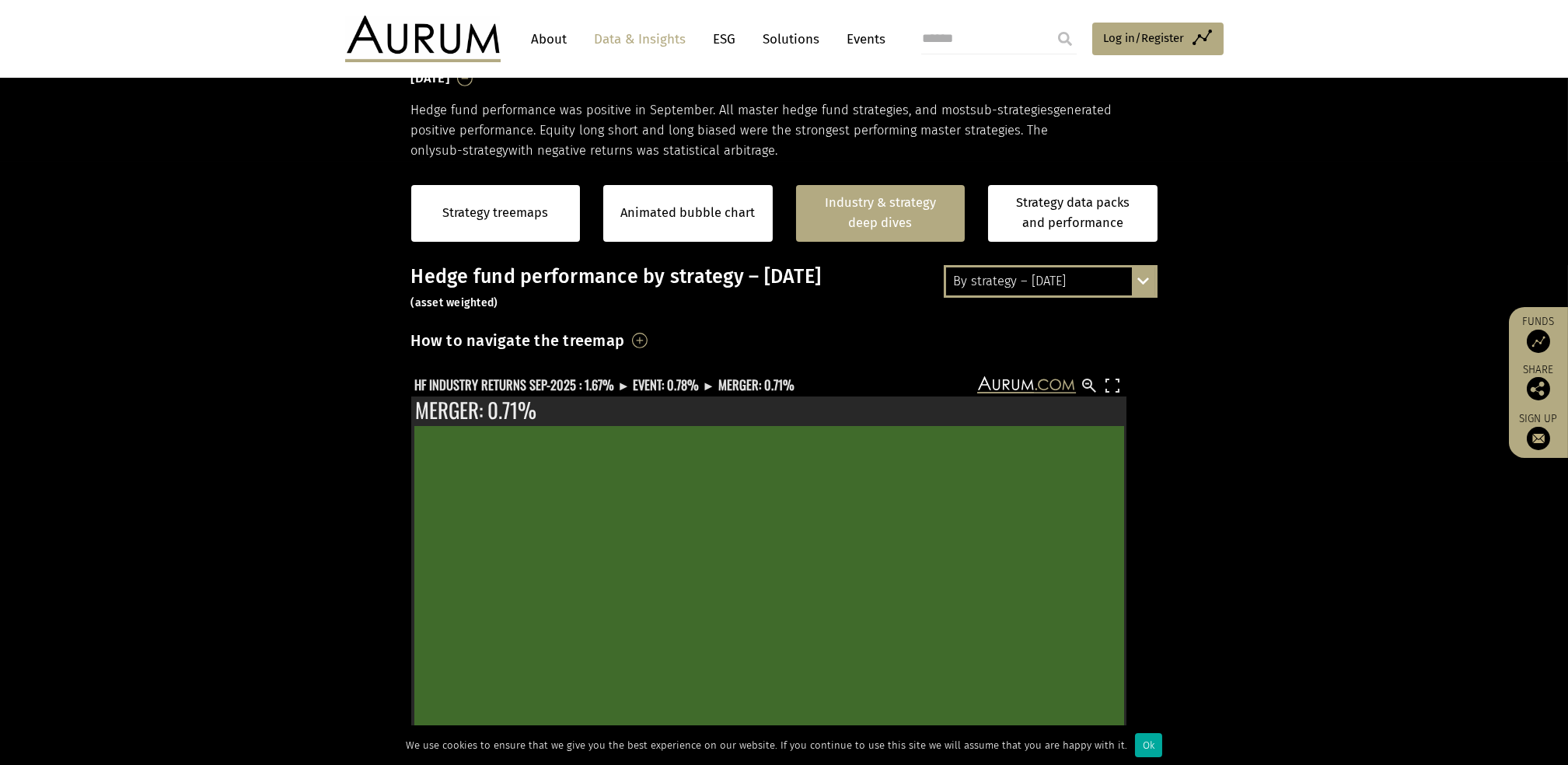
click at [772, 339] on div "How to navigate the treemap Hovering over one of the coloured boxes in the char…" at bounding box center [784, 345] width 747 height 36
click at [1099, 281] on div "By strategy – [DATE]" at bounding box center [1051, 281] width 209 height 28
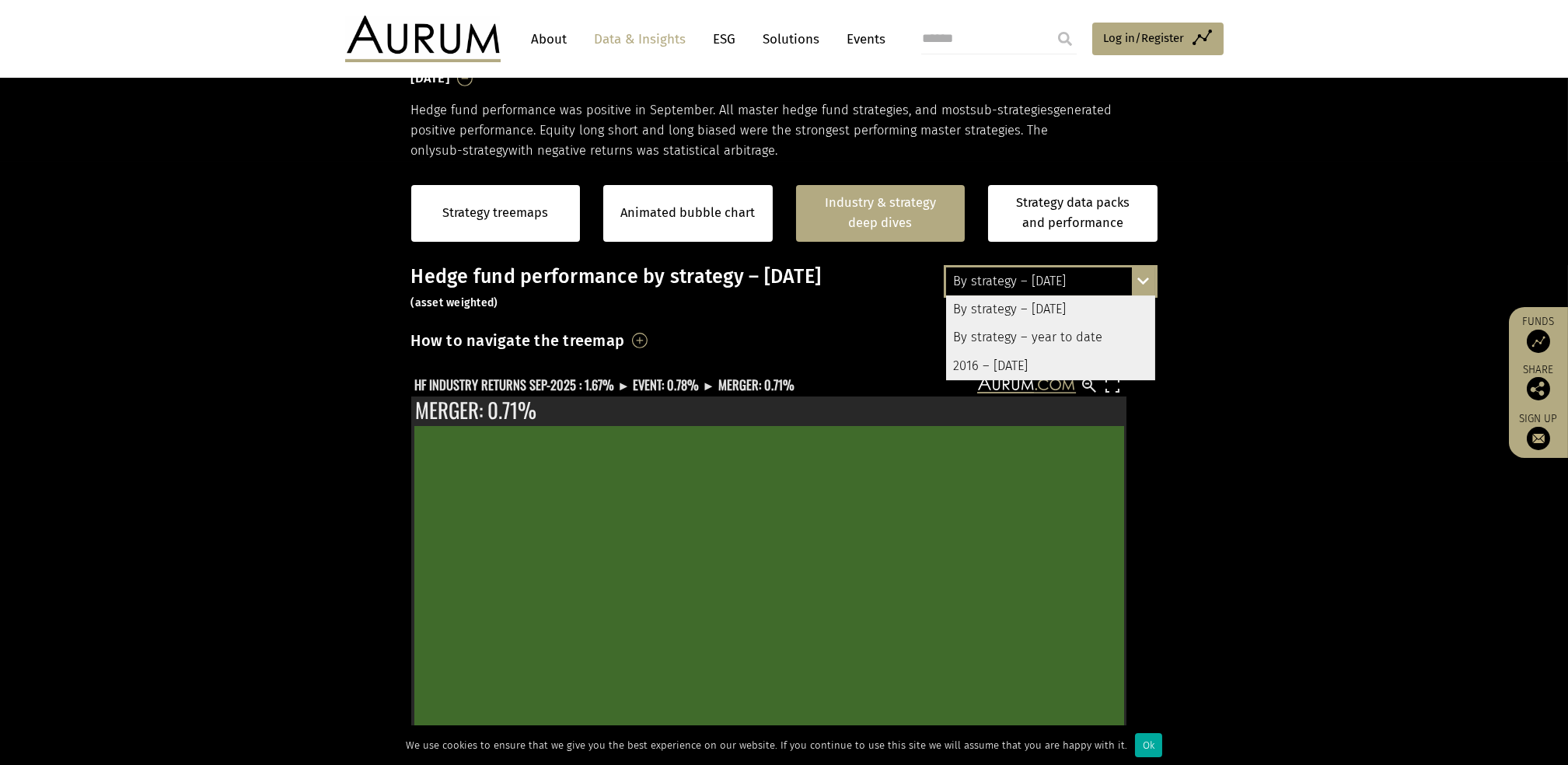
click at [1053, 334] on div "By strategy – year to date" at bounding box center [1051, 337] width 209 height 28
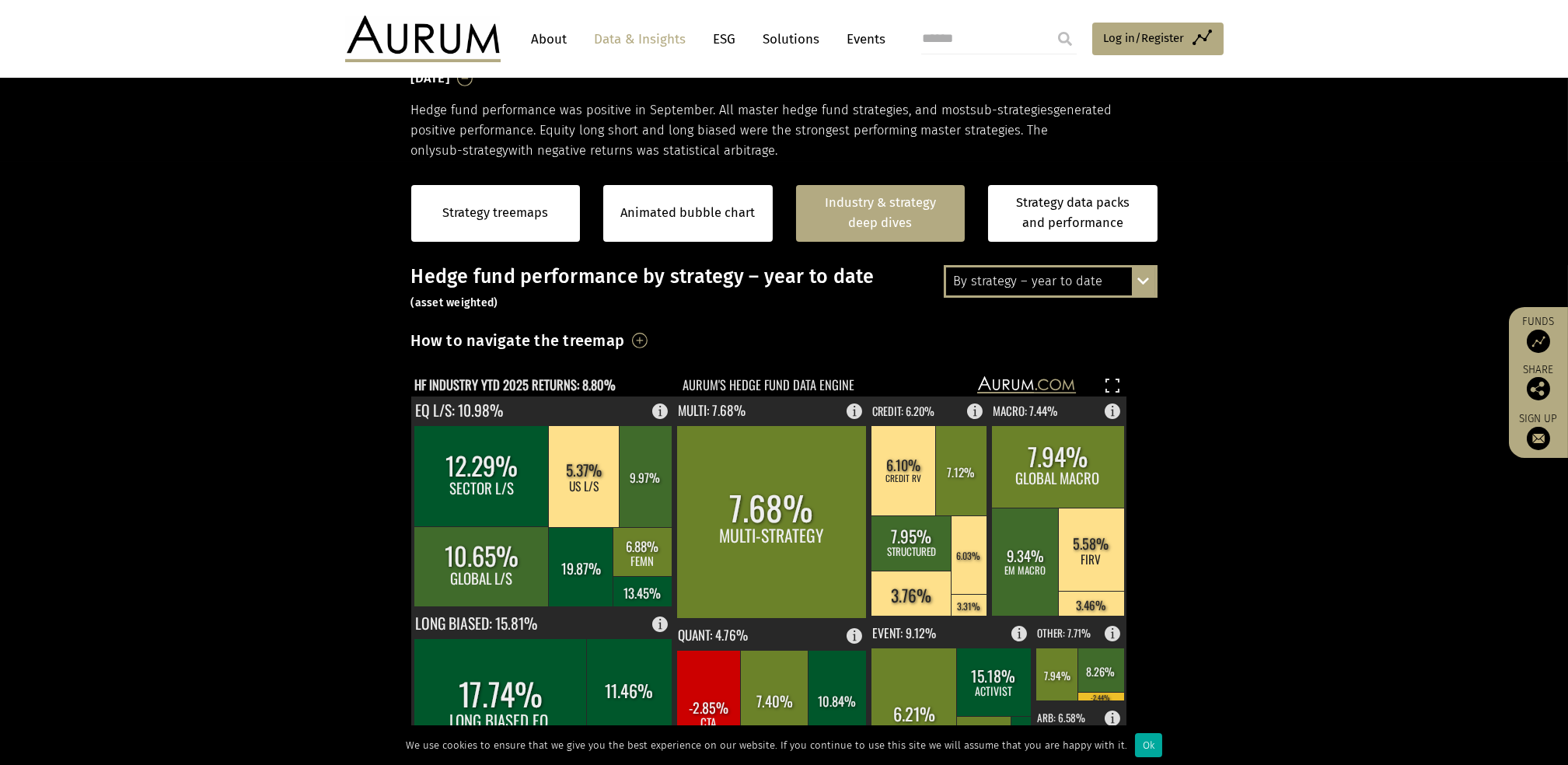
drag, startPoint x: 1260, startPoint y: 3, endPoint x: 1009, endPoint y: 331, distance: 413.0
click at [998, 345] on div "How to navigate the treemap Hovering over one of the coloured boxes in the char…" at bounding box center [784, 345] width 747 height 36
click at [1067, 281] on div "By strategy – year to date" at bounding box center [1051, 281] width 209 height 28
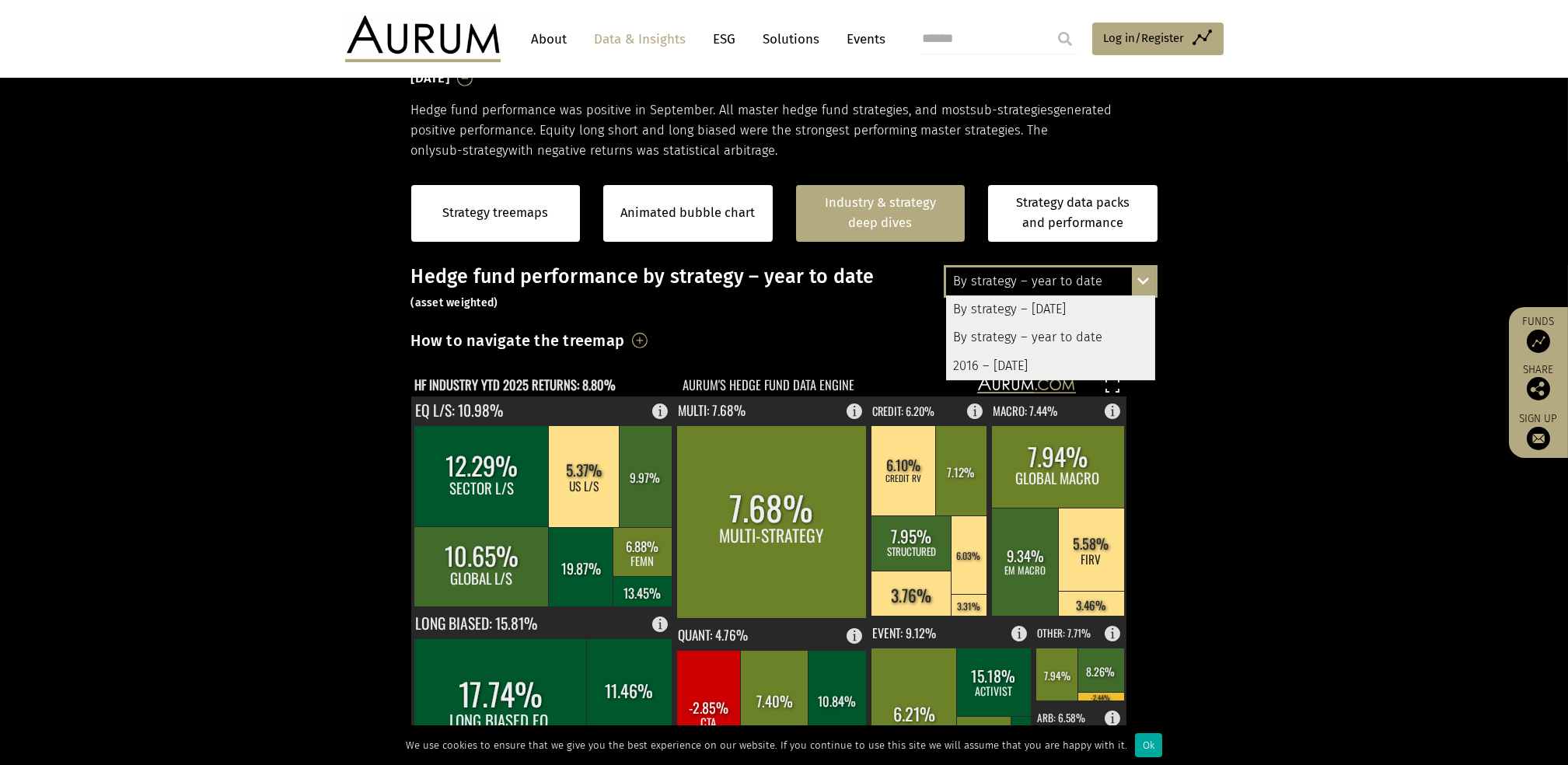
drag, startPoint x: 1222, startPoint y: 318, endPoint x: 1241, endPoint y: 294, distance: 30.6
click at [1223, 317] on section "Strategy treemaps Animated bubble chart Industry & strategy deep dives Strategy…" at bounding box center [784, 647] width 1568 height 971
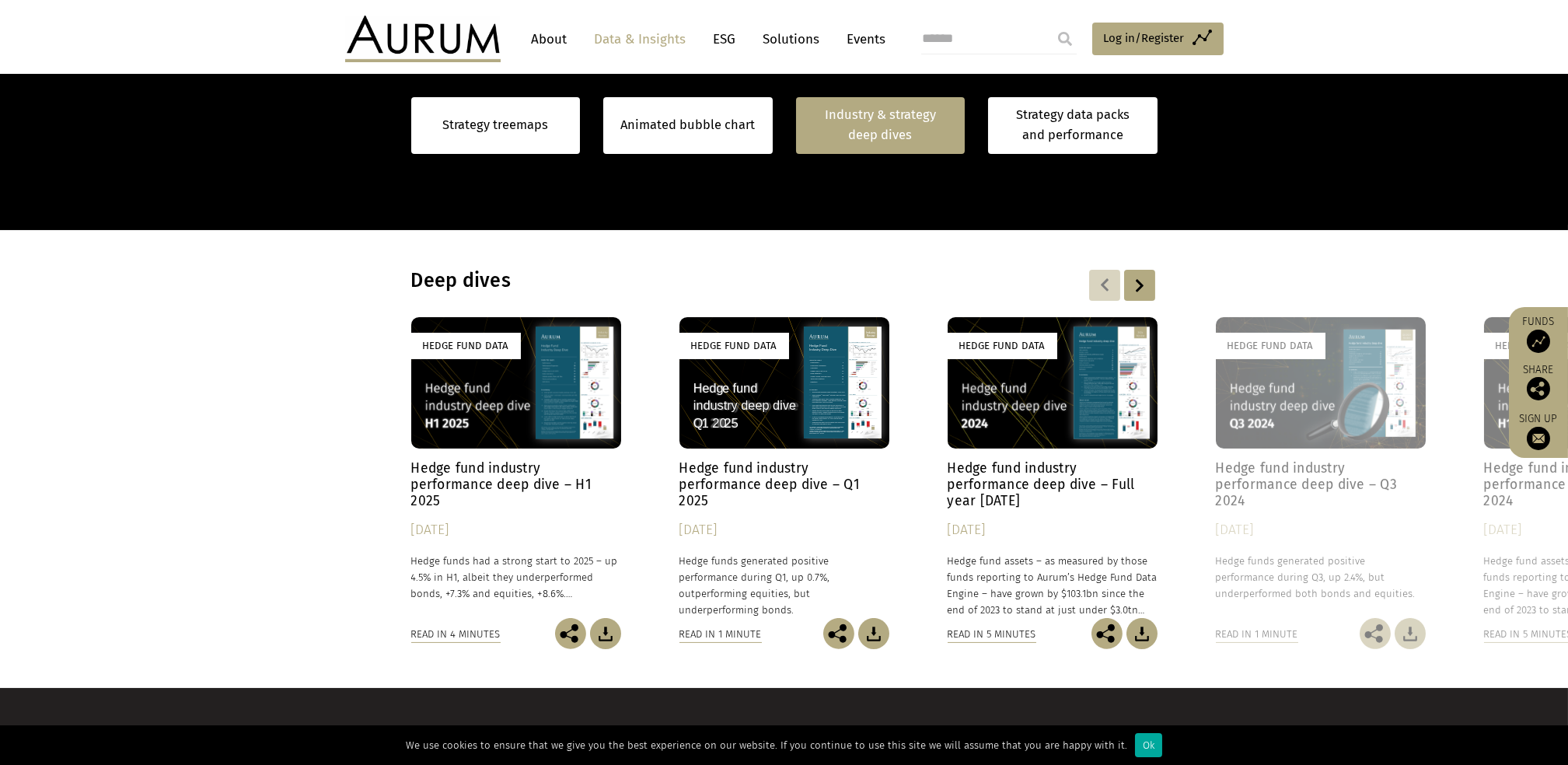
scroll to position [1084, 0]
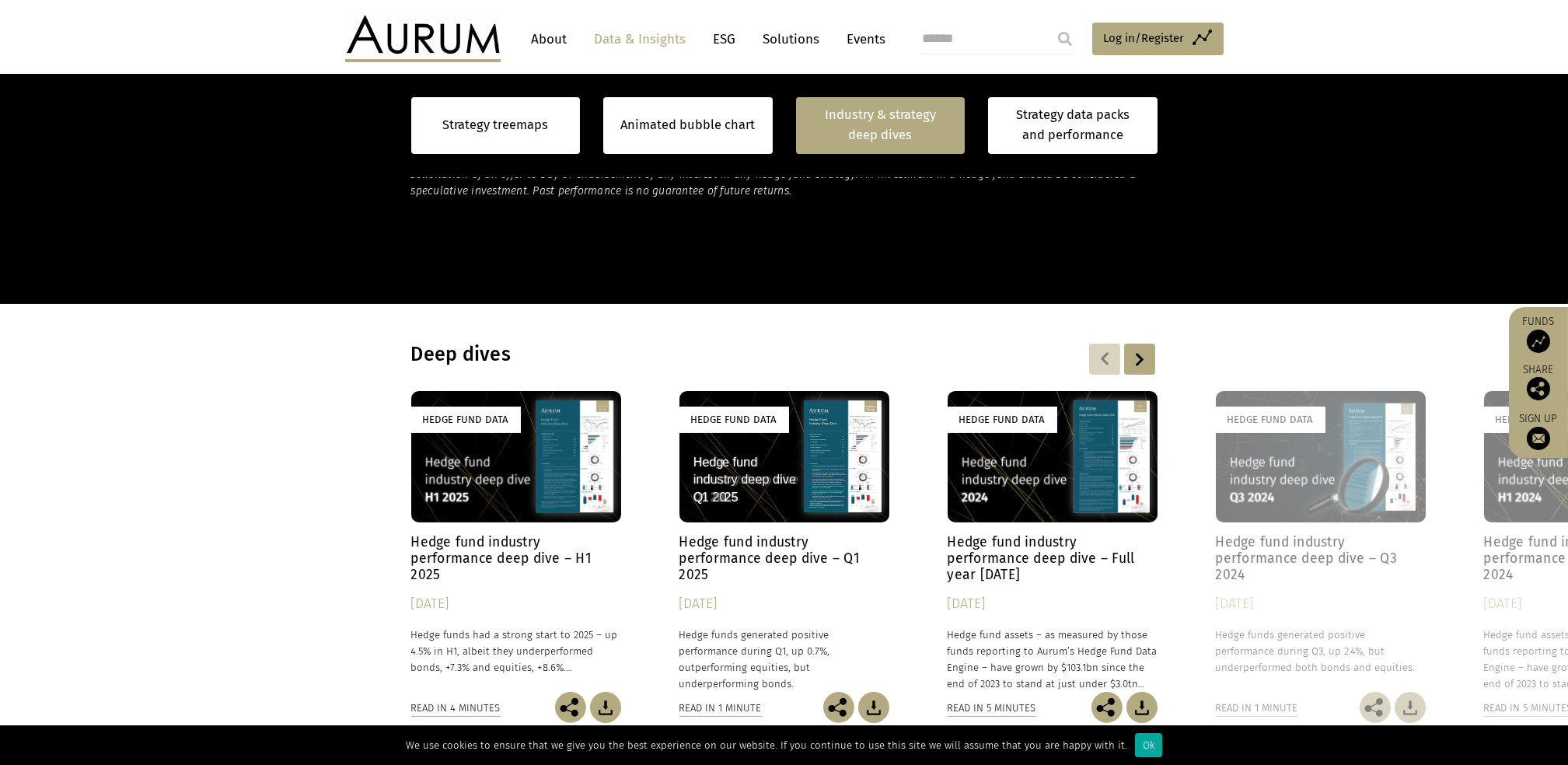
click at [1138, 360] on div at bounding box center [1139, 359] width 31 height 31
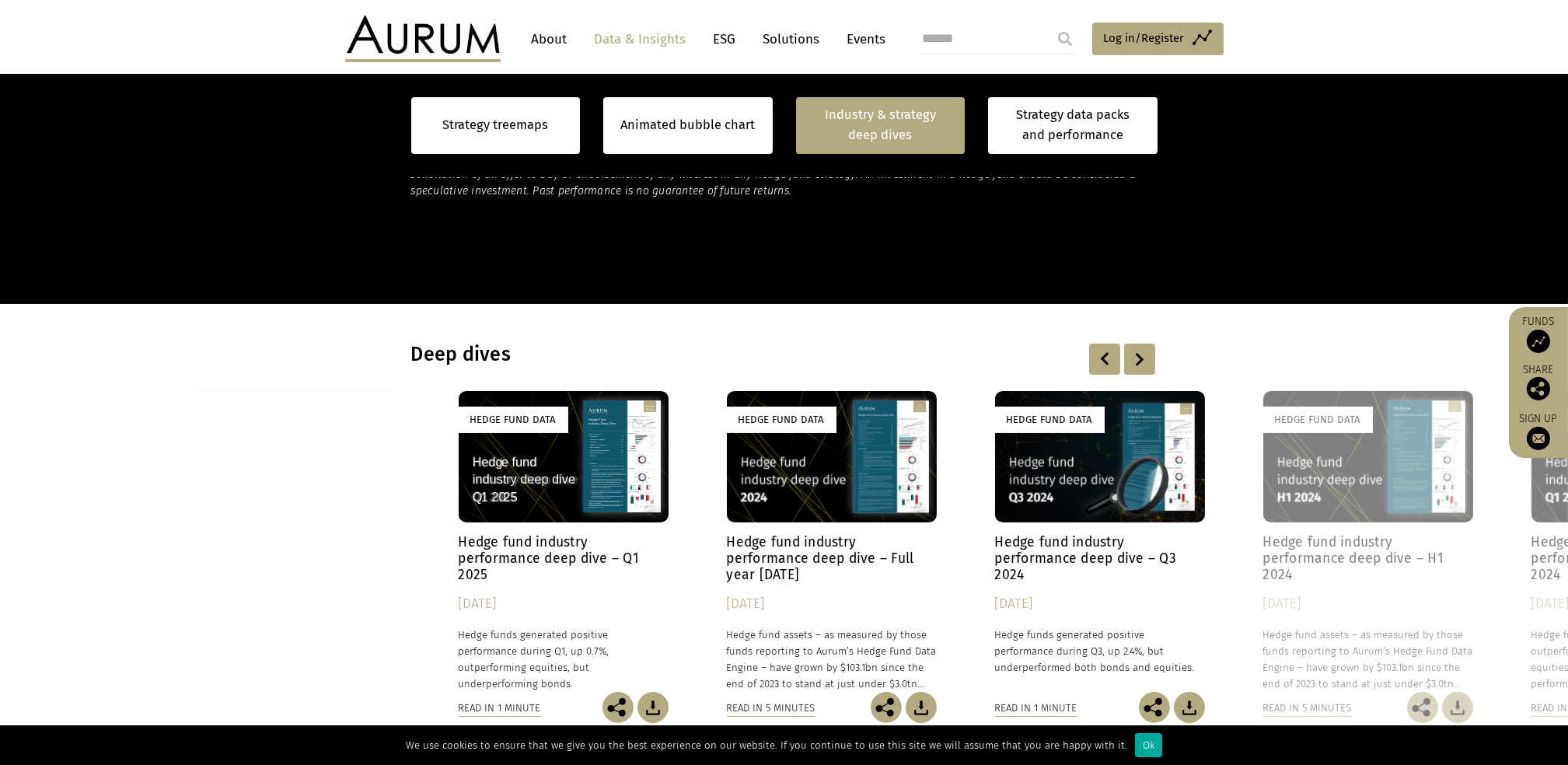
click at [1140, 358] on div at bounding box center [1139, 359] width 31 height 31
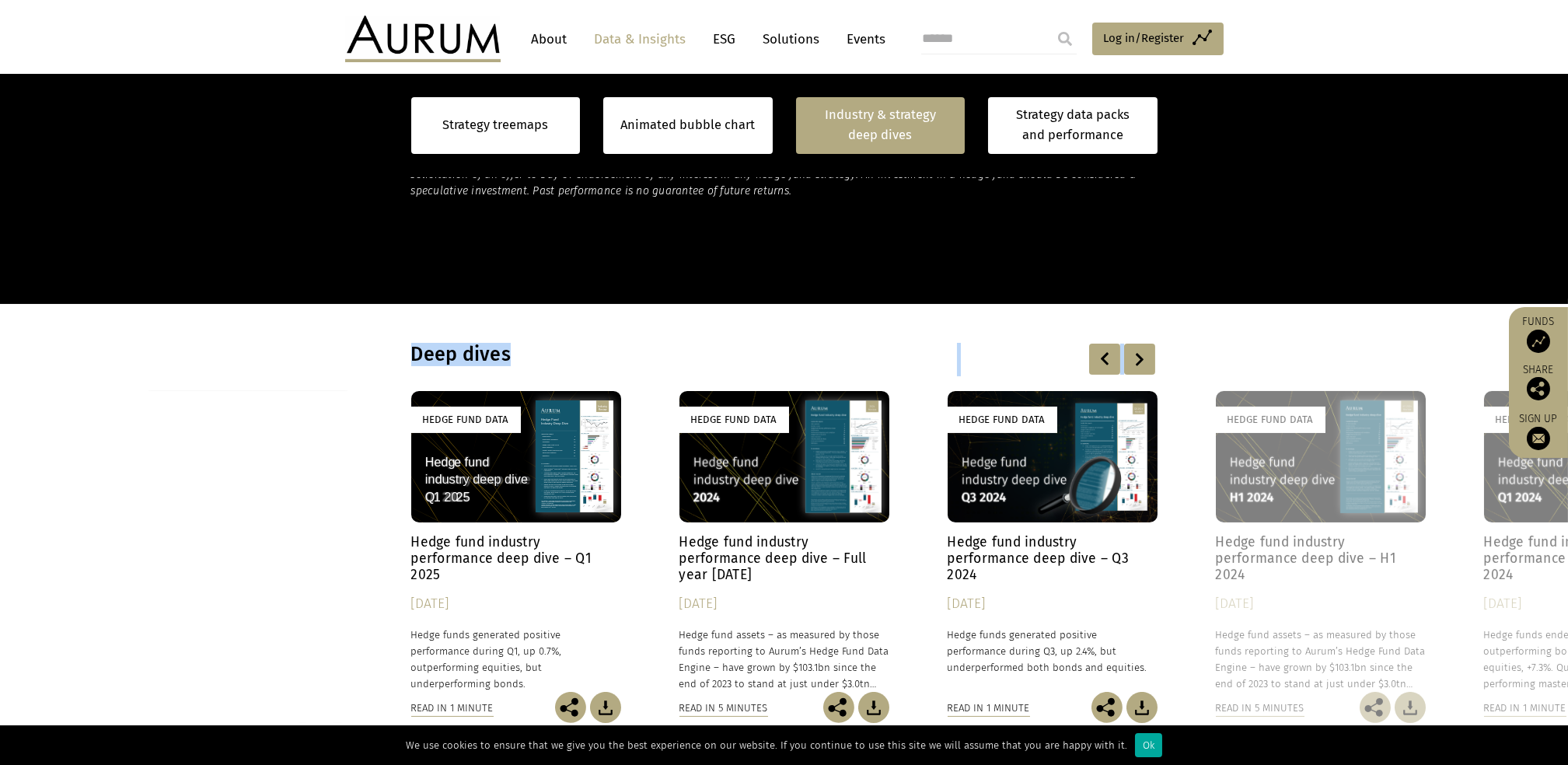
click at [1140, 358] on div at bounding box center [1139, 359] width 31 height 31
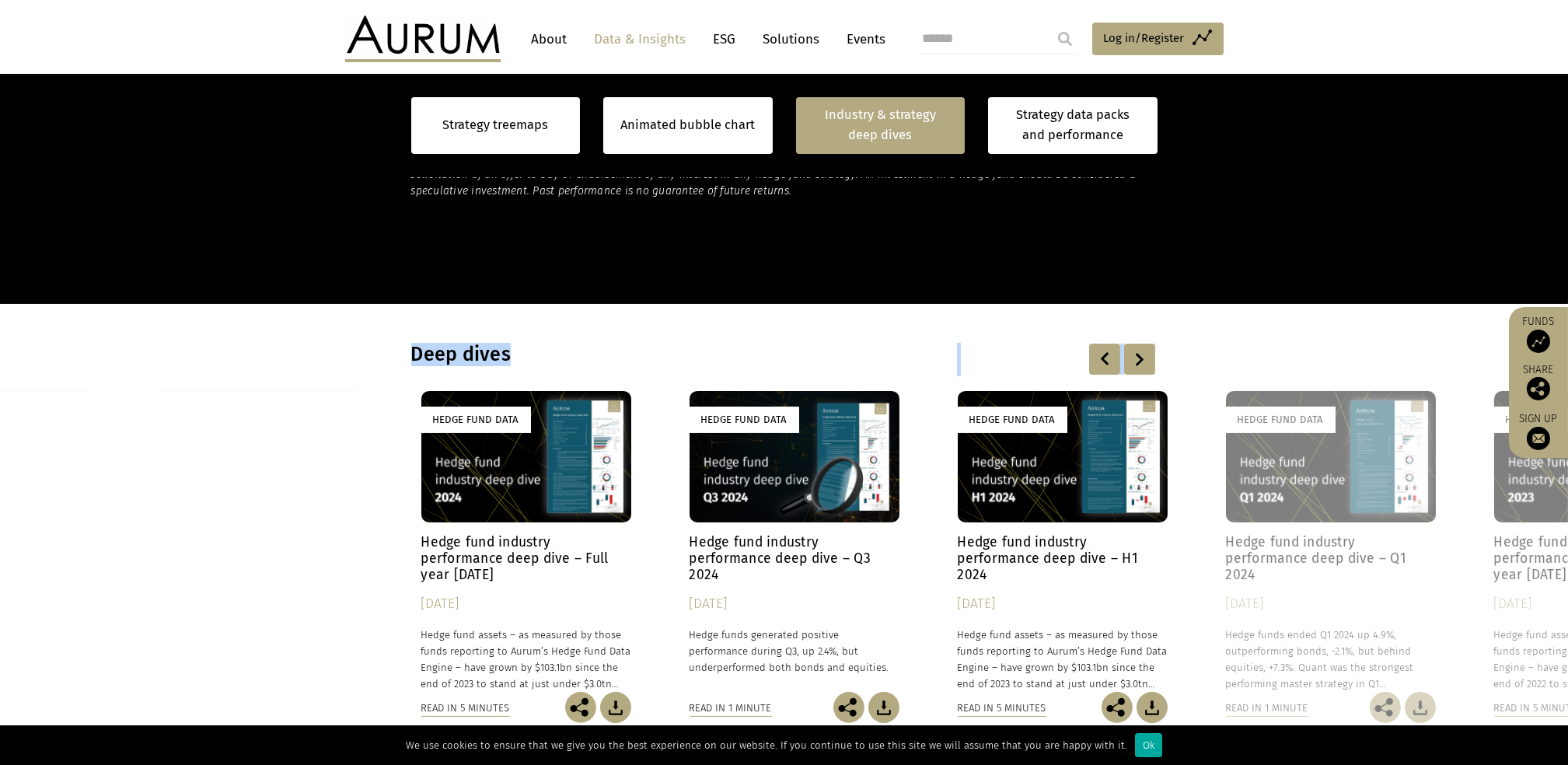
click at [1140, 358] on div at bounding box center [1139, 359] width 31 height 31
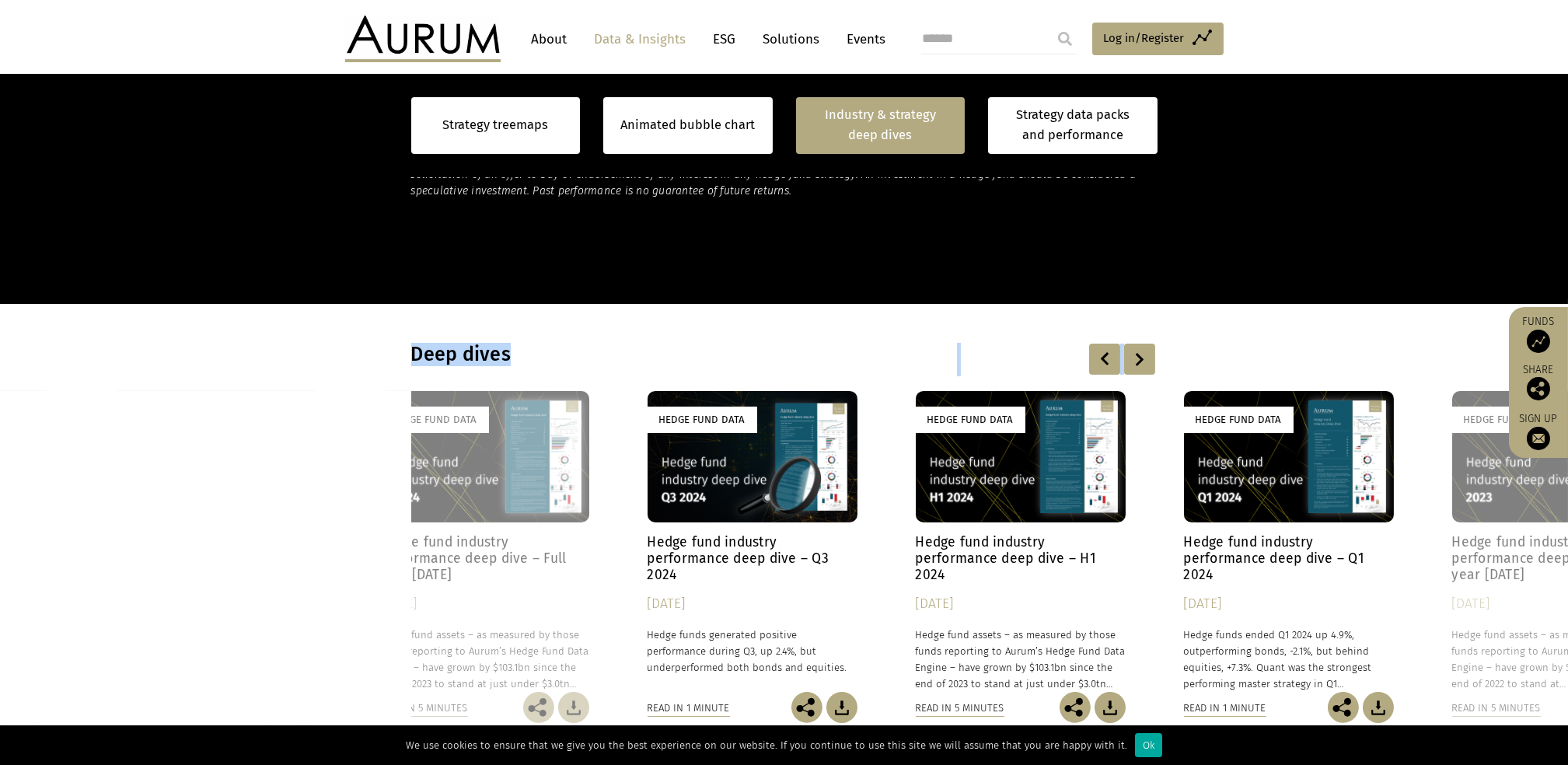
click at [1140, 358] on div at bounding box center [1139, 359] width 31 height 31
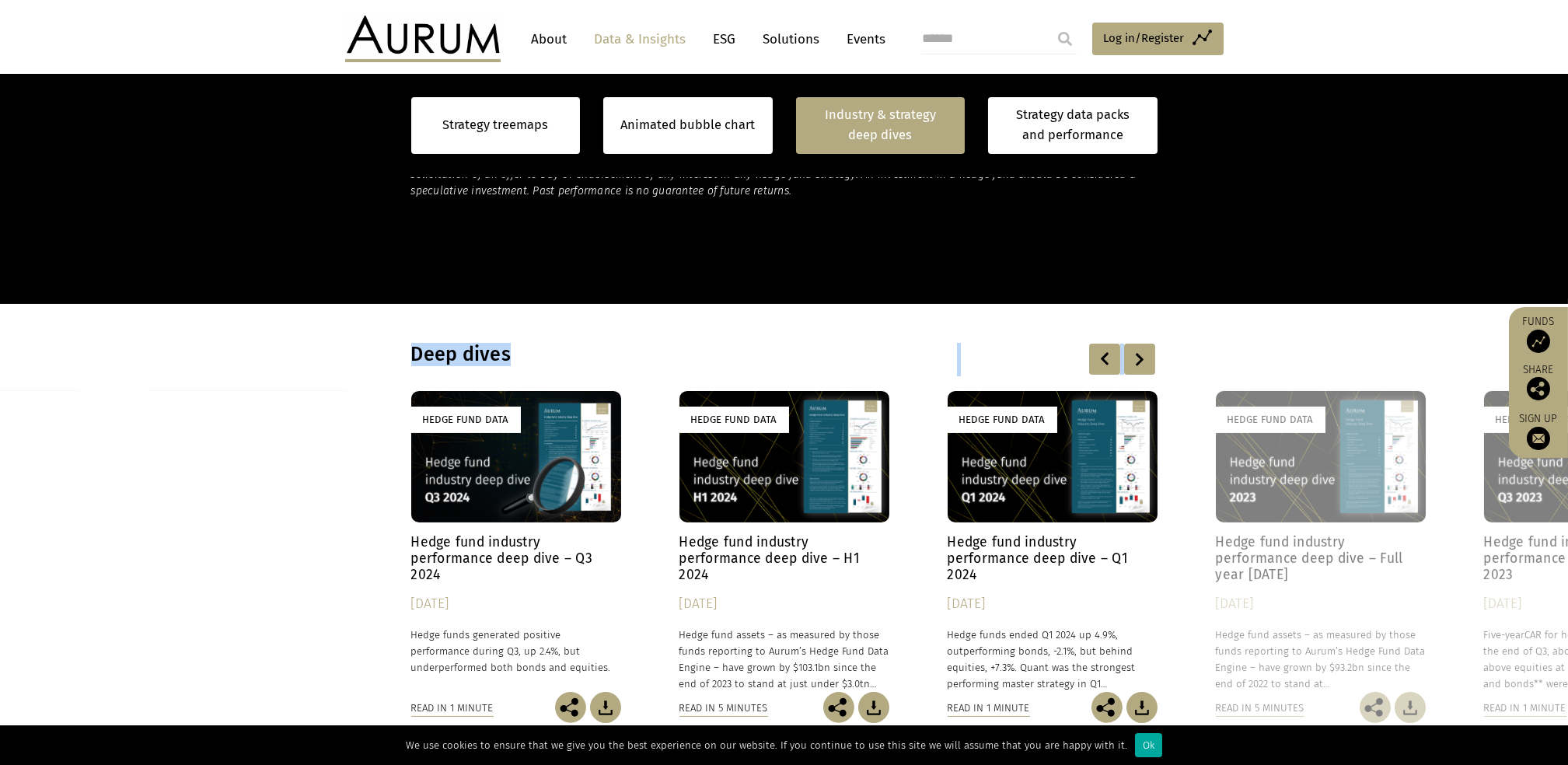
click at [1140, 358] on div at bounding box center [1139, 359] width 31 height 31
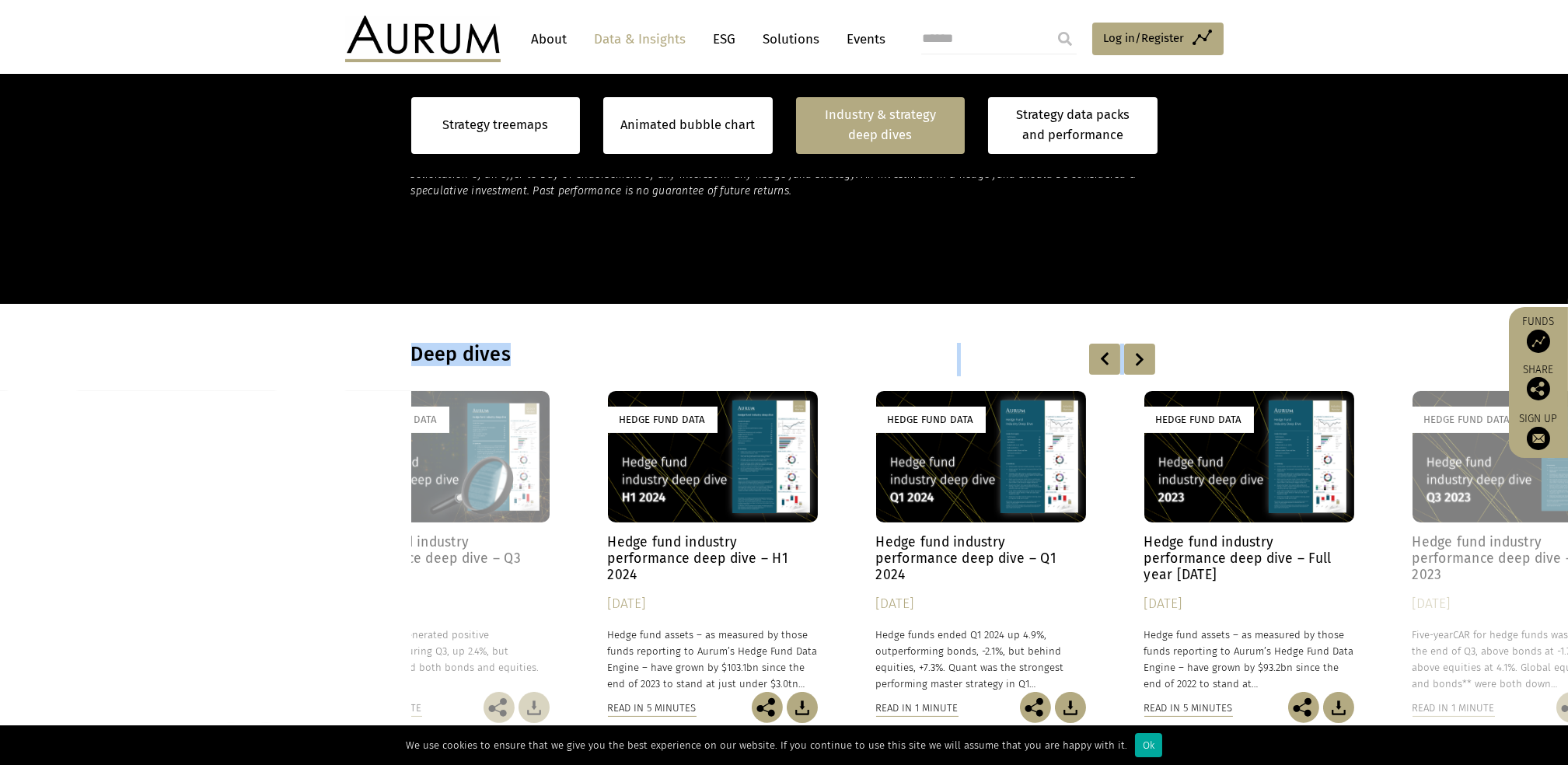
click at [1140, 358] on div at bounding box center [1139, 359] width 31 height 31
drag, startPoint x: 1140, startPoint y: 358, endPoint x: 1127, endPoint y: 307, distance: 52.6
click at [1140, 358] on div at bounding box center [1139, 359] width 31 height 31
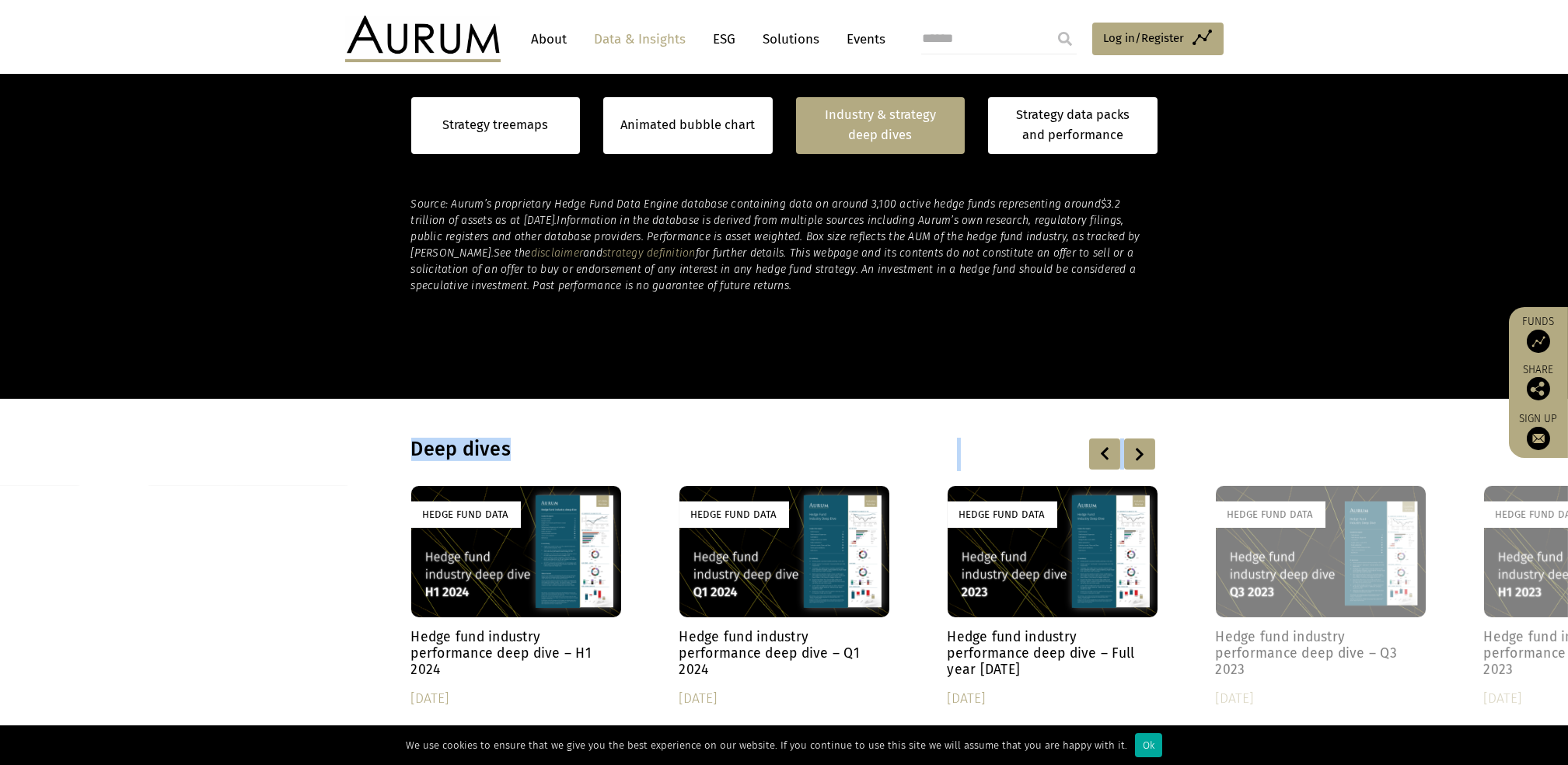
scroll to position [980, 0]
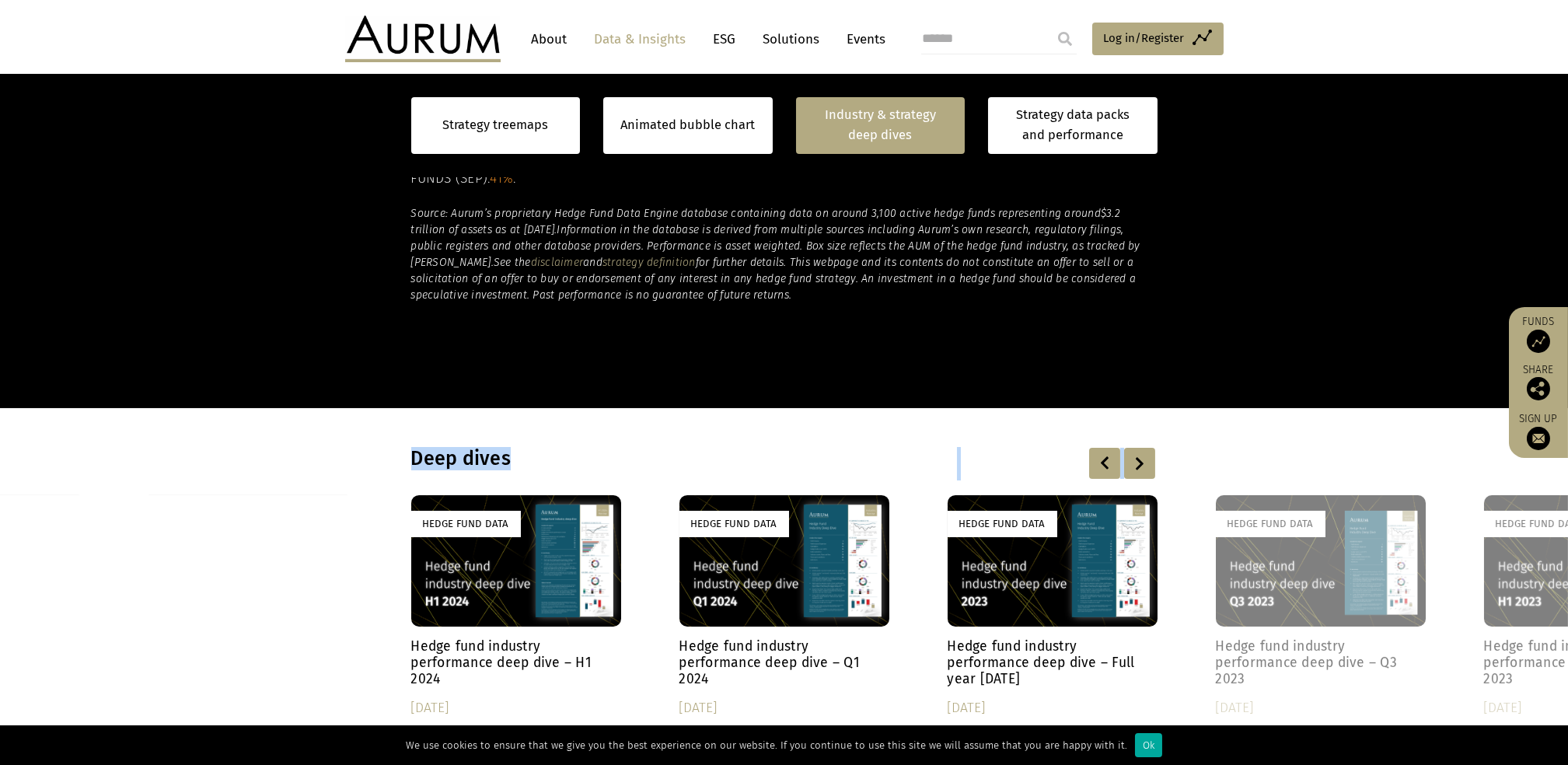
click at [1139, 462] on div at bounding box center [1139, 463] width 31 height 31
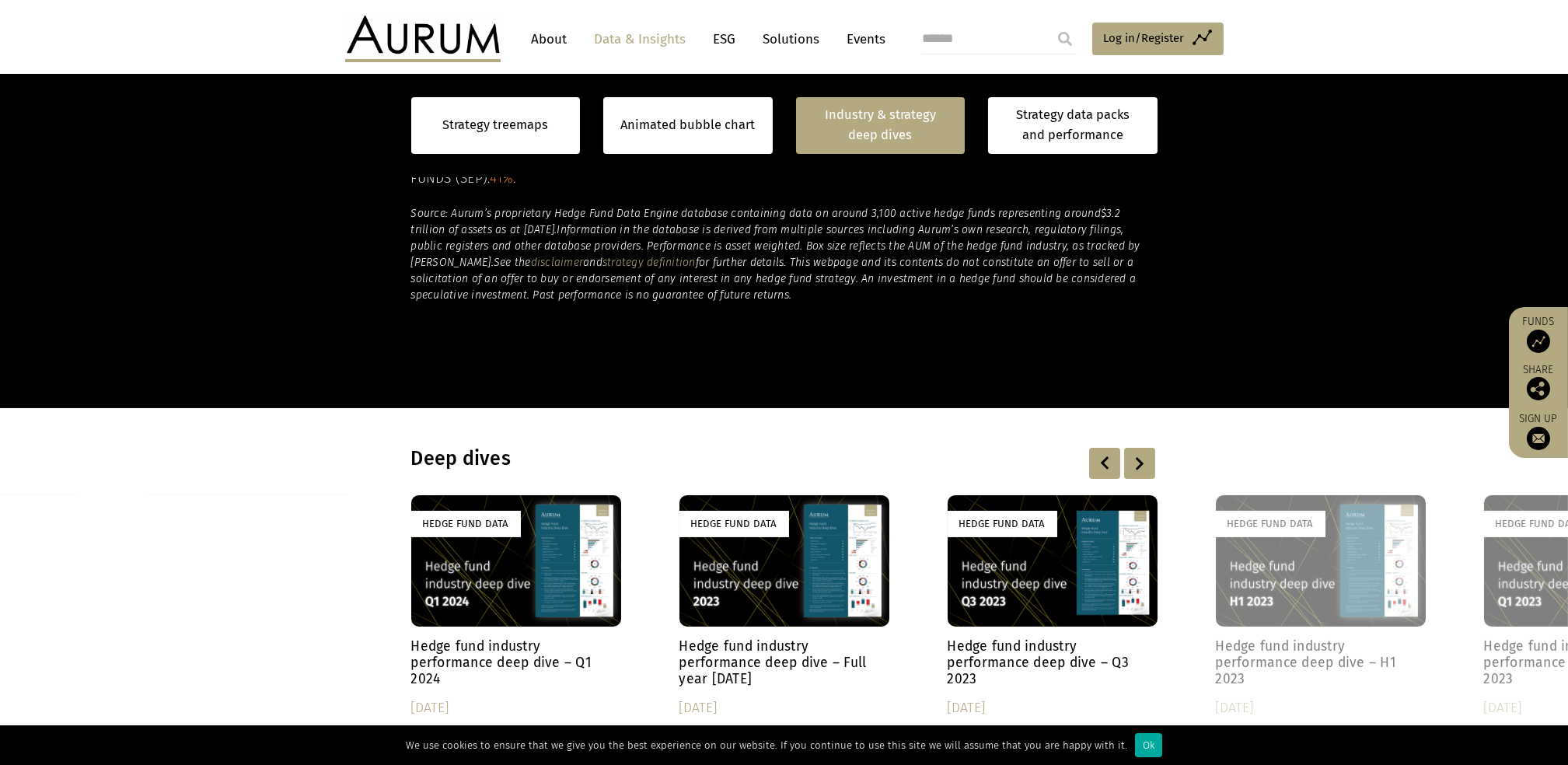
click at [1110, 464] on div at bounding box center [1105, 463] width 31 height 31
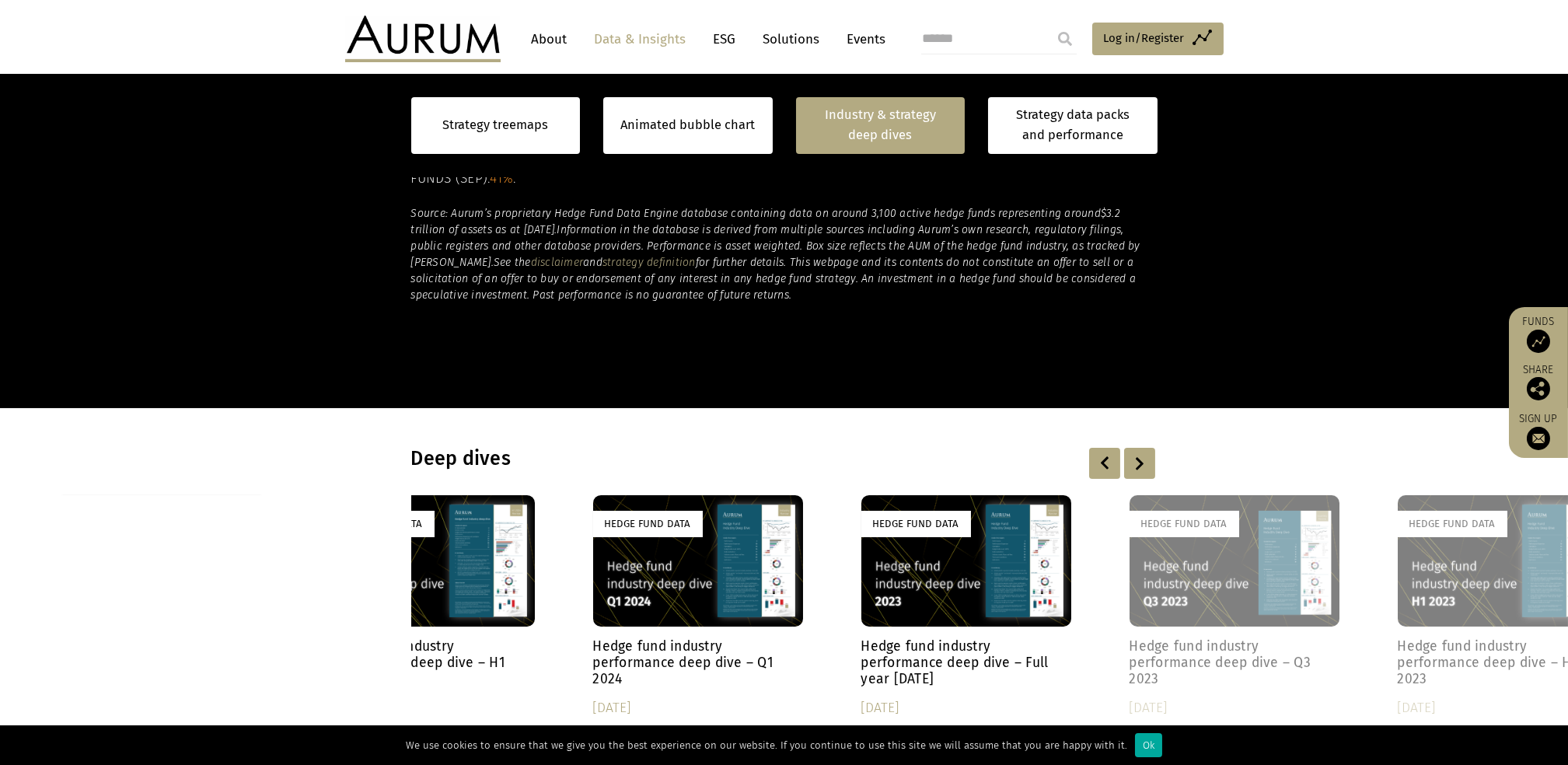
click at [1110, 464] on div at bounding box center [1105, 463] width 31 height 31
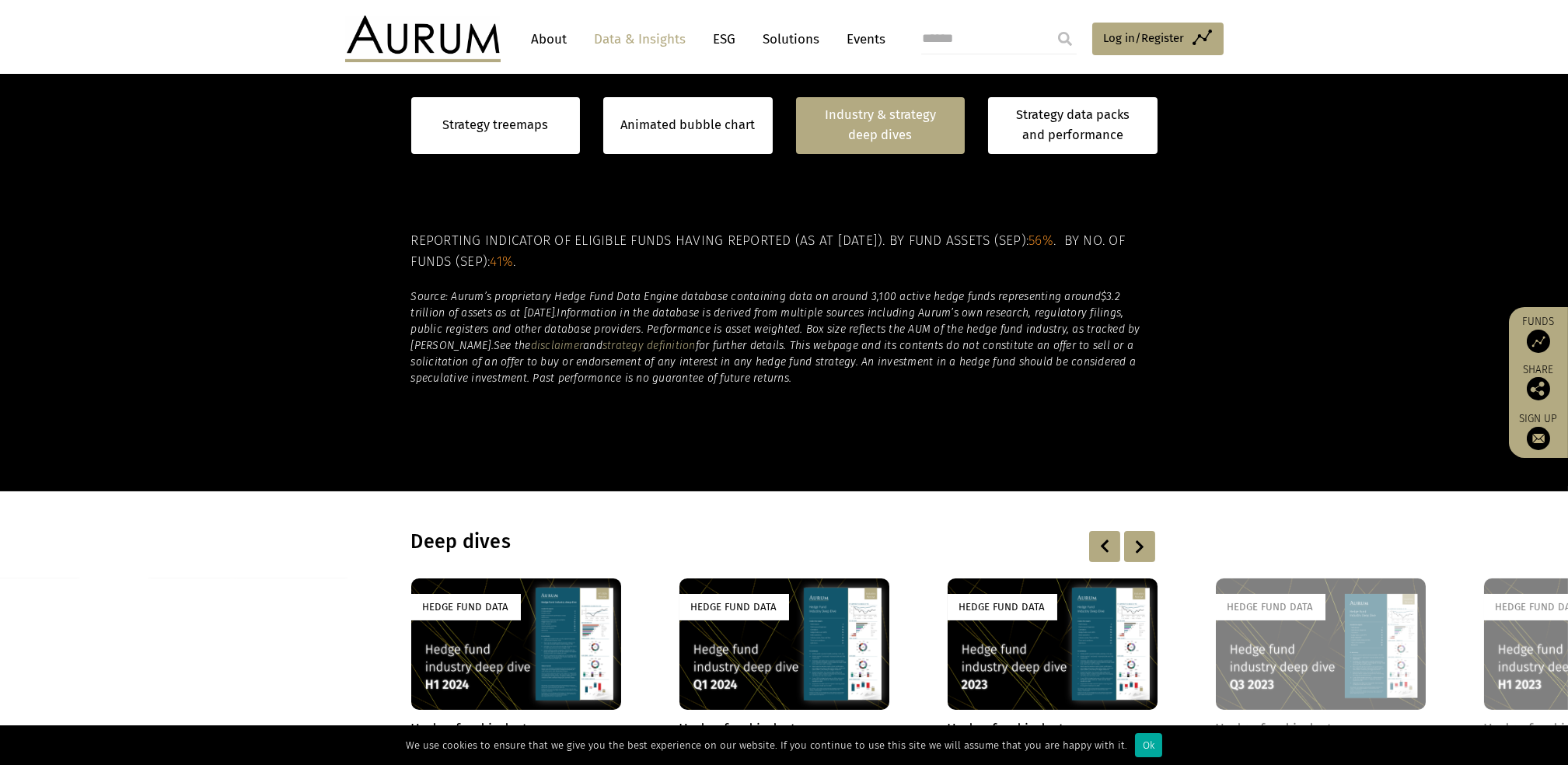
scroll to position [877, 0]
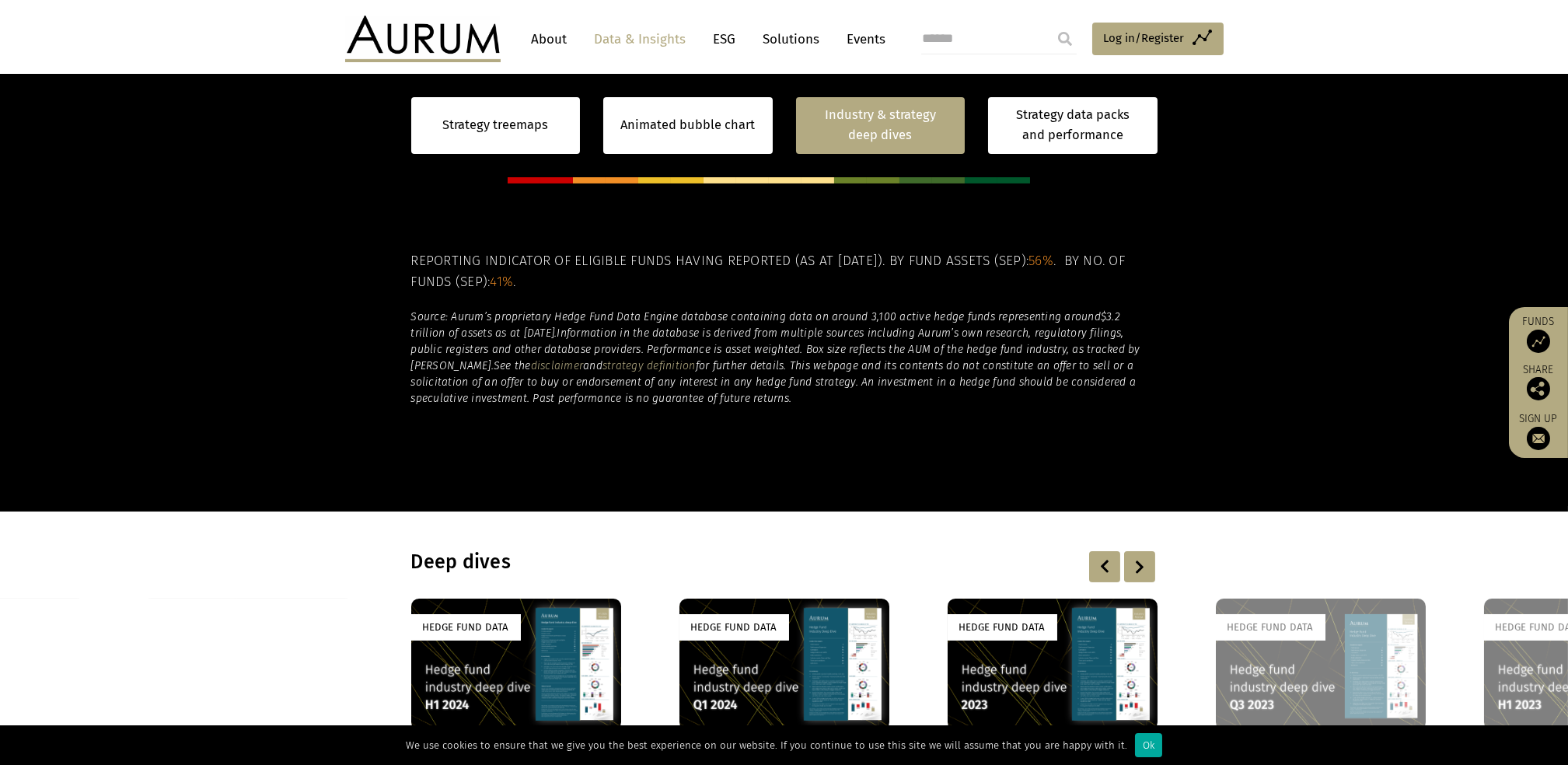
click at [1112, 567] on div at bounding box center [1105, 566] width 31 height 31
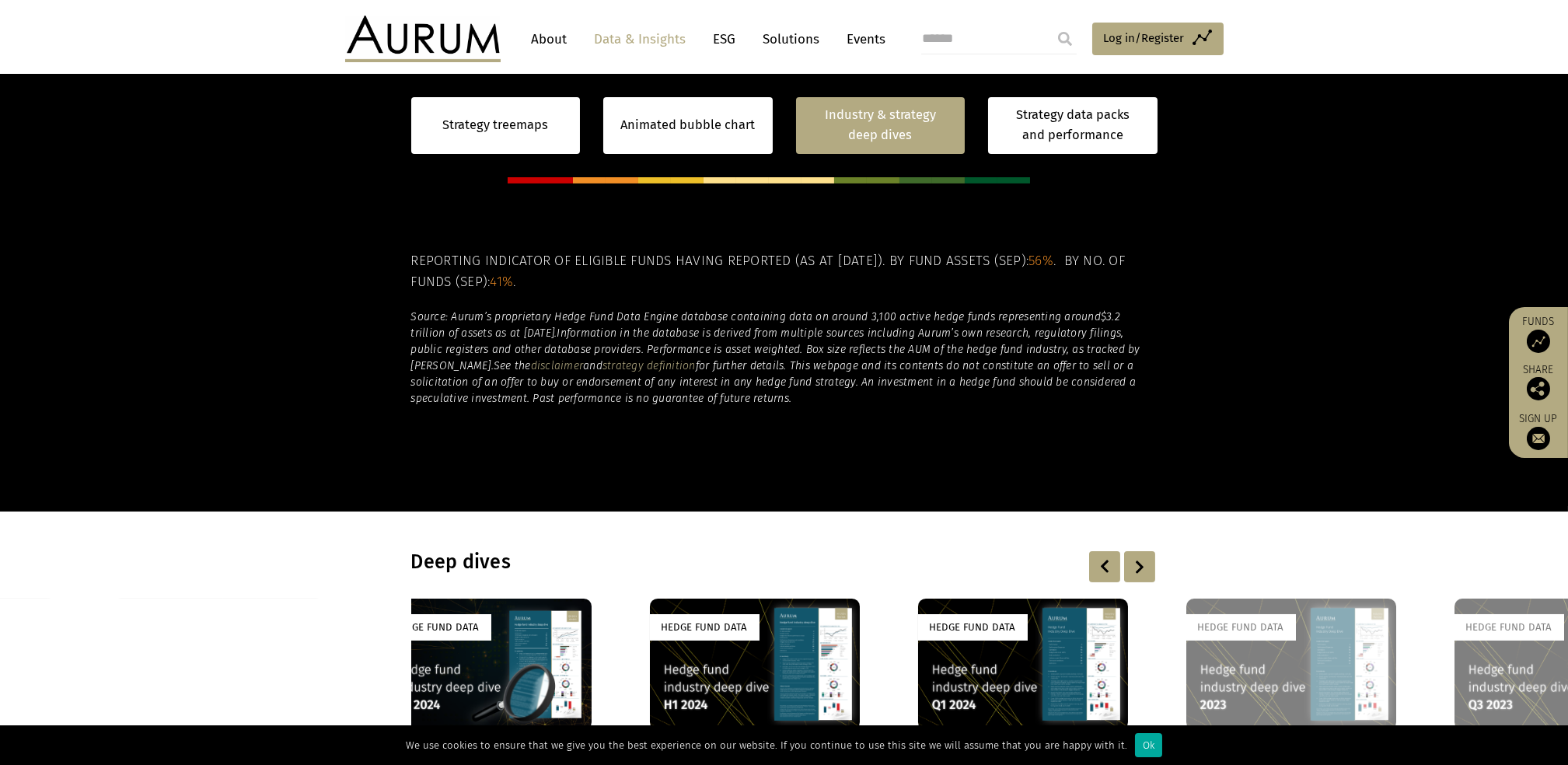
scroll to position [1188, 0]
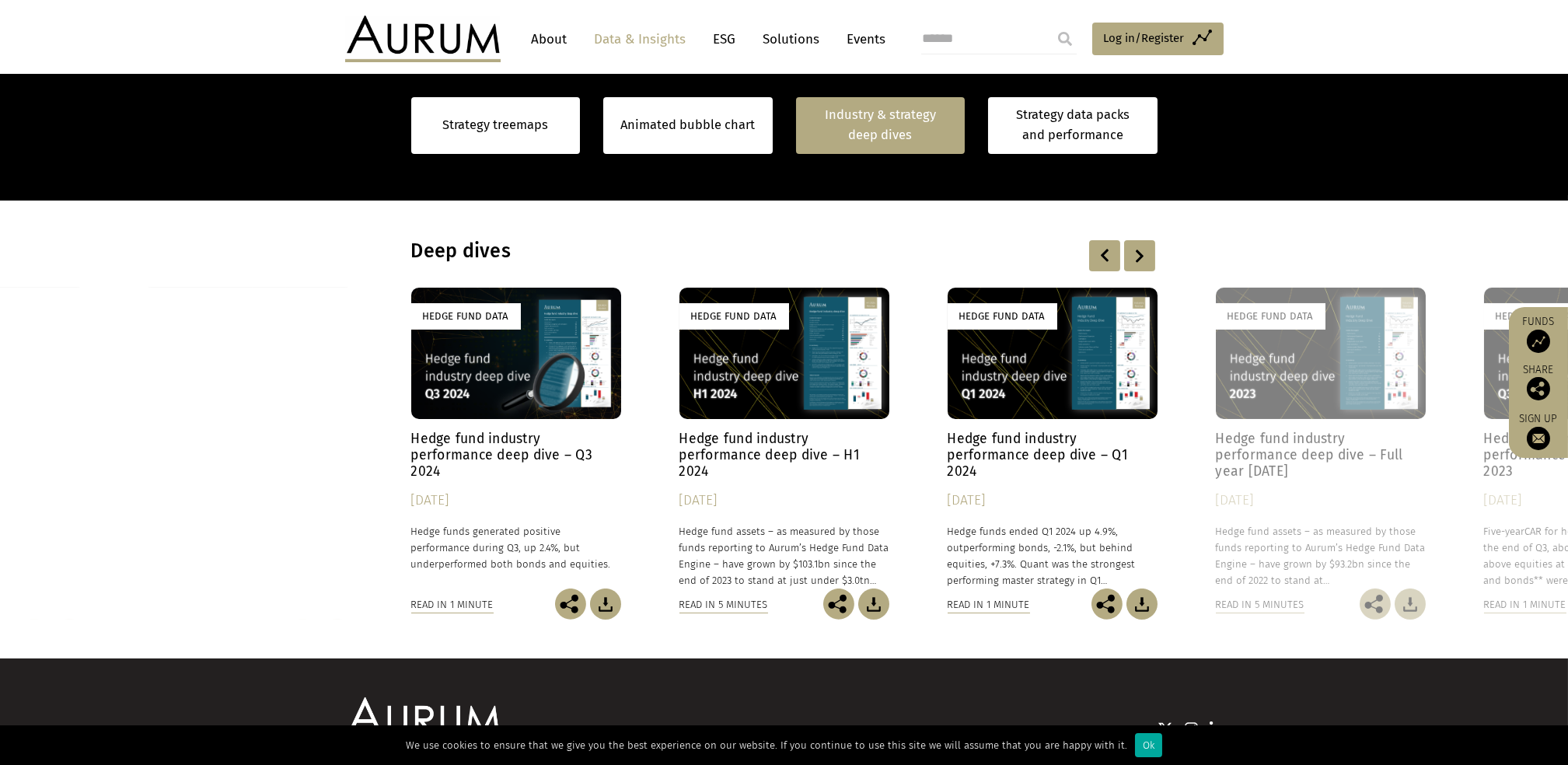
click at [1093, 257] on div at bounding box center [1105, 255] width 31 height 31
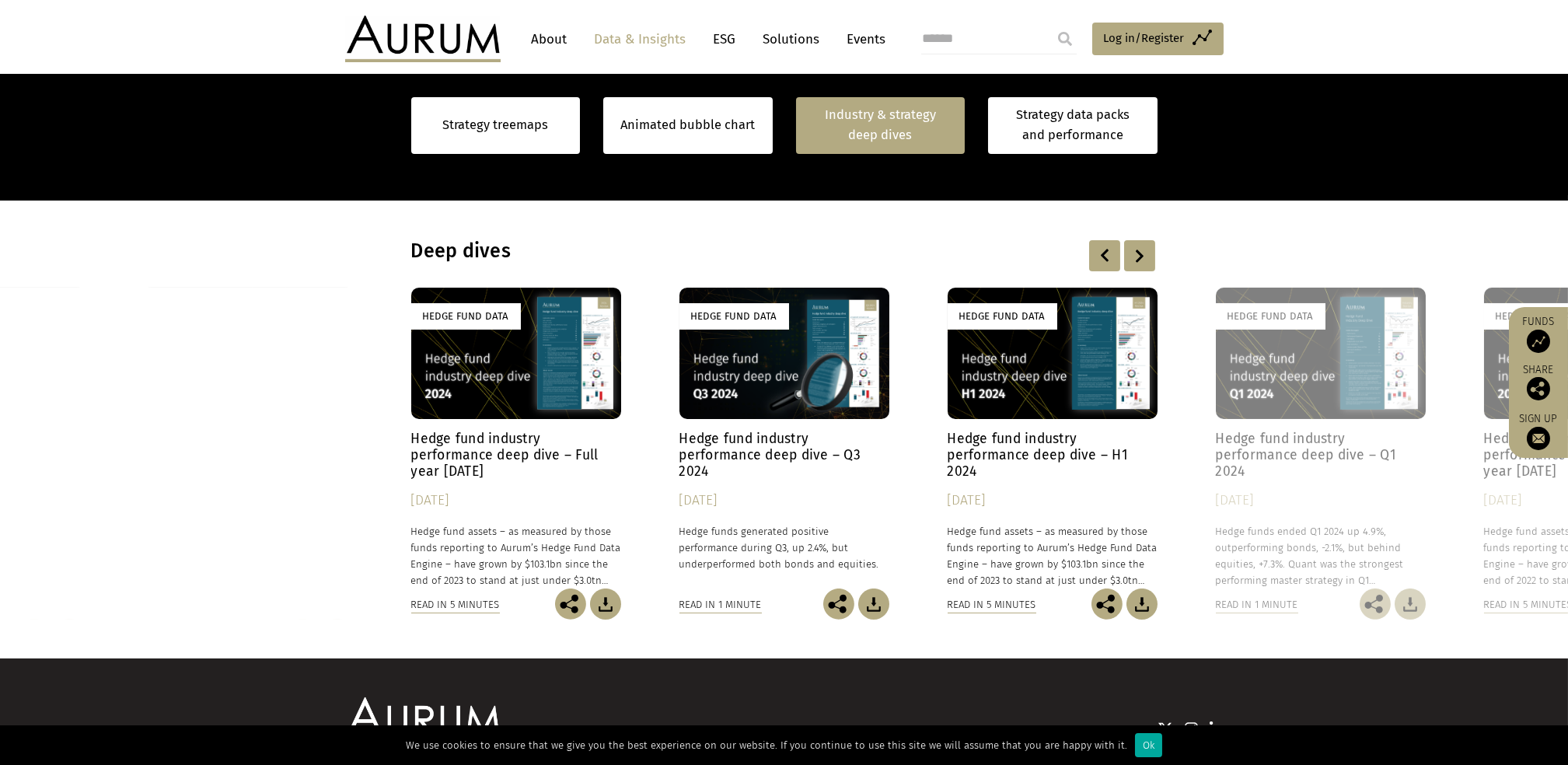
click at [1096, 254] on div at bounding box center [1105, 255] width 31 height 31
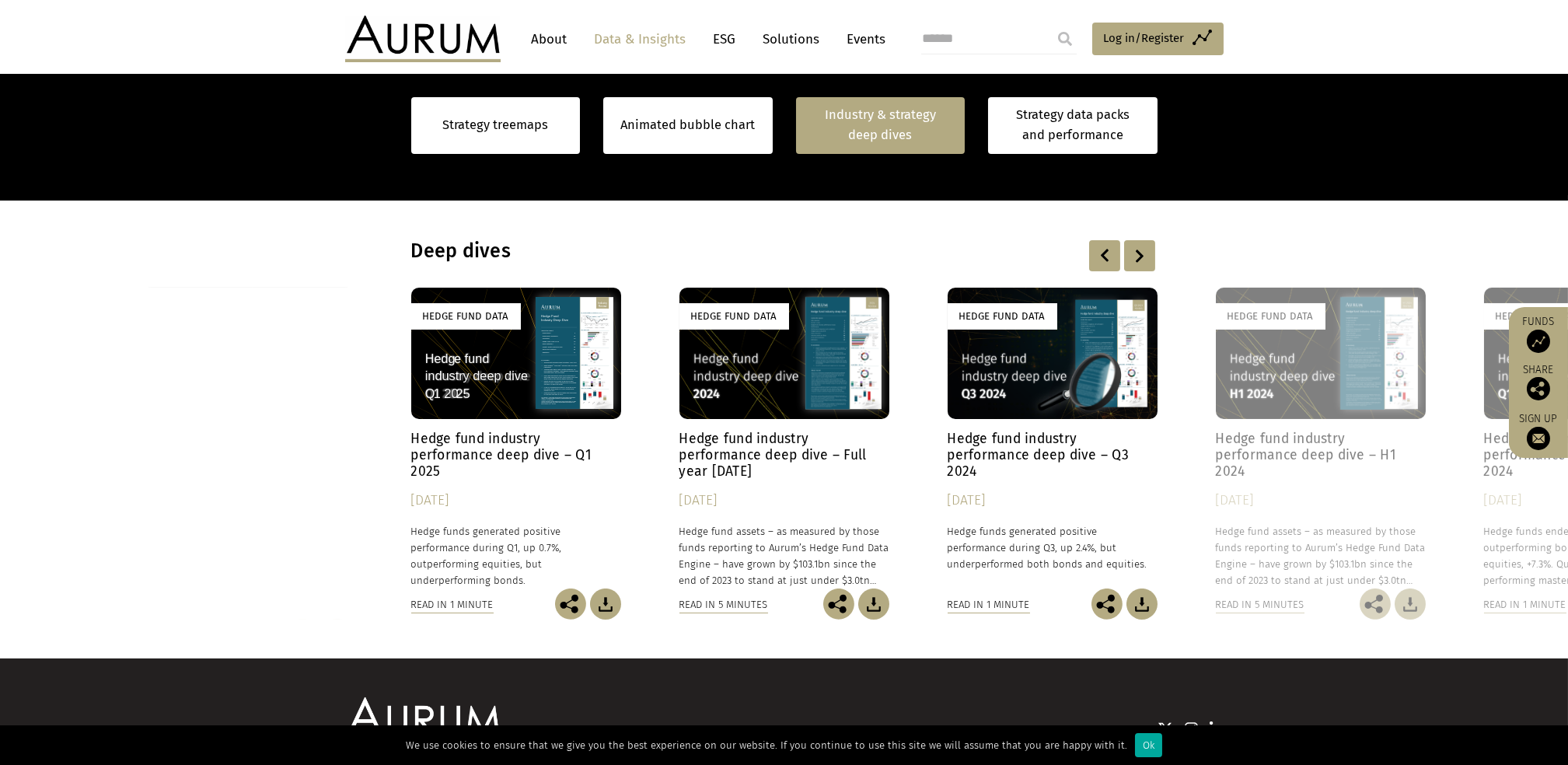
click at [874, 604] on img at bounding box center [874, 603] width 31 height 31
